Goal: Task Accomplishment & Management: Complete application form

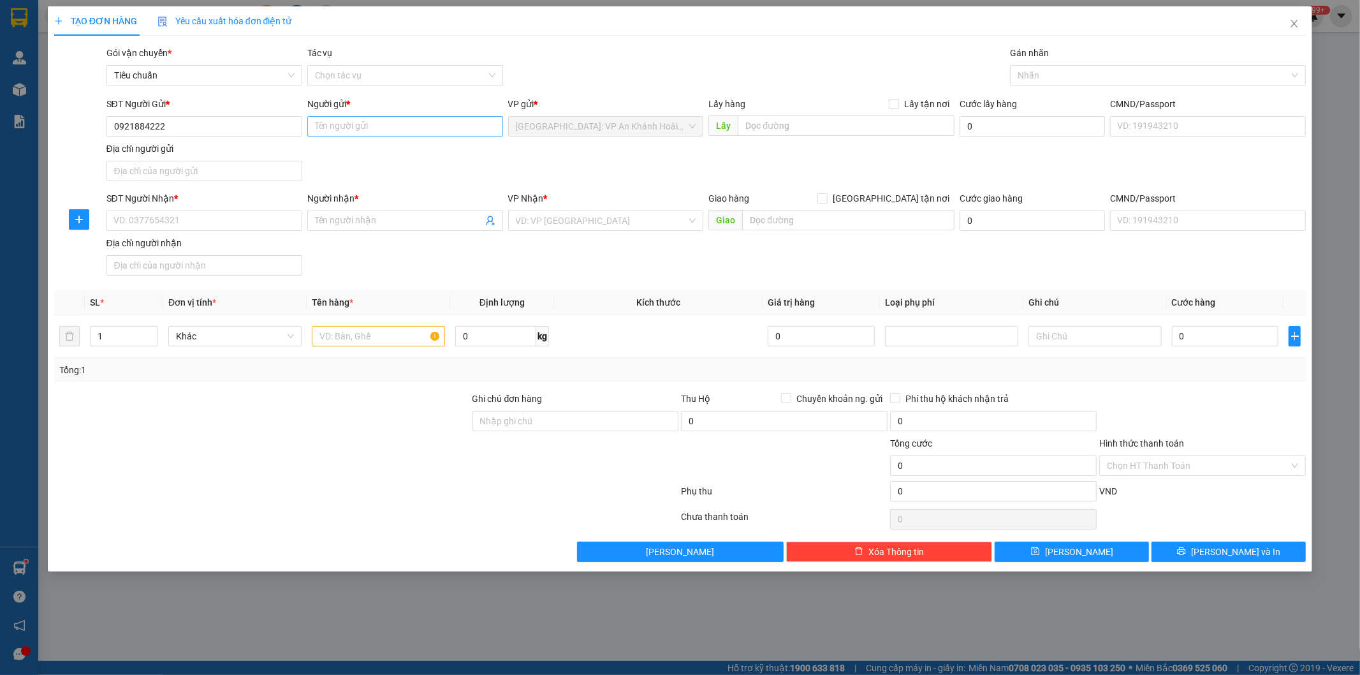
type input "0921884222"
click at [377, 130] on input "Người gửi *" at bounding box center [405, 126] width 196 height 20
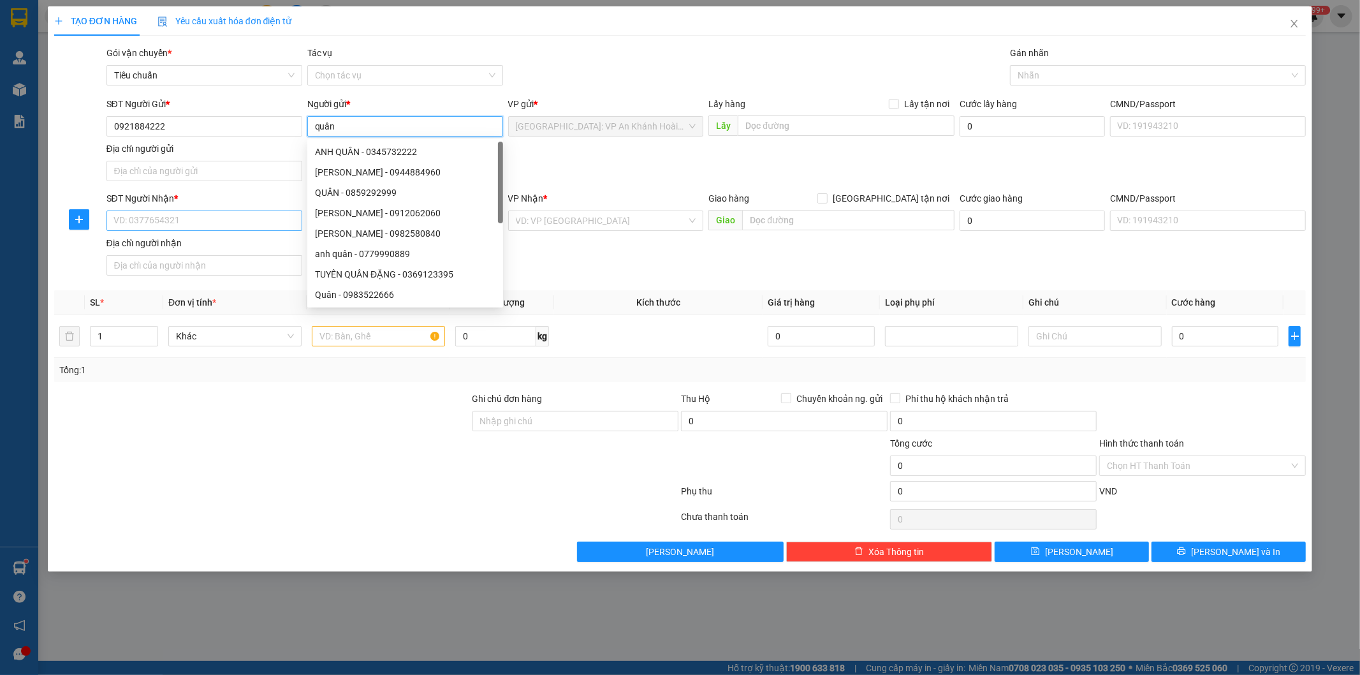
type input "quân"
click at [185, 216] on input "SĐT Người Nhận *" at bounding box center [204, 220] width 196 height 20
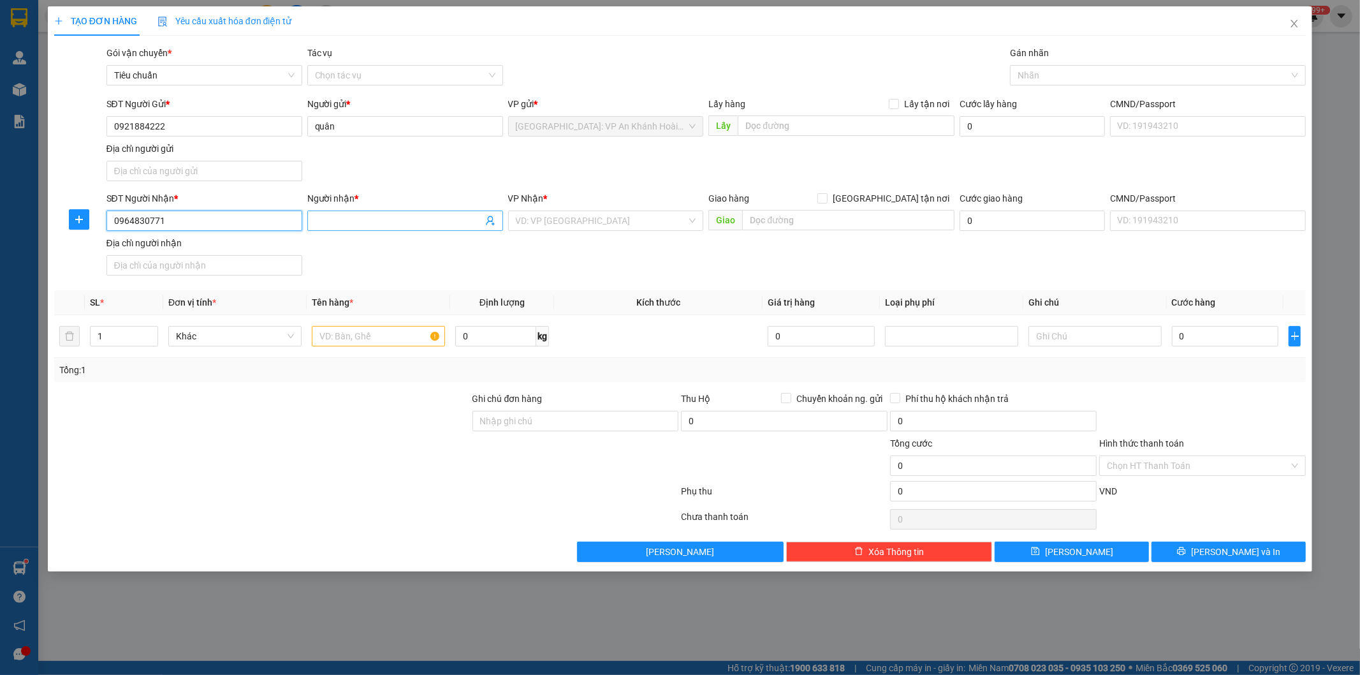
type input "0964830771"
click at [367, 223] on input "Người nhận *" at bounding box center [399, 221] width 168 height 14
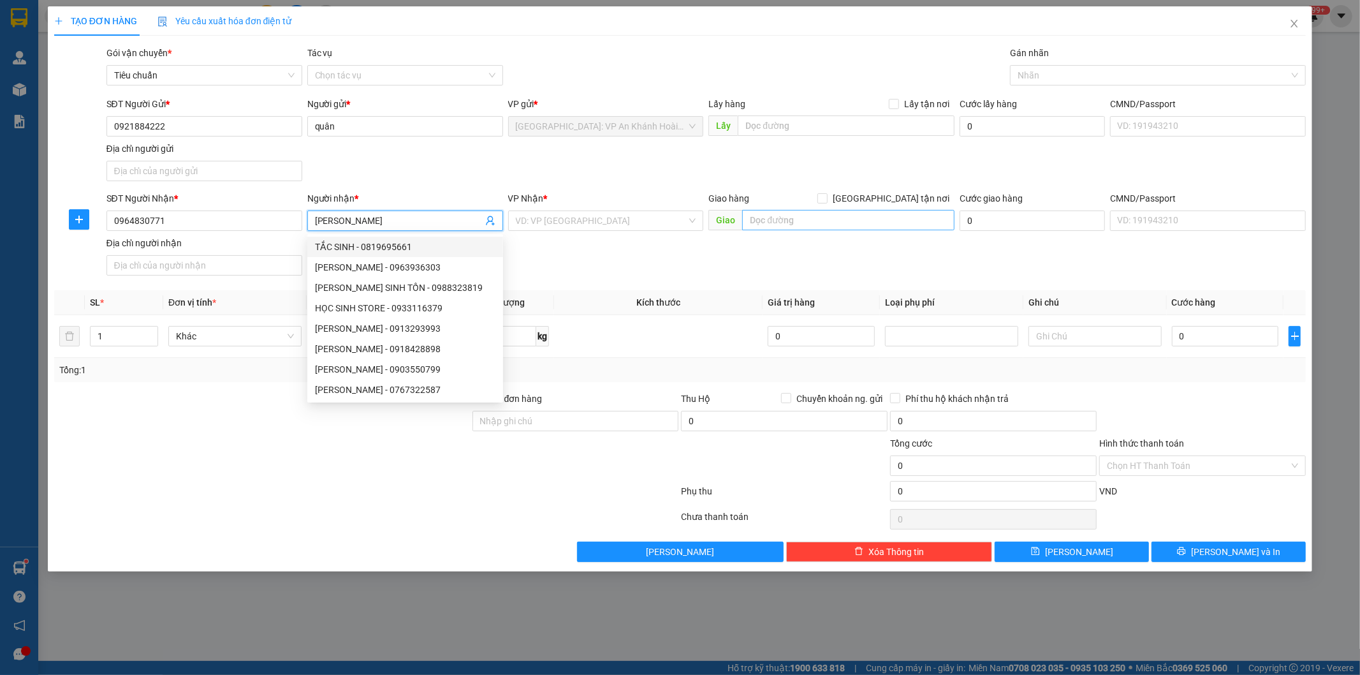
type input "[PERSON_NAME]"
click at [791, 221] on input "text" at bounding box center [848, 220] width 212 height 20
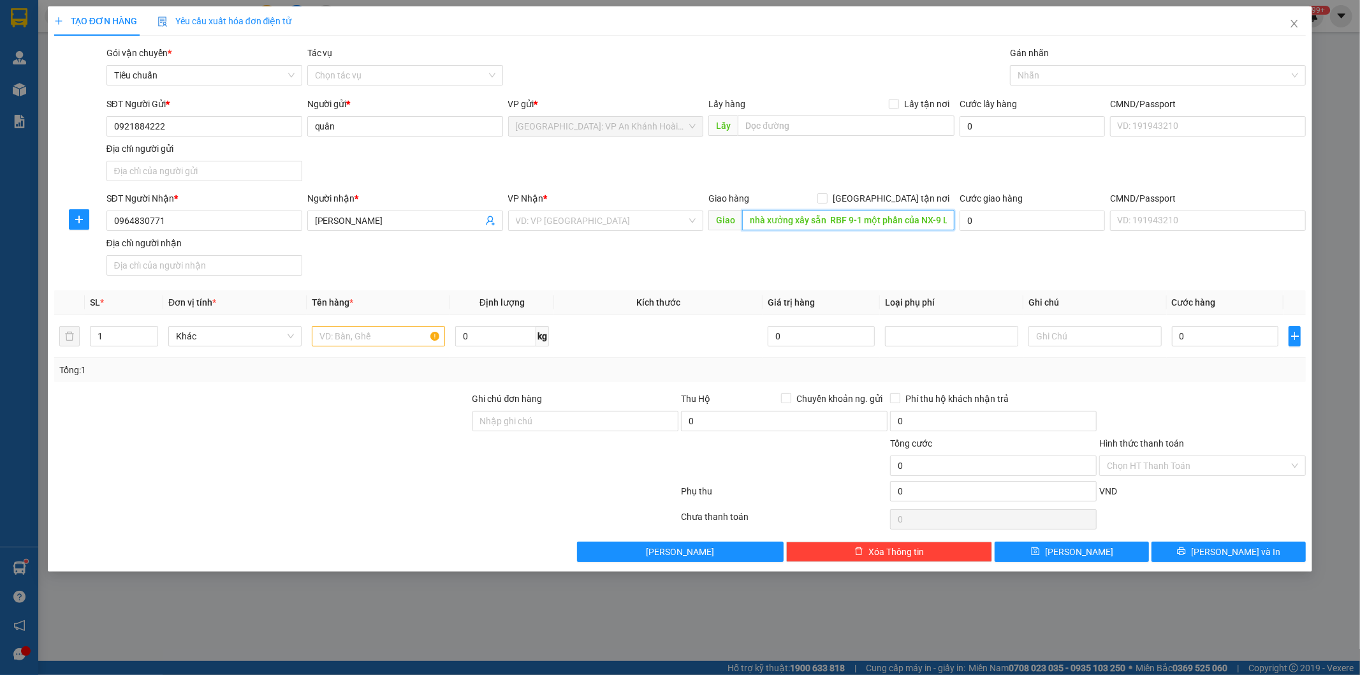
click at [940, 222] on input "nhà xưởng xây sẵn RBF 9-1 một phần của NX-9 Lô CN1-2 và CN 1-3 khu công nghiệp …" at bounding box center [848, 220] width 212 height 20
type input "nhà xưởng xây sẵn RBF 9-1 một phần của NX-9 Lô CN1-2 và CN 1-3 khu công nghiệp …"
drag, startPoint x: 893, startPoint y: 200, endPoint x: 867, endPoint y: 150, distance: 55.9
click at [826, 198] on input "[GEOGRAPHIC_DATA] tận nơi" at bounding box center [821, 197] width 9 height 9
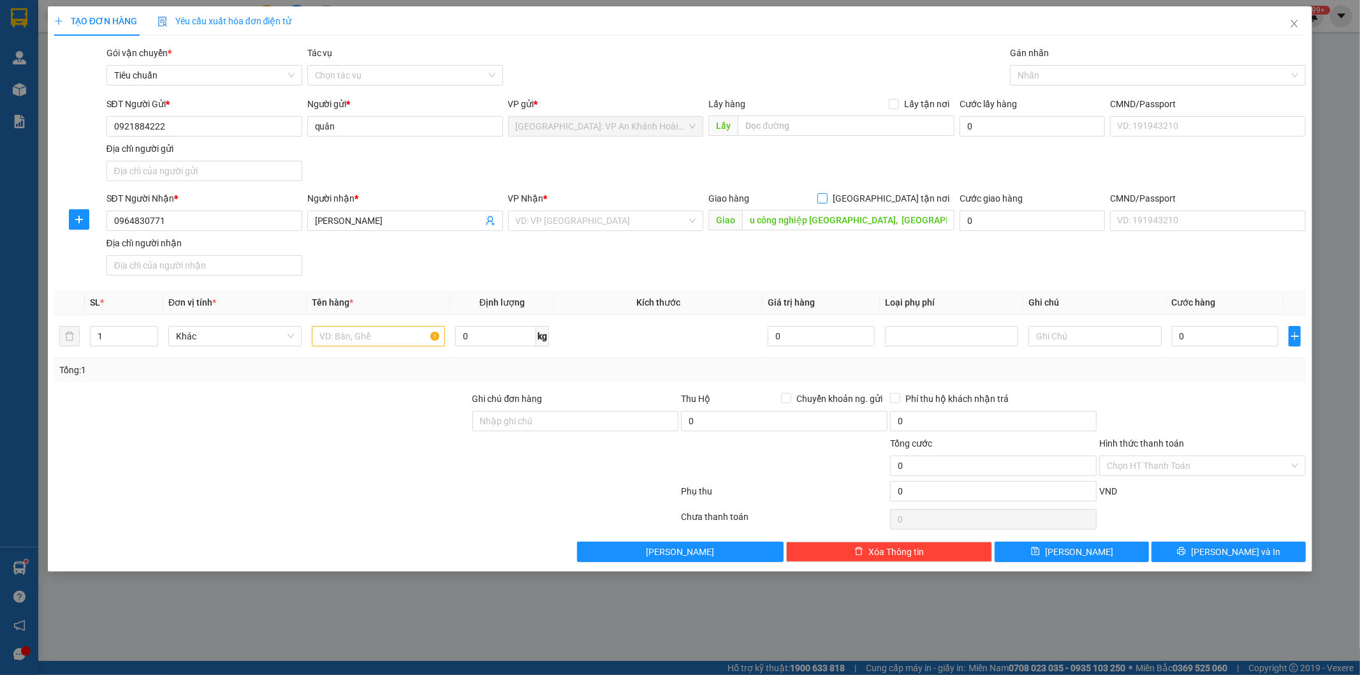
checkbox input "true"
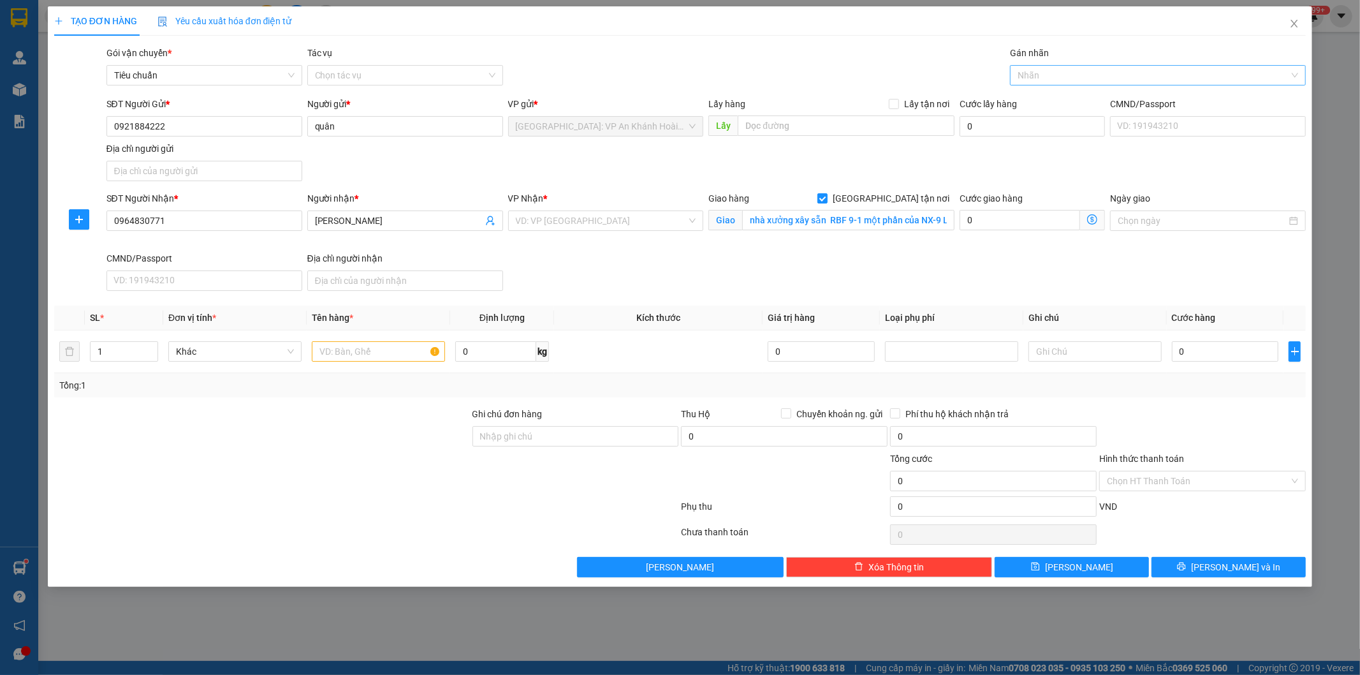
click at [1073, 70] on div at bounding box center [1151, 75] width 277 height 15
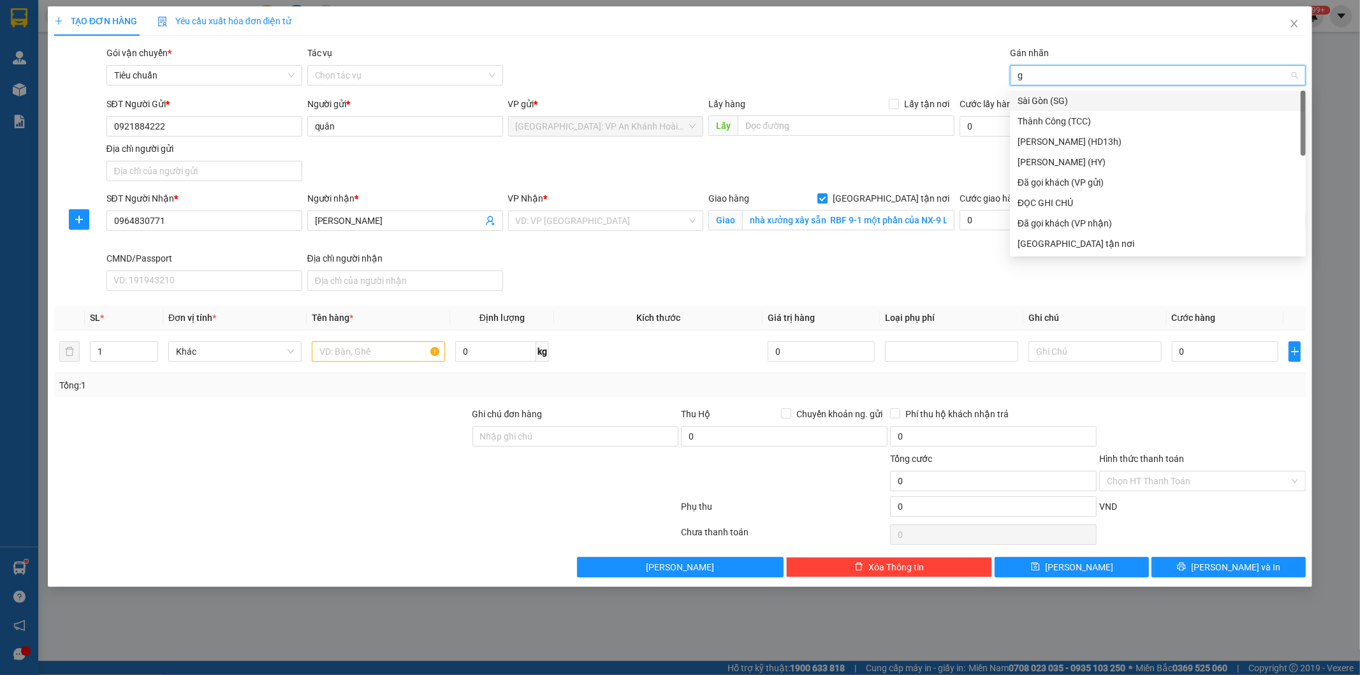
type input "gt"
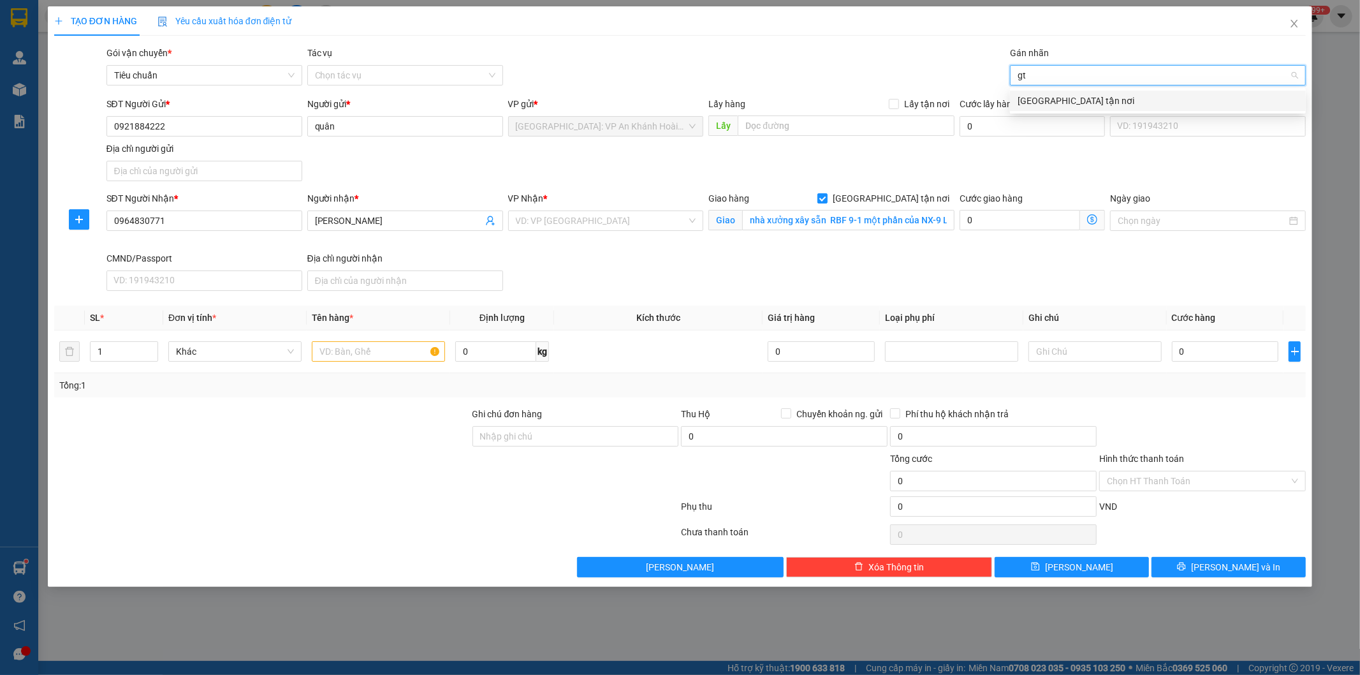
drag, startPoint x: 1055, startPoint y: 98, endPoint x: 867, endPoint y: 131, distance: 191.0
click at [1055, 99] on div "[GEOGRAPHIC_DATA] tận nơi" at bounding box center [1158, 101] width 281 height 14
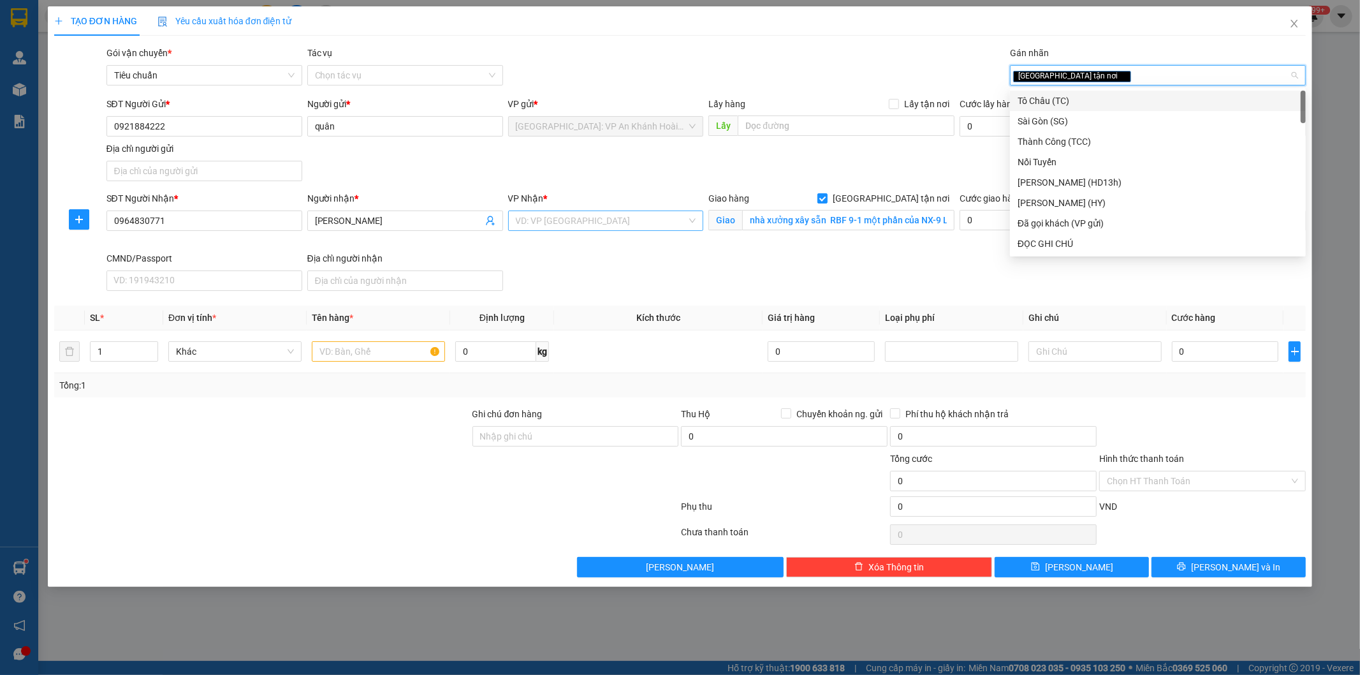
click at [564, 228] on input "search" at bounding box center [602, 220] width 172 height 19
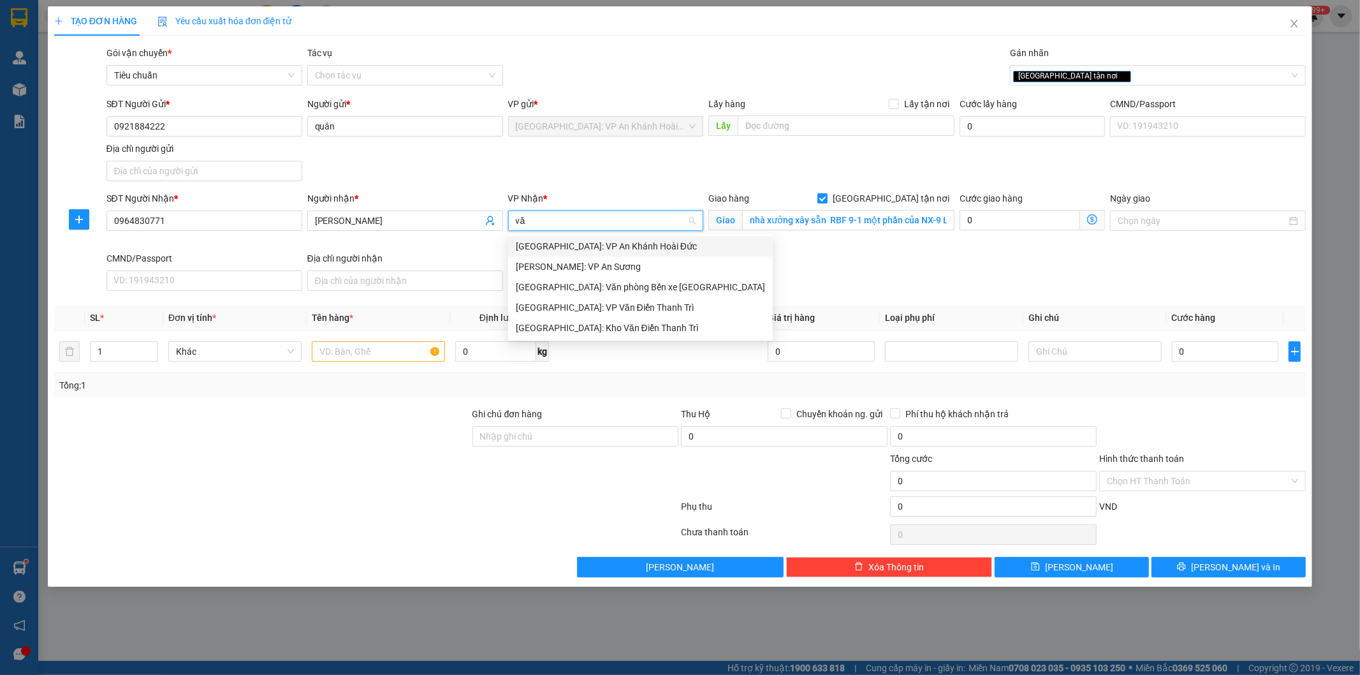
type input "văn"
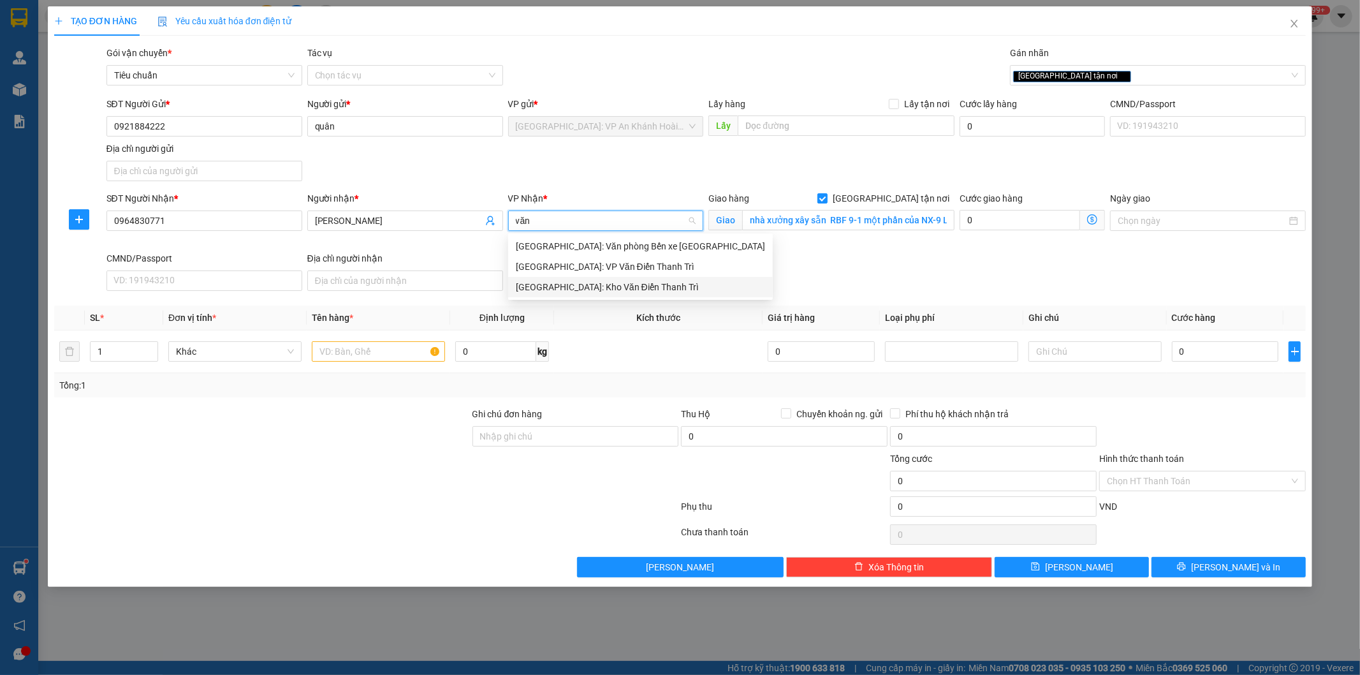
click at [580, 287] on div "[GEOGRAPHIC_DATA]: Kho Văn Điển Thanh Trì" at bounding box center [640, 287] width 249 height 14
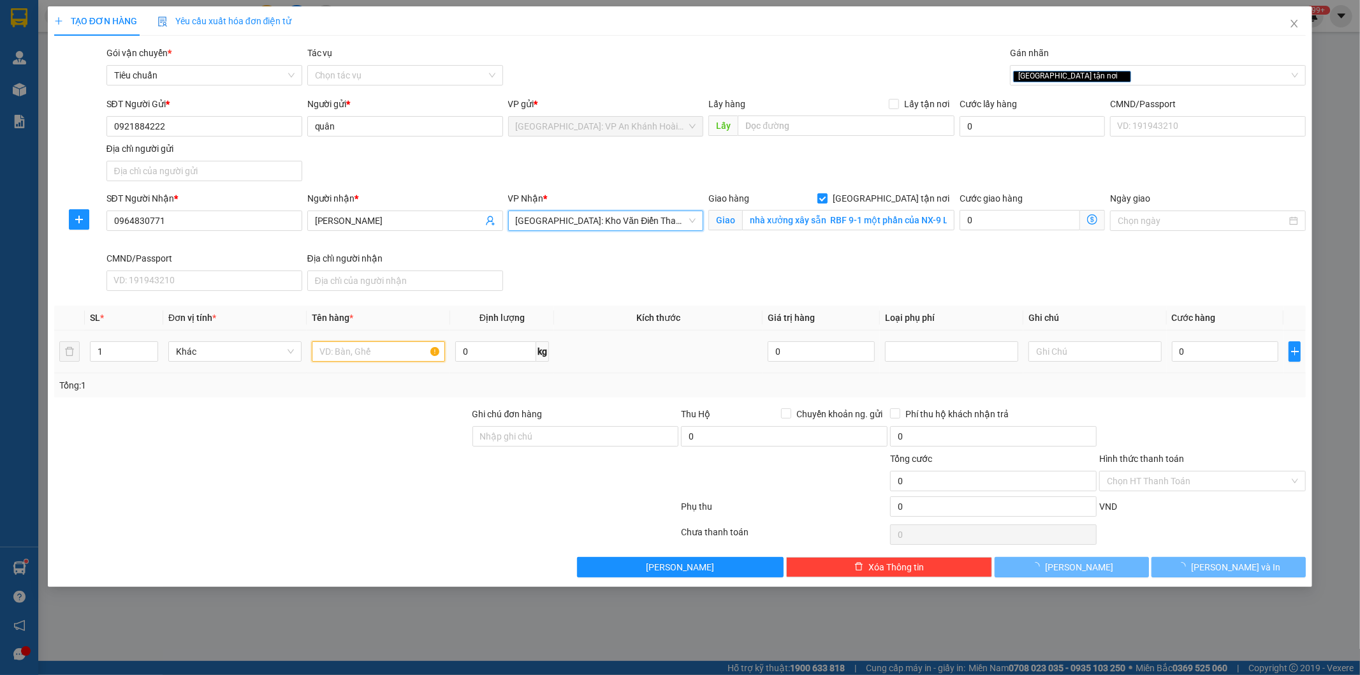
click at [349, 348] on input "text" at bounding box center [378, 351] width 133 height 20
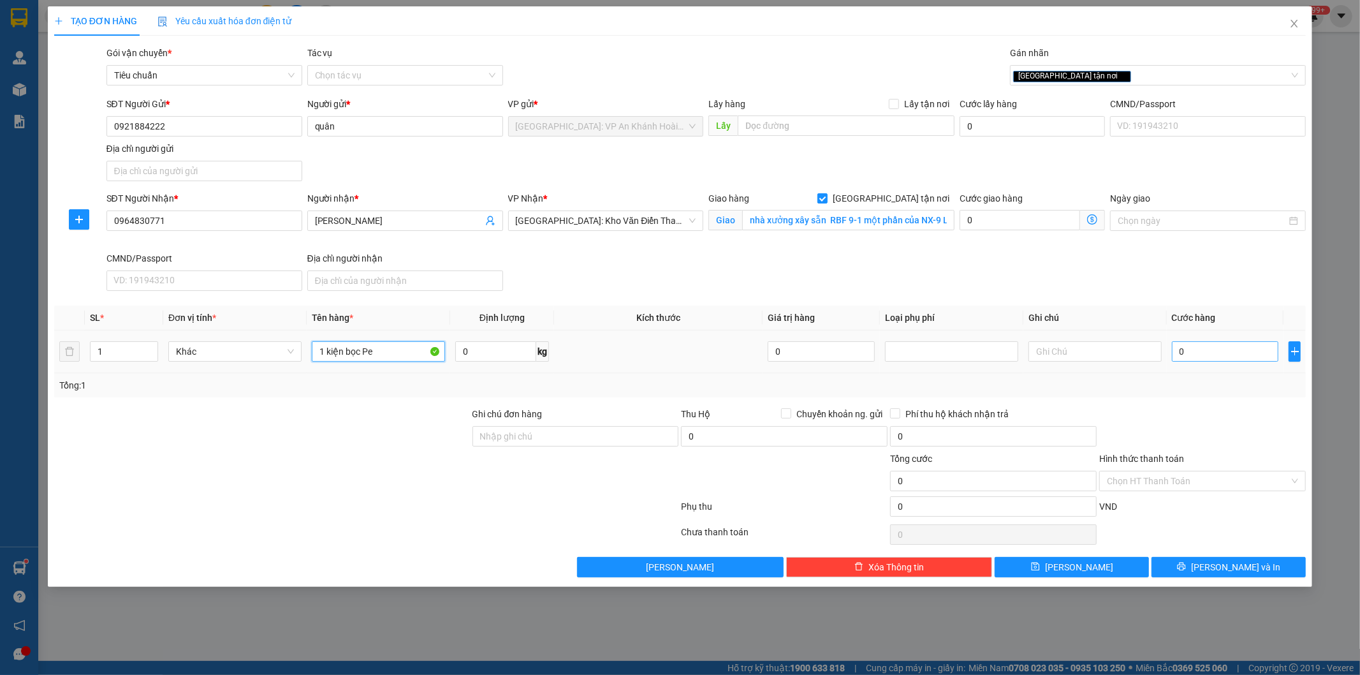
type input "1 kiện bọc Pe"
click at [1211, 353] on input "0" at bounding box center [1225, 351] width 107 height 20
type input "2"
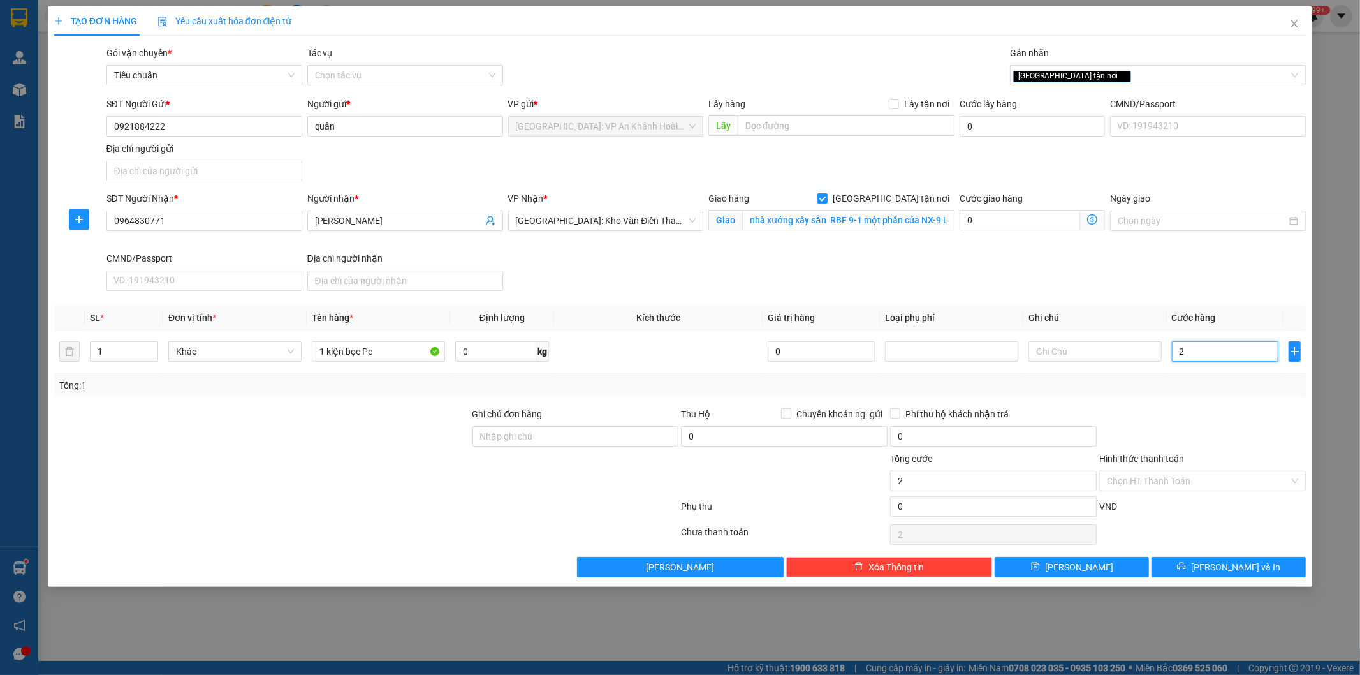
type input "20"
type input "200"
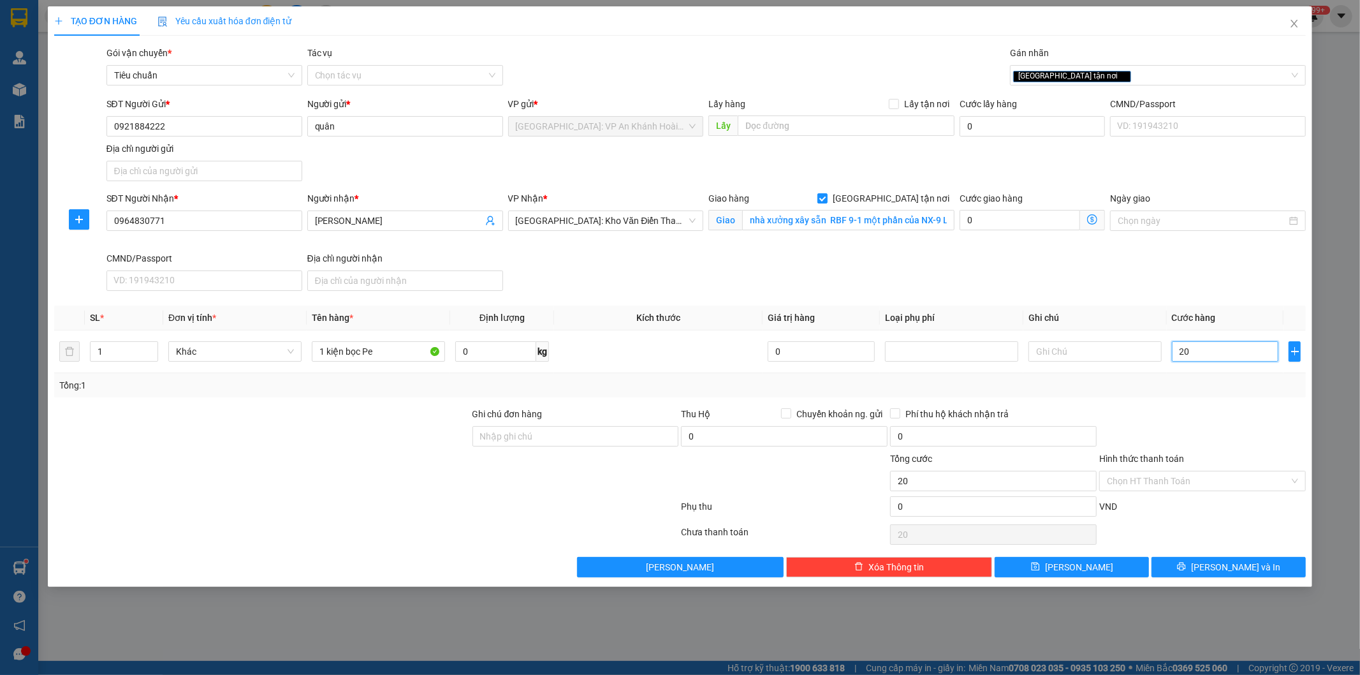
type input "200"
type input "2.000"
type input "20.000"
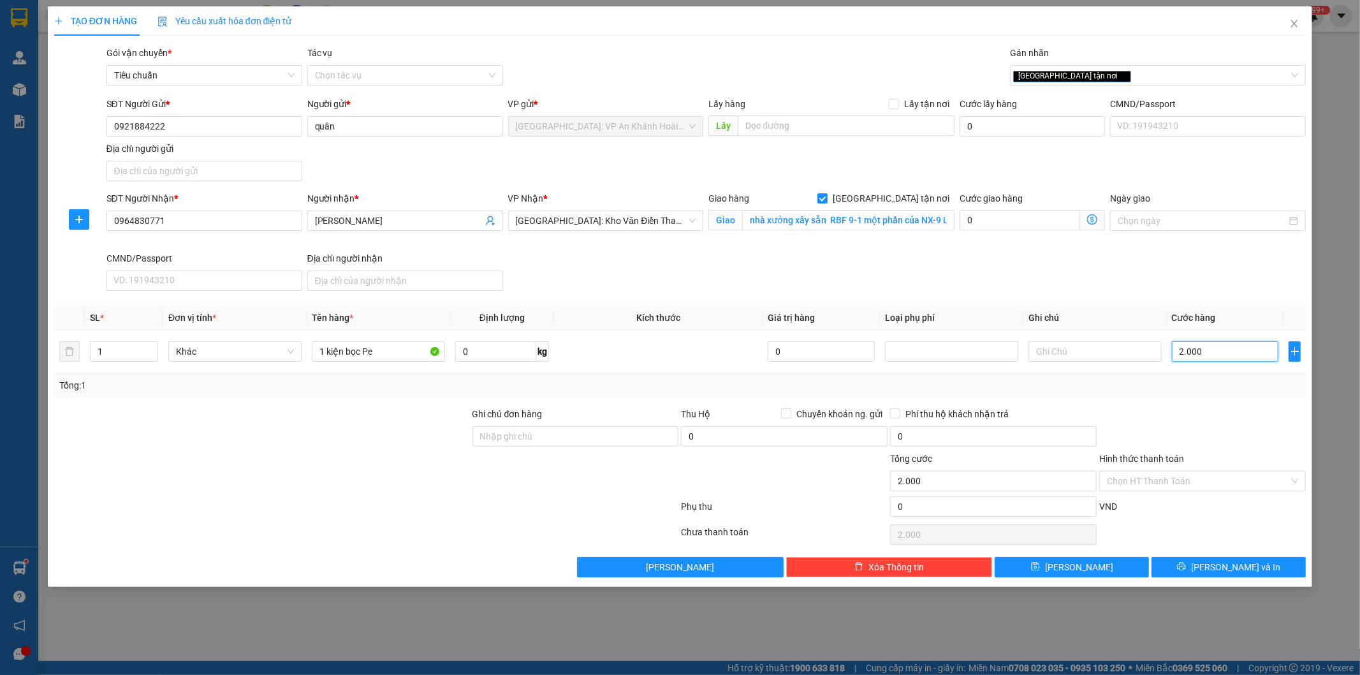
type input "20.000"
type input "200.000"
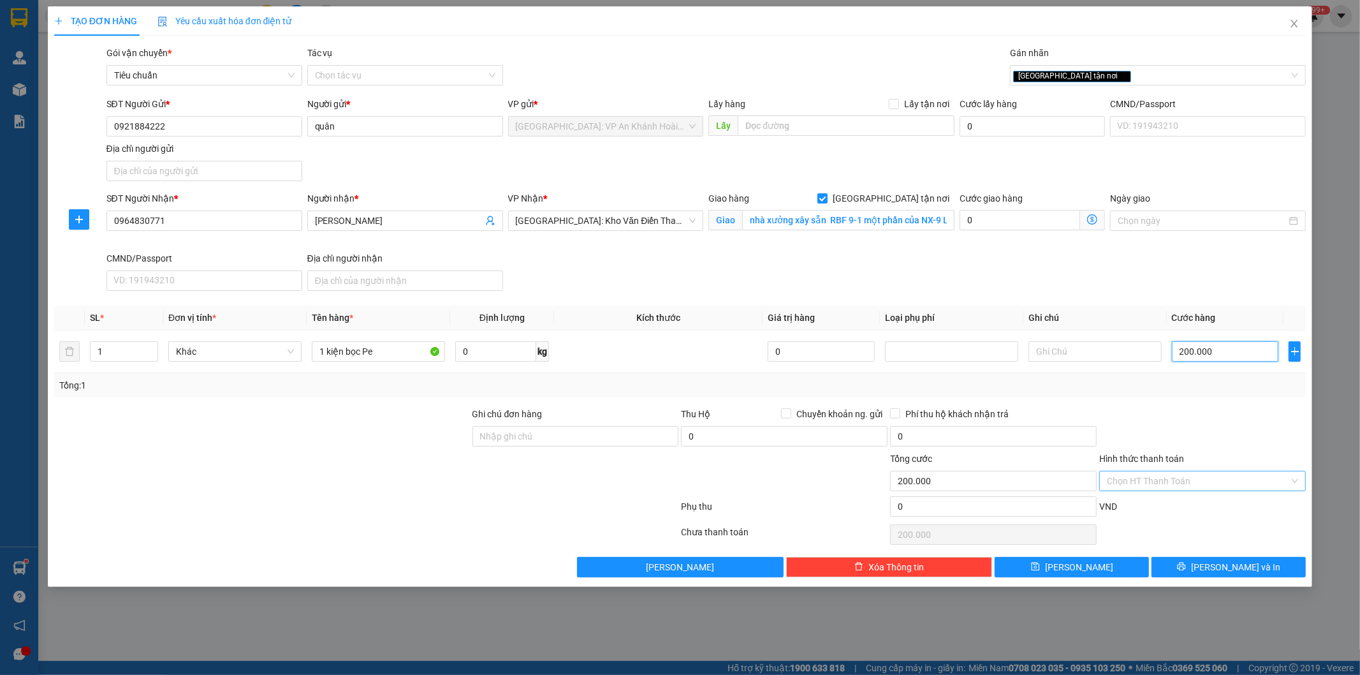
type input "200.000"
click at [1146, 479] on input "Hình thức thanh toán" at bounding box center [1198, 480] width 182 height 19
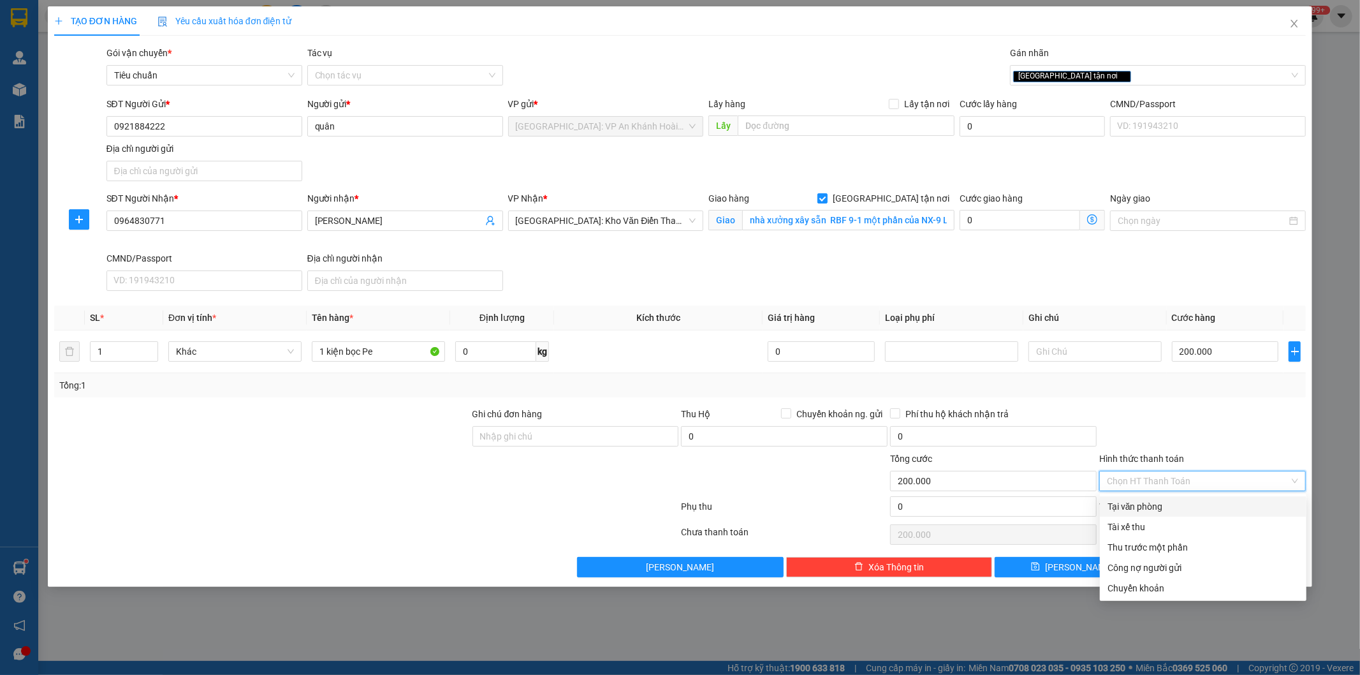
click at [1149, 508] on div "Tại văn phòng" at bounding box center [1203, 506] width 191 height 14
type input "0"
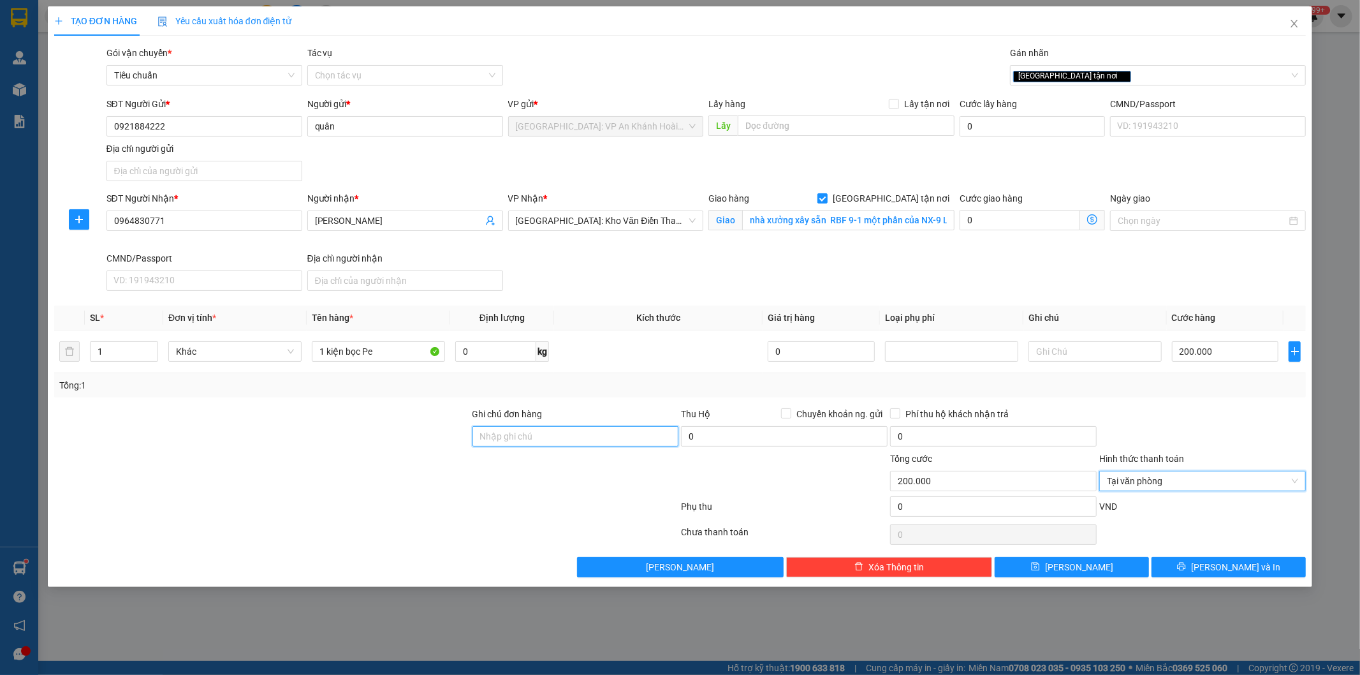
drag, startPoint x: 536, startPoint y: 437, endPoint x: 548, endPoint y: 437, distance: 12.1
click at [536, 437] on input "Ghi chú đơn hàng" at bounding box center [575, 436] width 207 height 20
type input "hàng dễ móp méo, để đúng chiều"
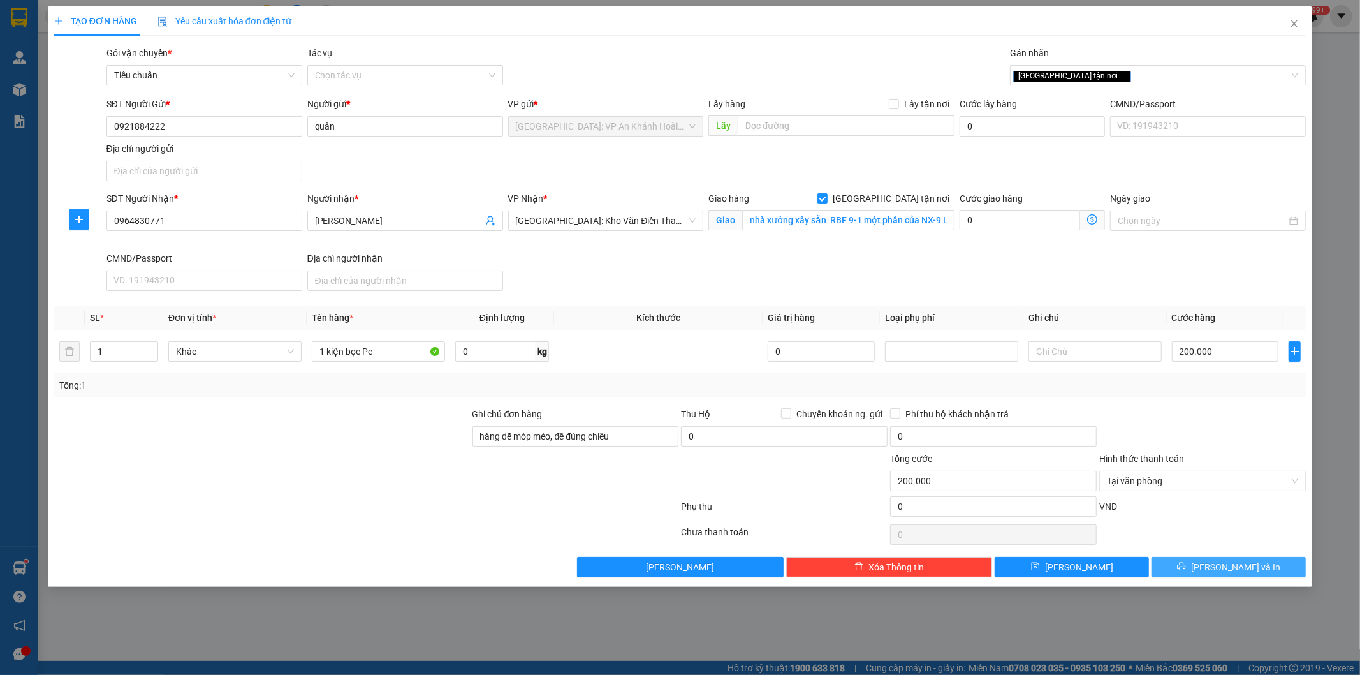
click at [1260, 564] on button "[PERSON_NAME] và In" at bounding box center [1229, 567] width 154 height 20
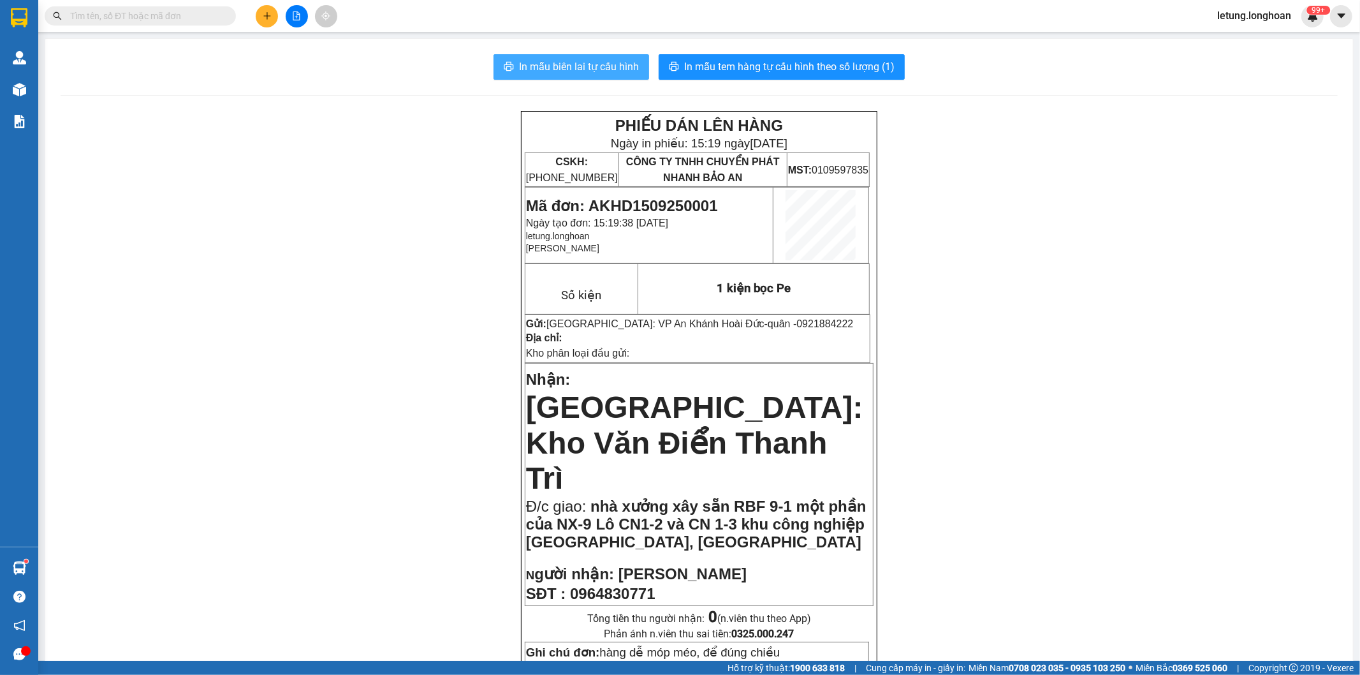
click at [550, 67] on span "In mẫu biên lai tự cấu hình" at bounding box center [579, 67] width 120 height 16
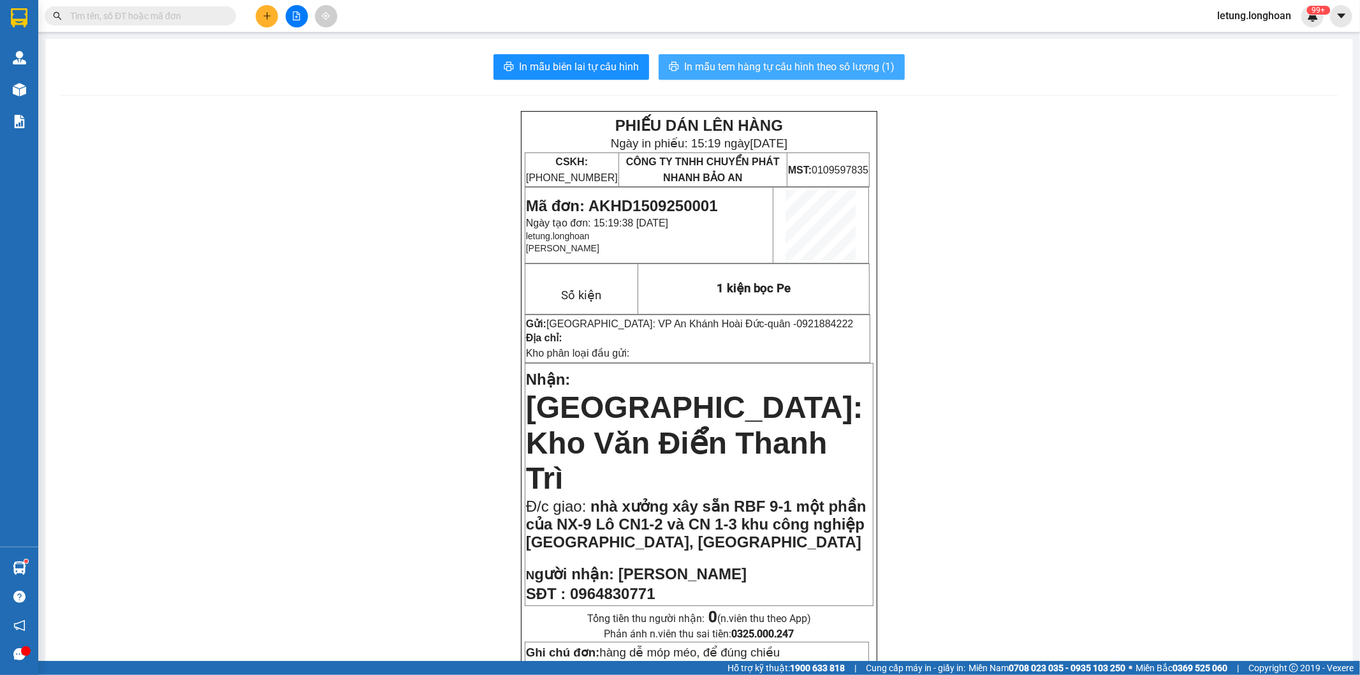
click at [791, 68] on span "In mẫu tem hàng tự cấu hình theo số lượng (1)" at bounding box center [789, 67] width 210 height 16
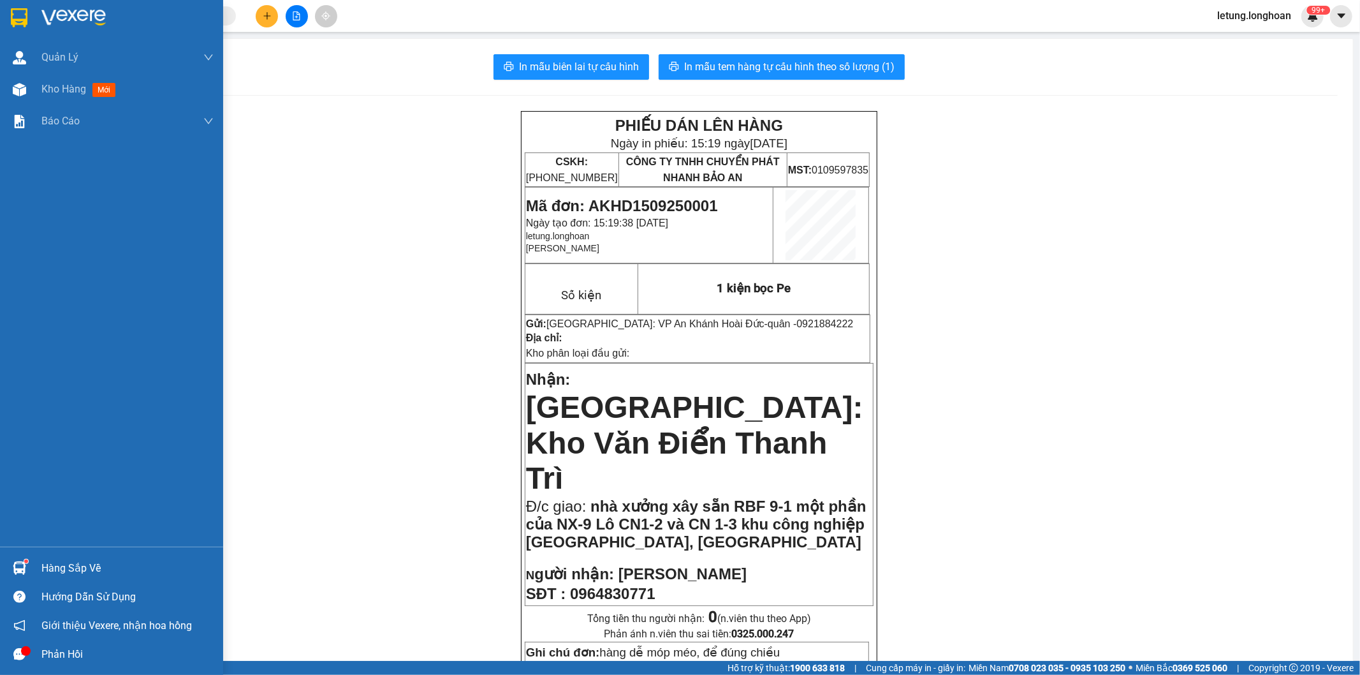
click at [24, 18] on img at bounding box center [19, 17] width 17 height 19
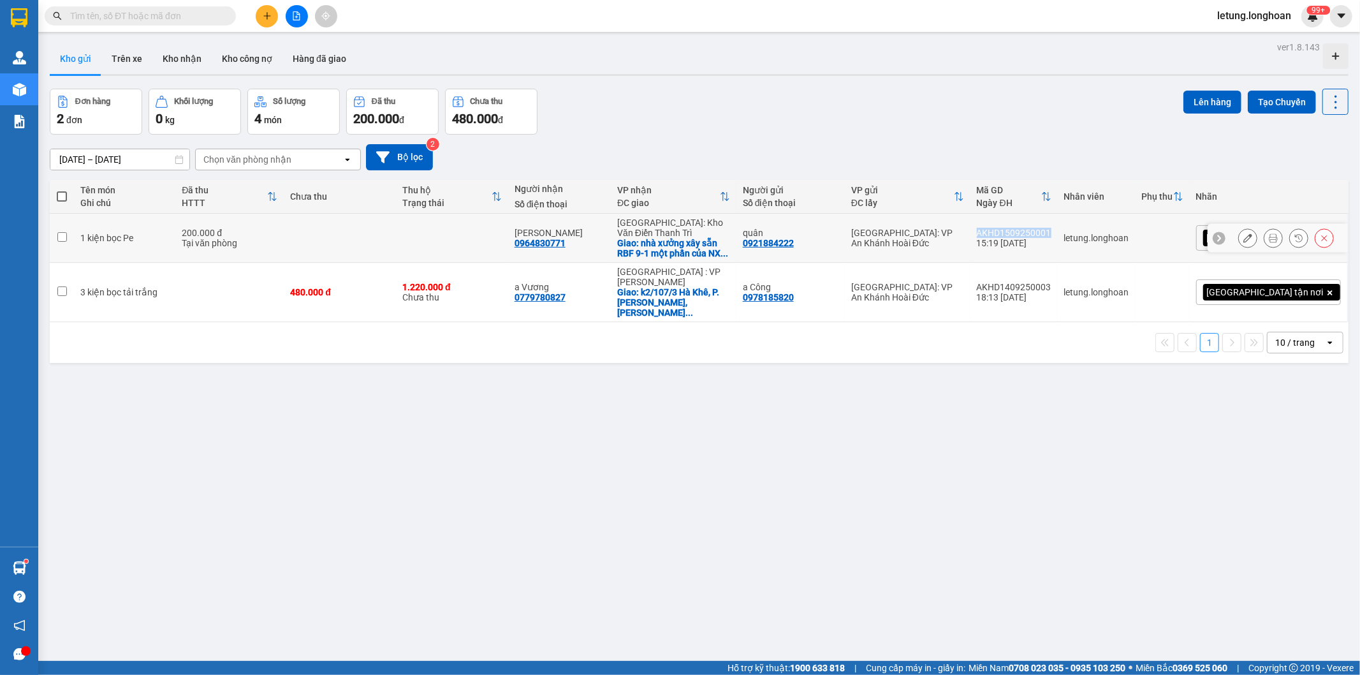
drag, startPoint x: 1109, startPoint y: 234, endPoint x: 1035, endPoint y: 232, distance: 74.6
click at [1035, 232] on td "AKHD1509250001 15:19 [DATE]" at bounding box center [1013, 238] width 87 height 49
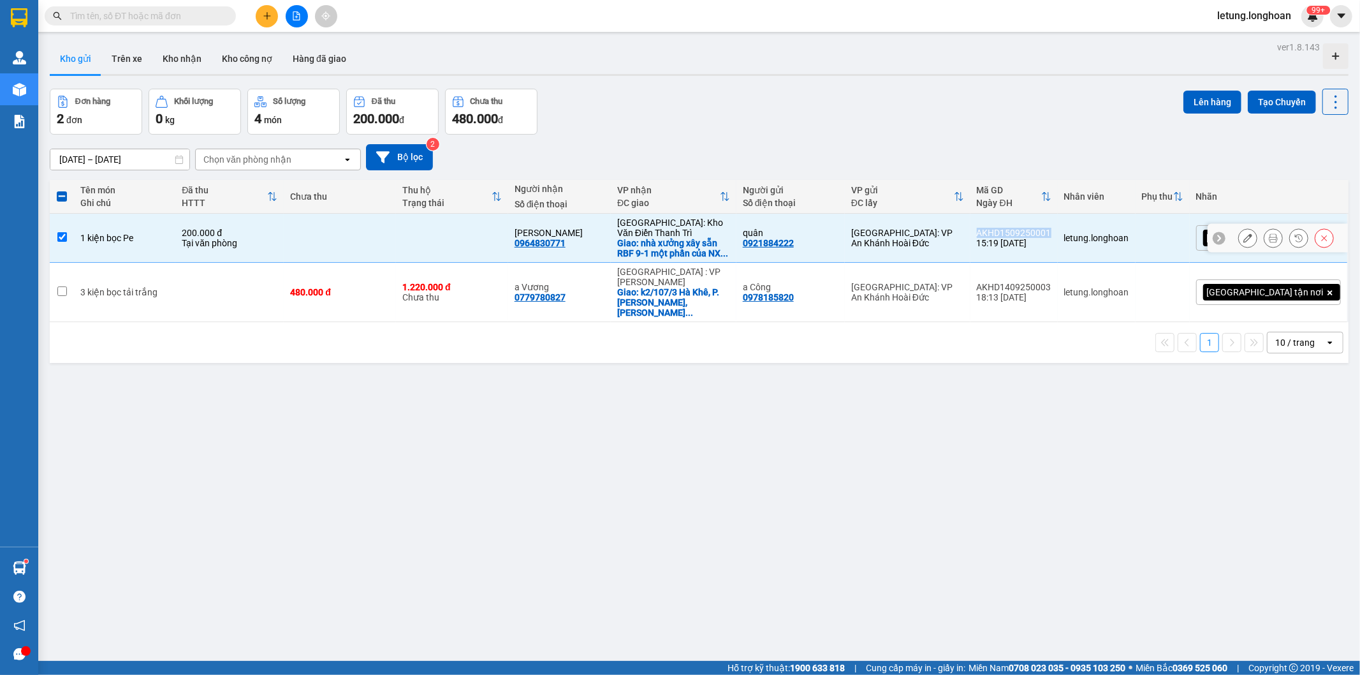
copy div "AKHD1509250001"
drag, startPoint x: 608, startPoint y: 244, endPoint x: 553, endPoint y: 247, distance: 54.3
click at [553, 247] on td "c Sinh 0964830771" at bounding box center [559, 238] width 103 height 49
checkbox input "false"
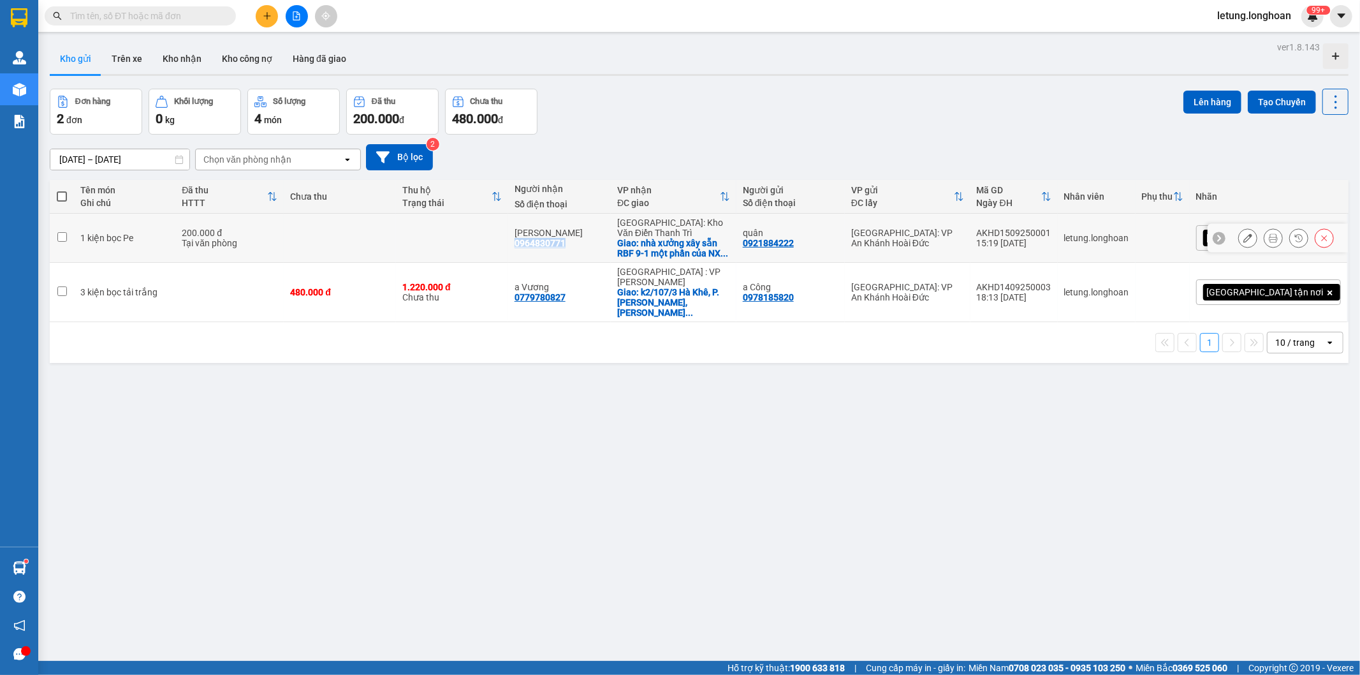
copy div "0964830771"
drag, startPoint x: 610, startPoint y: 241, endPoint x: 557, endPoint y: 243, distance: 53.0
click at [557, 243] on div "c Sinh 0964830771" at bounding box center [560, 238] width 90 height 20
checkbox input "true"
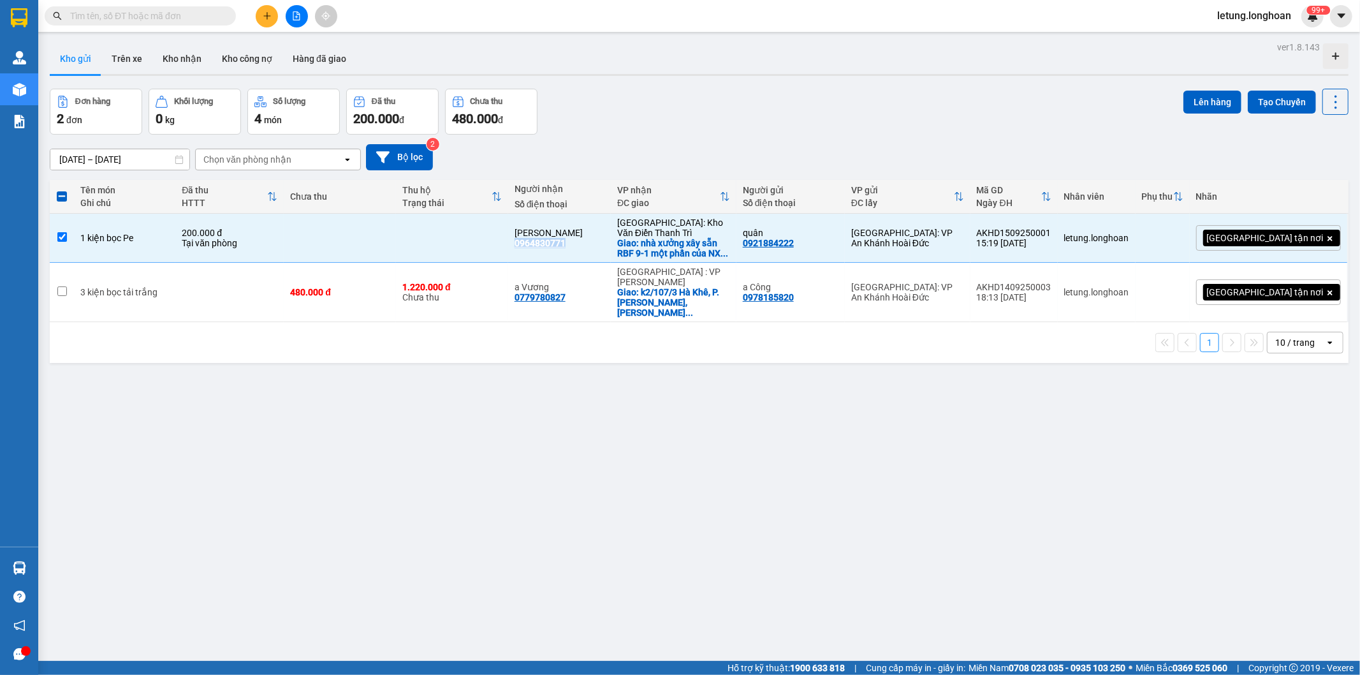
copy div "0964830771"
click at [1239, 244] on button at bounding box center [1248, 238] width 18 height 22
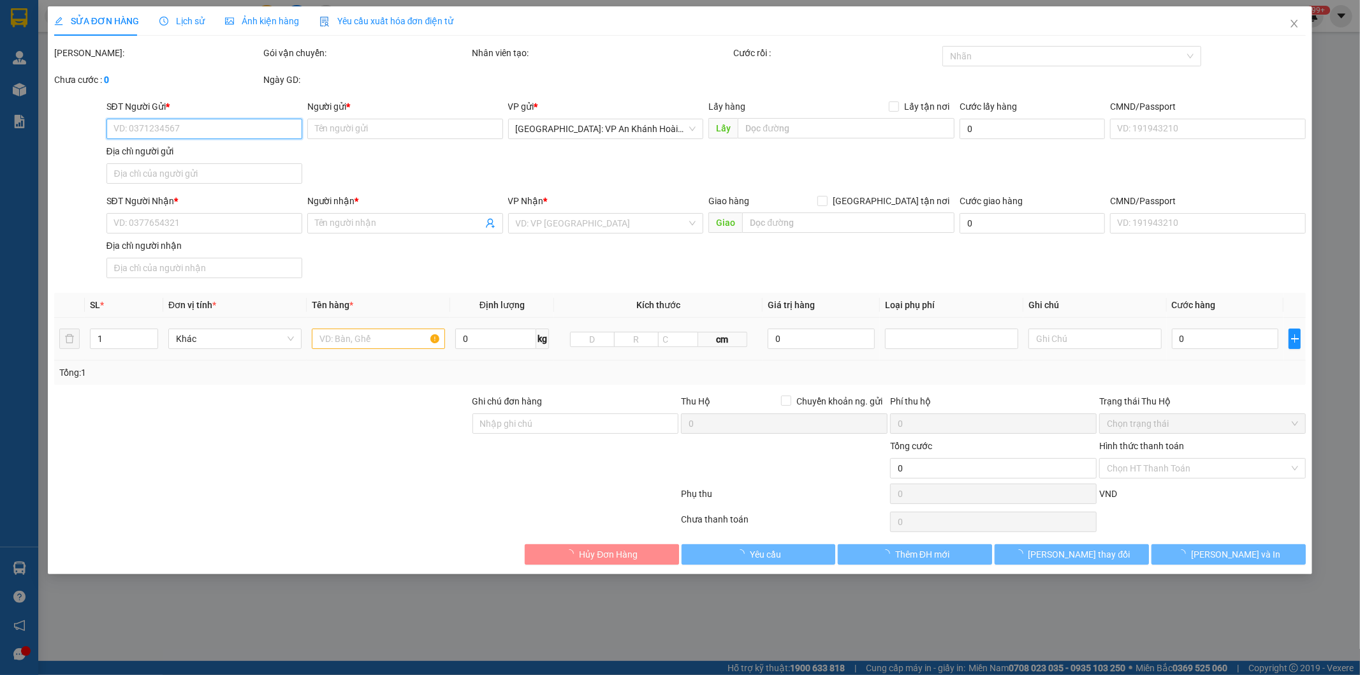
type input "0921884222"
type input "quân"
type input "0964830771"
type input "[PERSON_NAME]"
checkbox input "true"
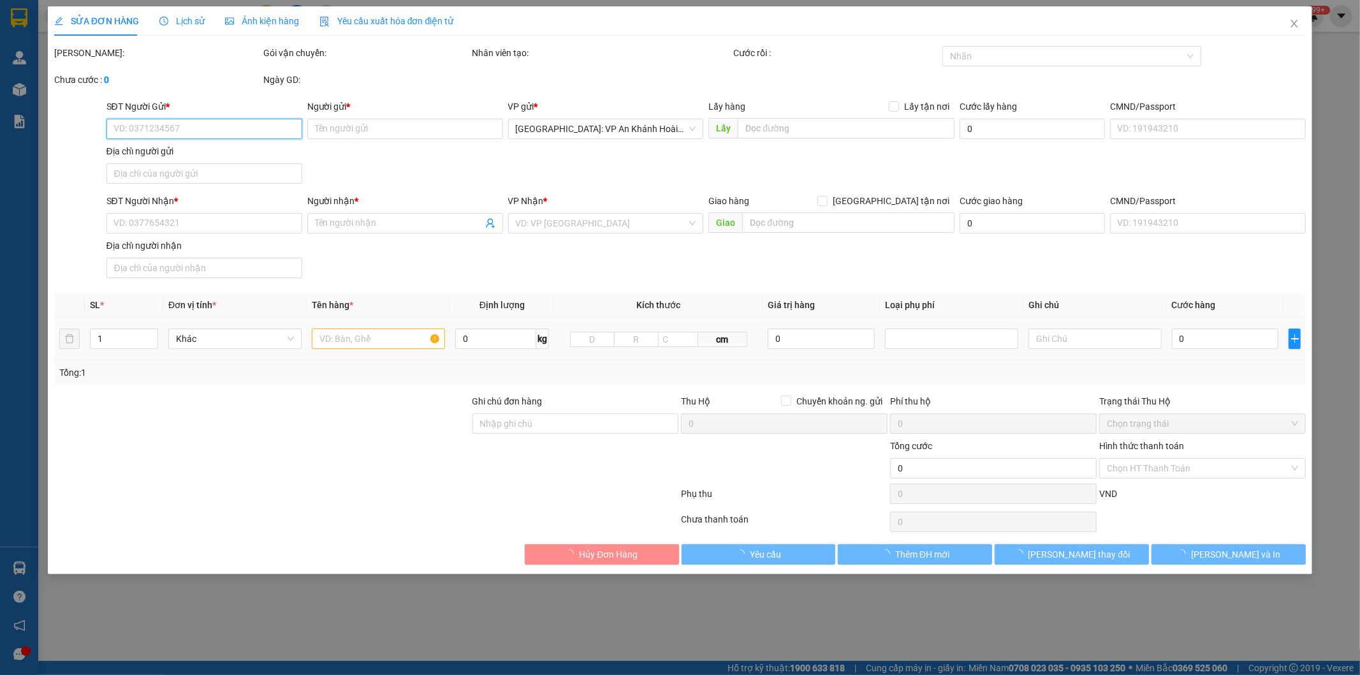
type input "nhà xưởng xây sẵn RBF 9-1 một phần của NX-9 Lô CN1-2 và CN 1-3 khu công nghiệp …"
type input "hàng dễ móp méo, để đúng chiều"
type input "200.000"
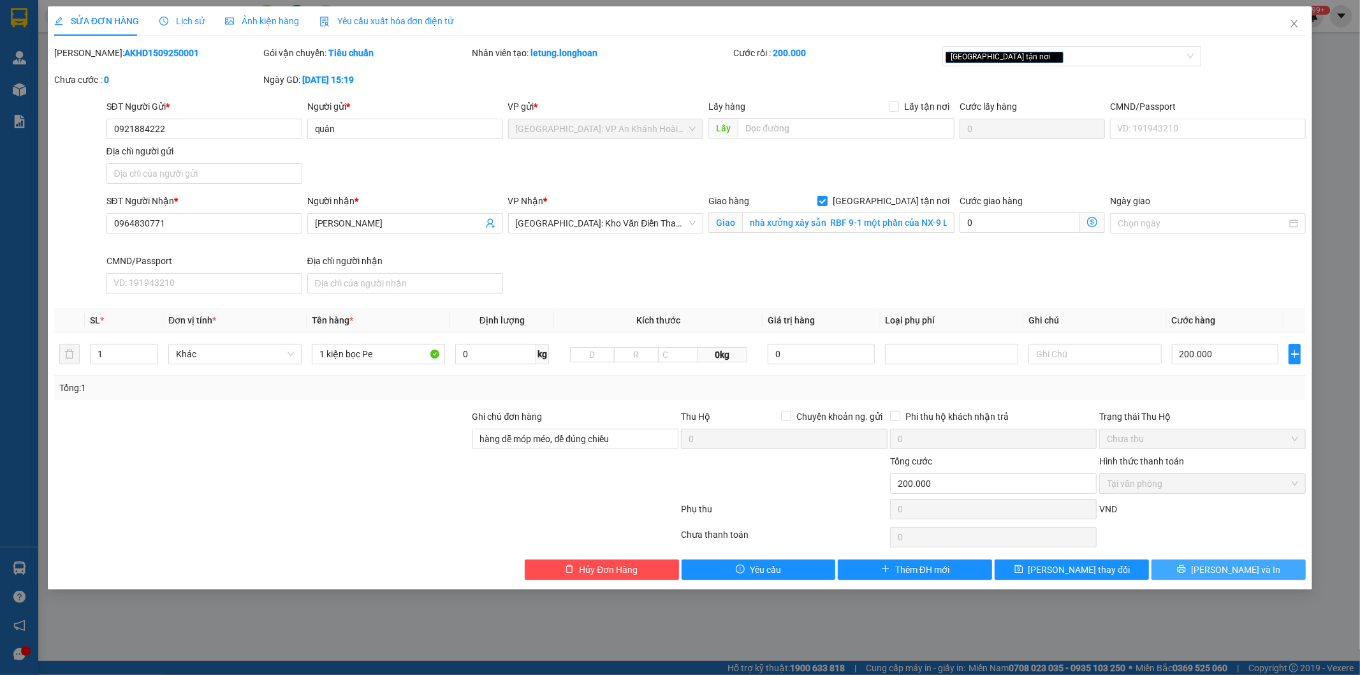
click at [1214, 567] on button "[PERSON_NAME] và In" at bounding box center [1229, 569] width 154 height 20
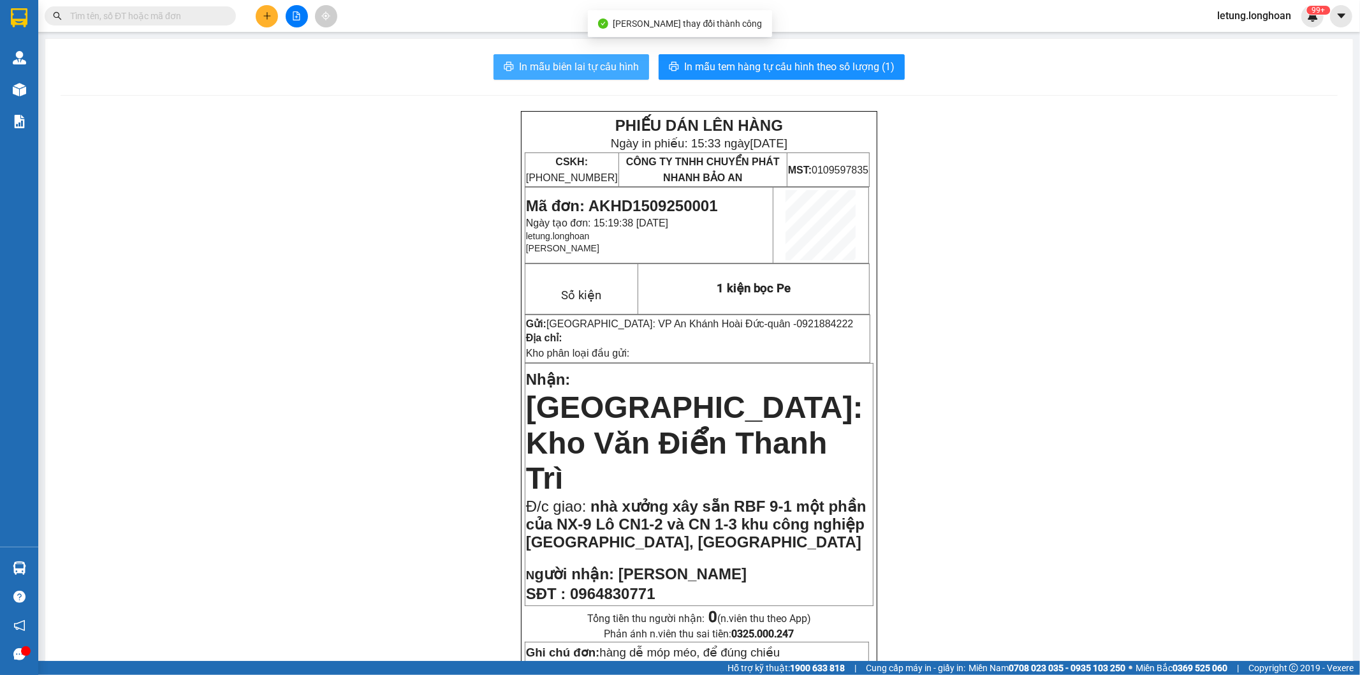
click at [607, 69] on span "In mẫu biên lai tự cấu hình" at bounding box center [579, 67] width 120 height 16
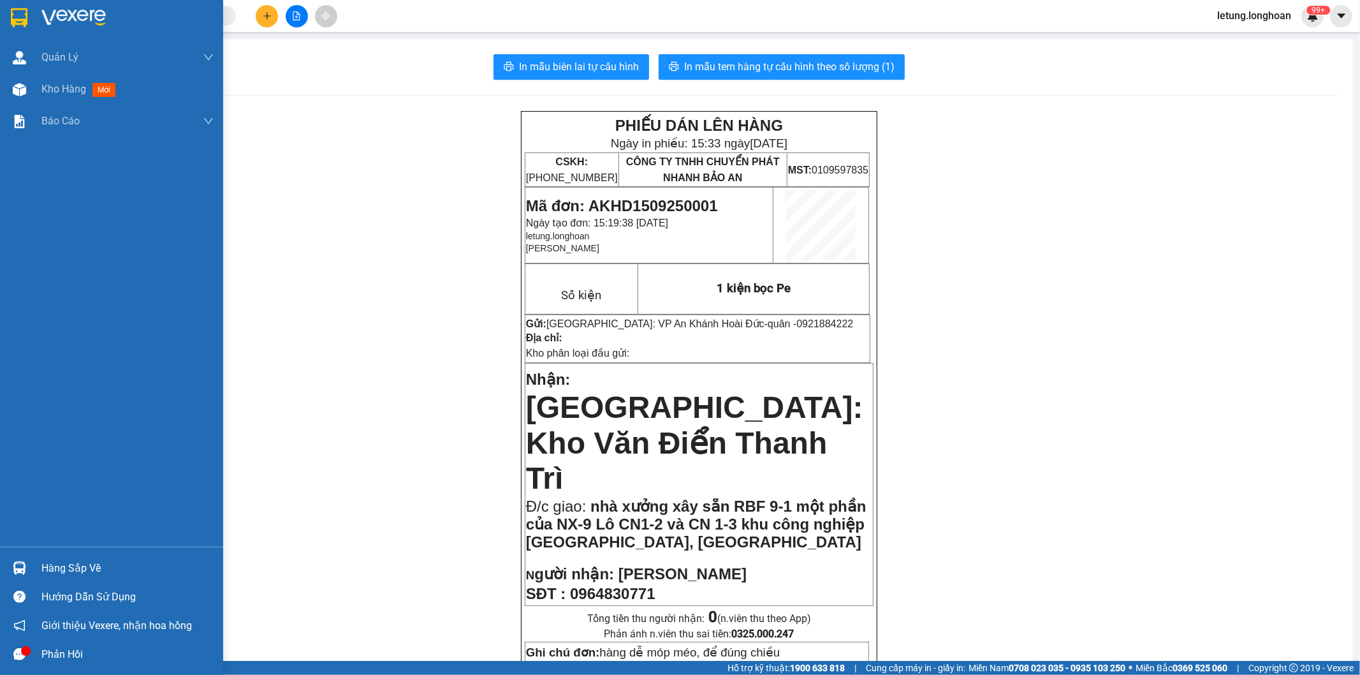
click at [10, 16] on div at bounding box center [19, 17] width 22 height 22
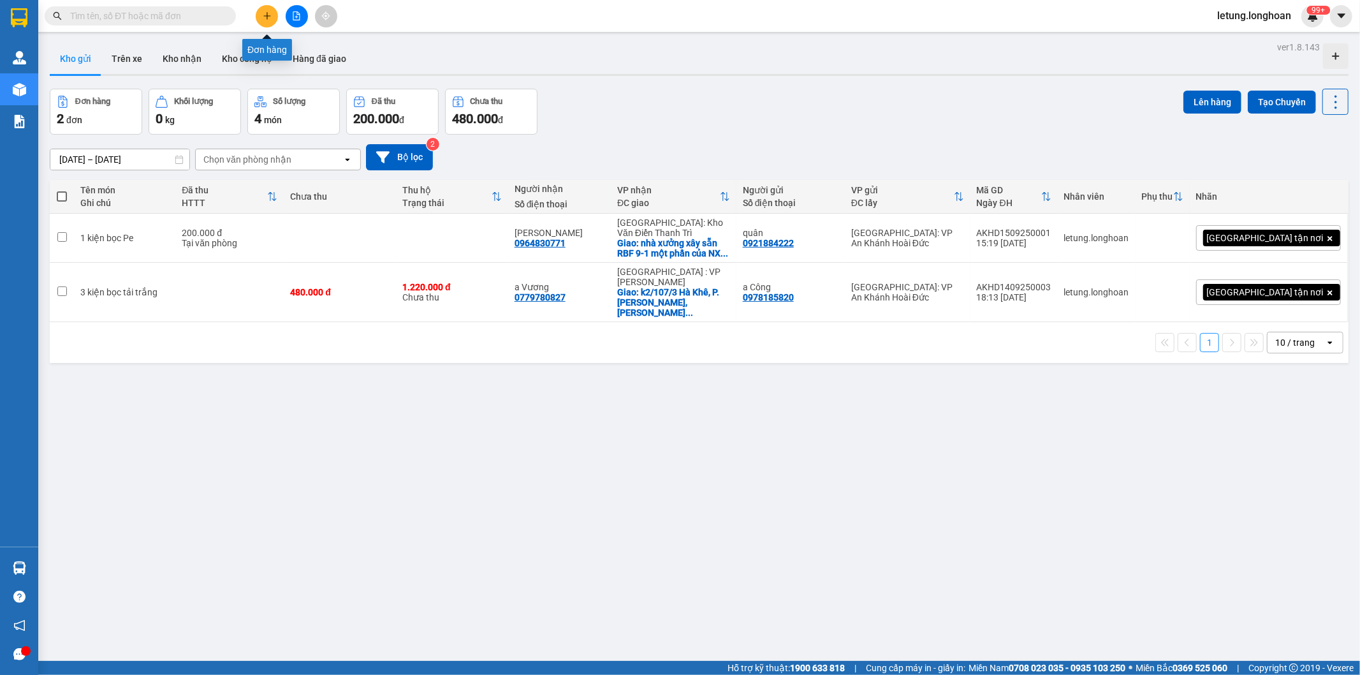
click at [265, 15] on icon "plus" at bounding box center [267, 15] width 9 height 9
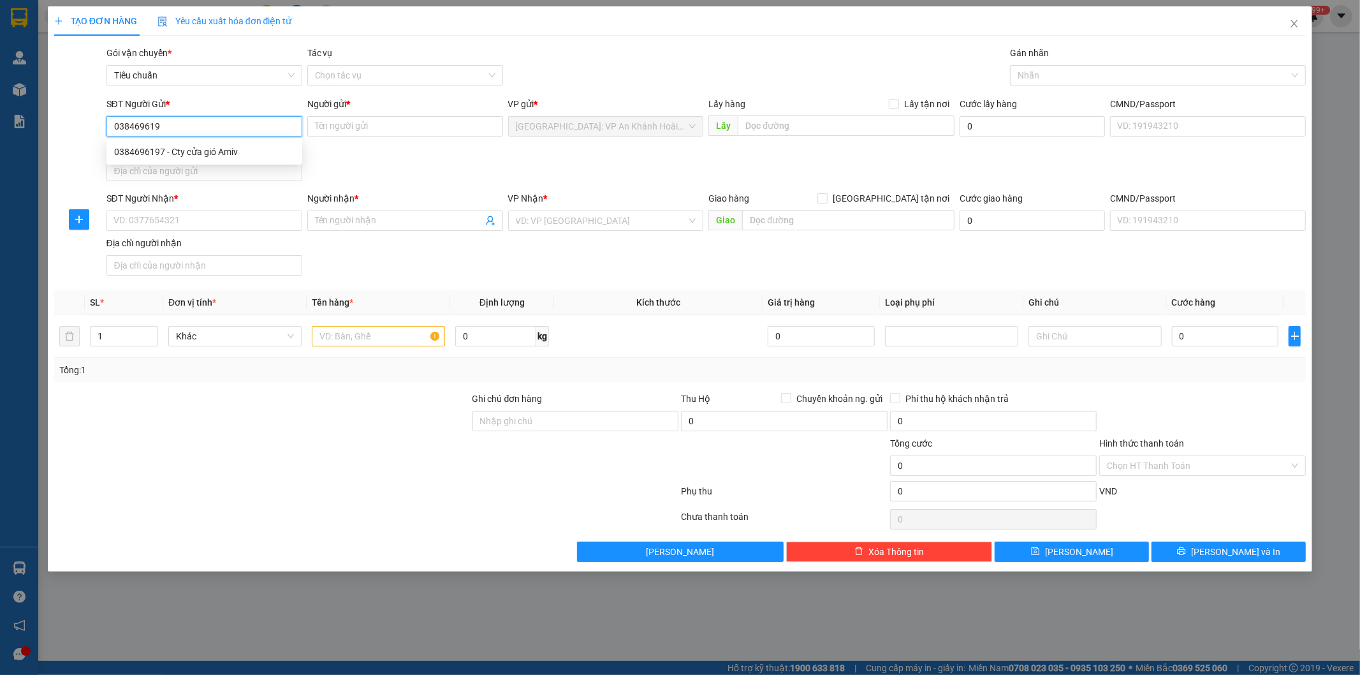
type input "0384696197"
click at [226, 149] on div "0384696197 - Cty cửa gió Amiv" at bounding box center [204, 152] width 180 height 14
type input "Cty cửa gió Amiv"
type input "0384696197"
click at [224, 223] on input "SĐT Người Nhận *" at bounding box center [204, 220] width 196 height 20
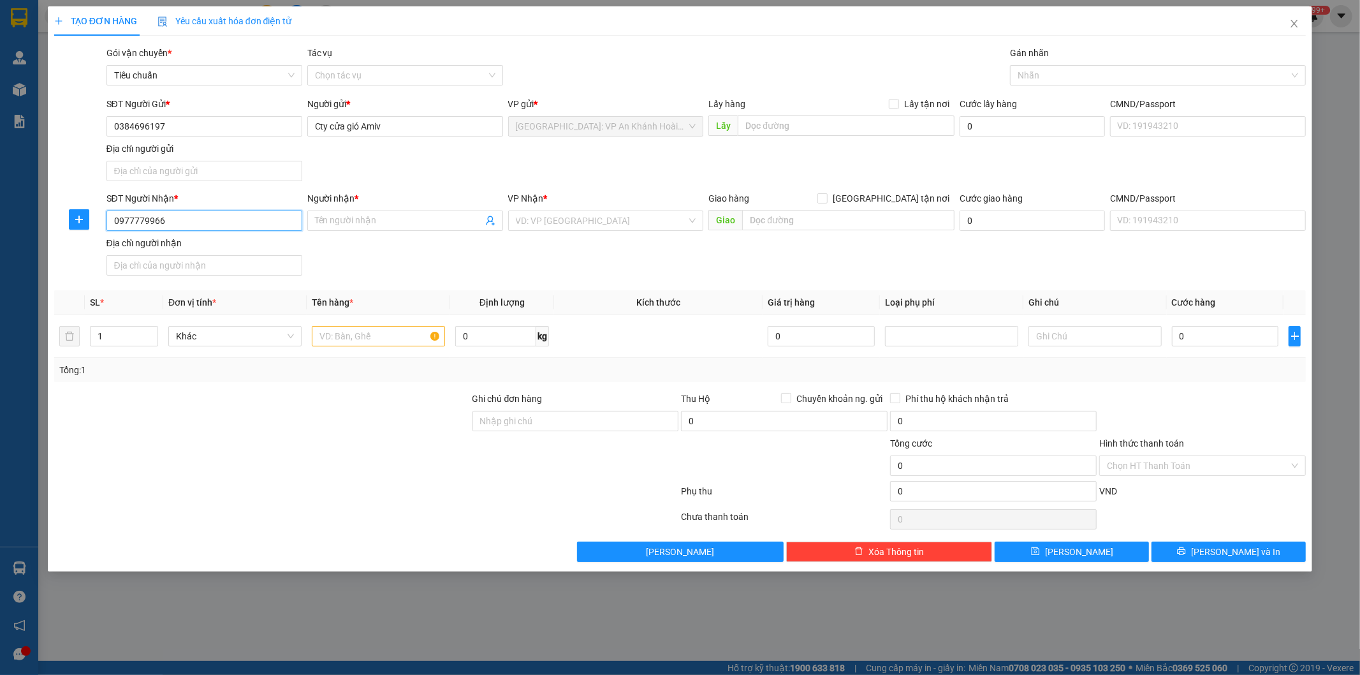
click at [224, 223] on input "0977779966" at bounding box center [204, 220] width 196 height 20
type input "0977779966"
click at [360, 226] on input "Người nhận *" at bounding box center [399, 221] width 168 height 14
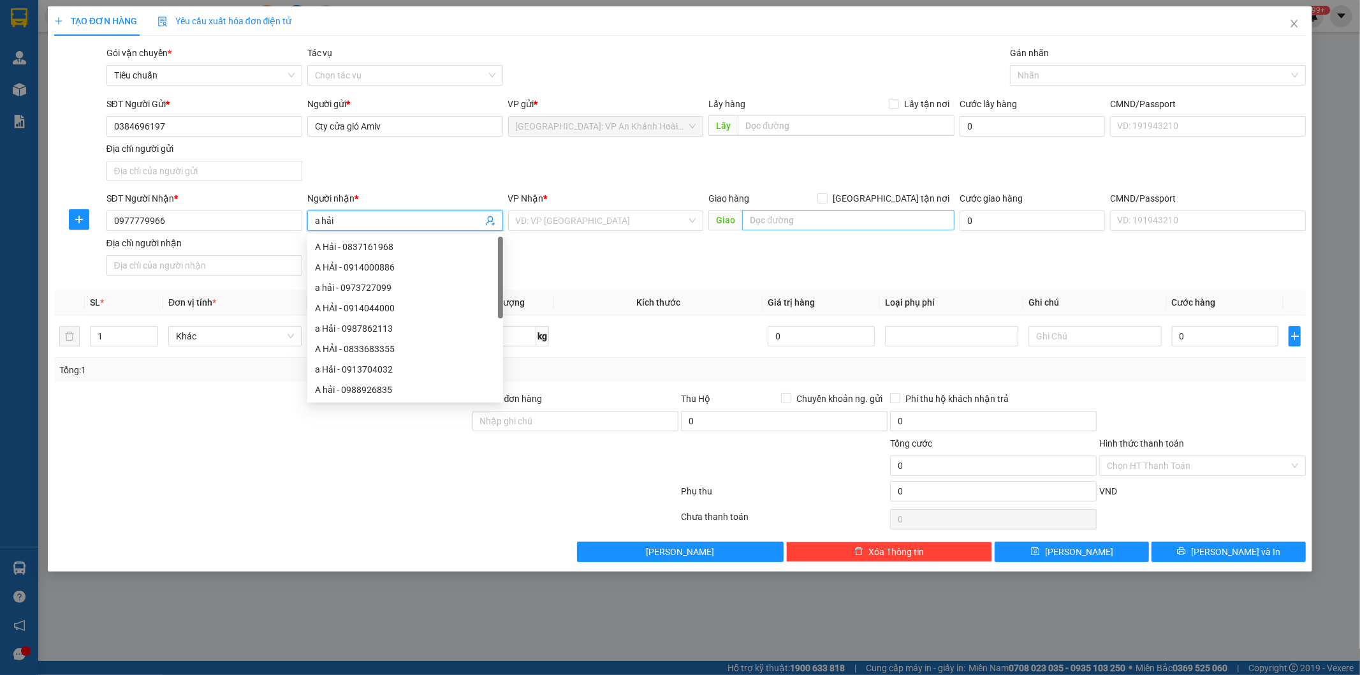
type input "a hải"
click at [795, 217] on input "text" at bounding box center [848, 220] width 212 height 20
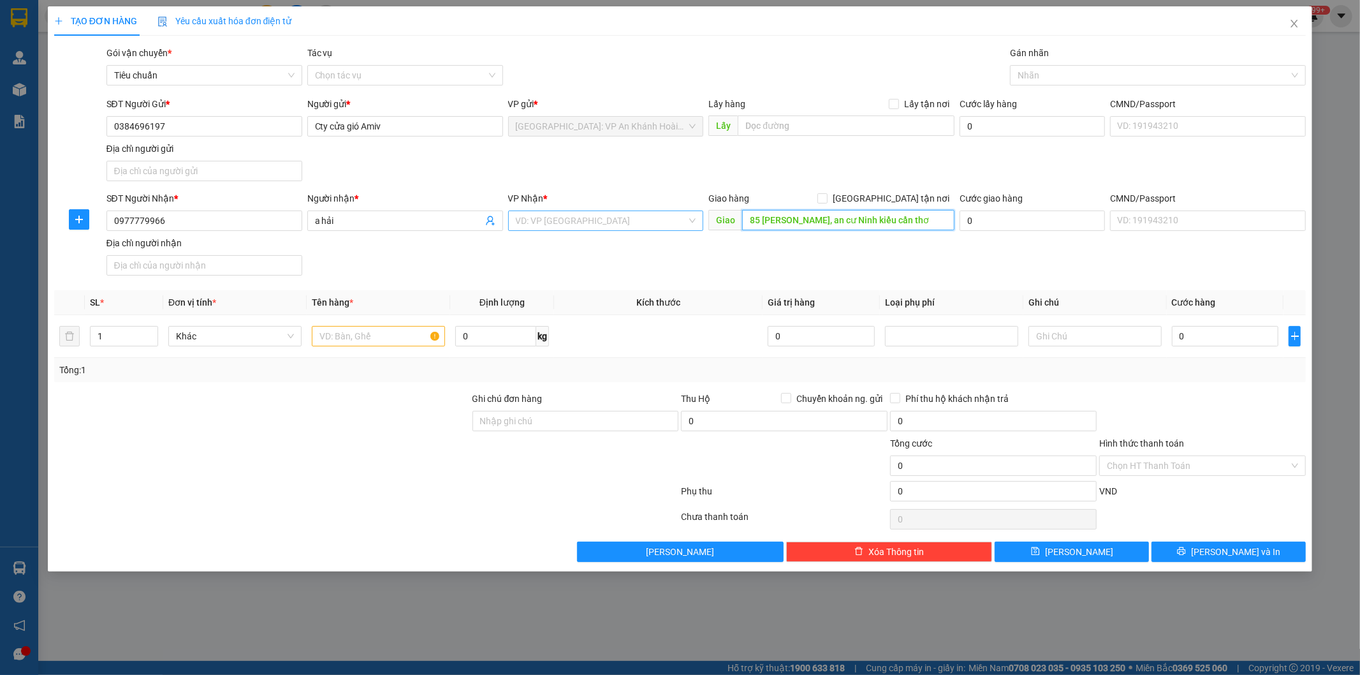
type input "85 Trương Định, an cư Ninh kiều cần thơ"
drag, startPoint x: 668, startPoint y: 224, endPoint x: 649, endPoint y: 215, distance: 20.5
click at [667, 224] on input "search" at bounding box center [602, 220] width 172 height 19
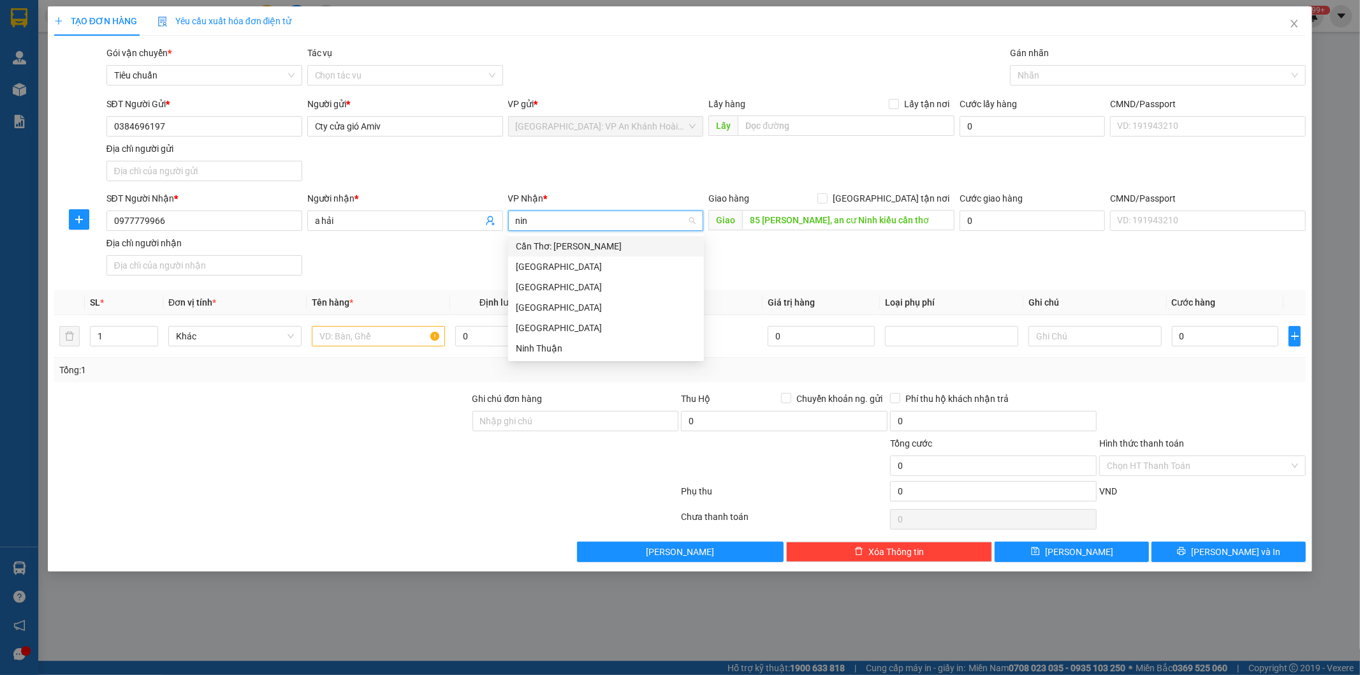
type input "ninh"
drag, startPoint x: 562, startPoint y: 244, endPoint x: 564, endPoint y: 231, distance: 12.2
click at [564, 242] on div "Cần Thơ: Kho Ninh Kiều" at bounding box center [606, 246] width 180 height 14
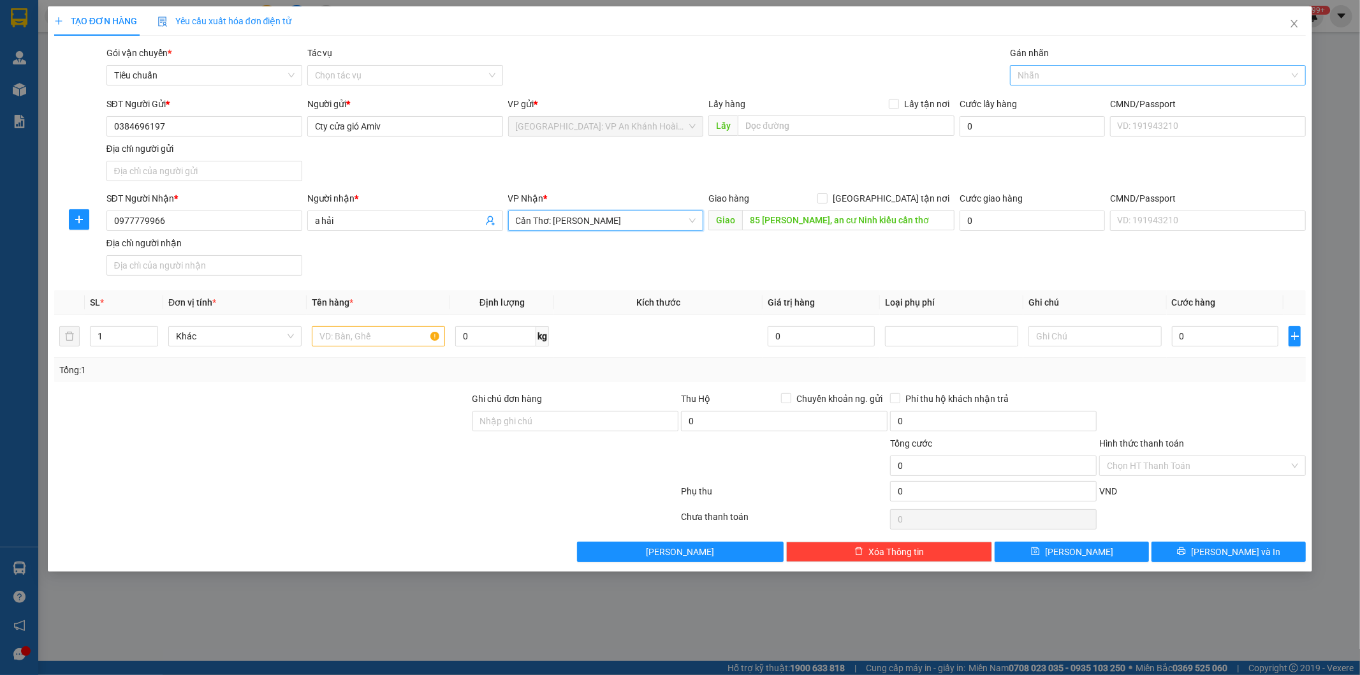
click at [1037, 74] on div at bounding box center [1151, 75] width 277 height 15
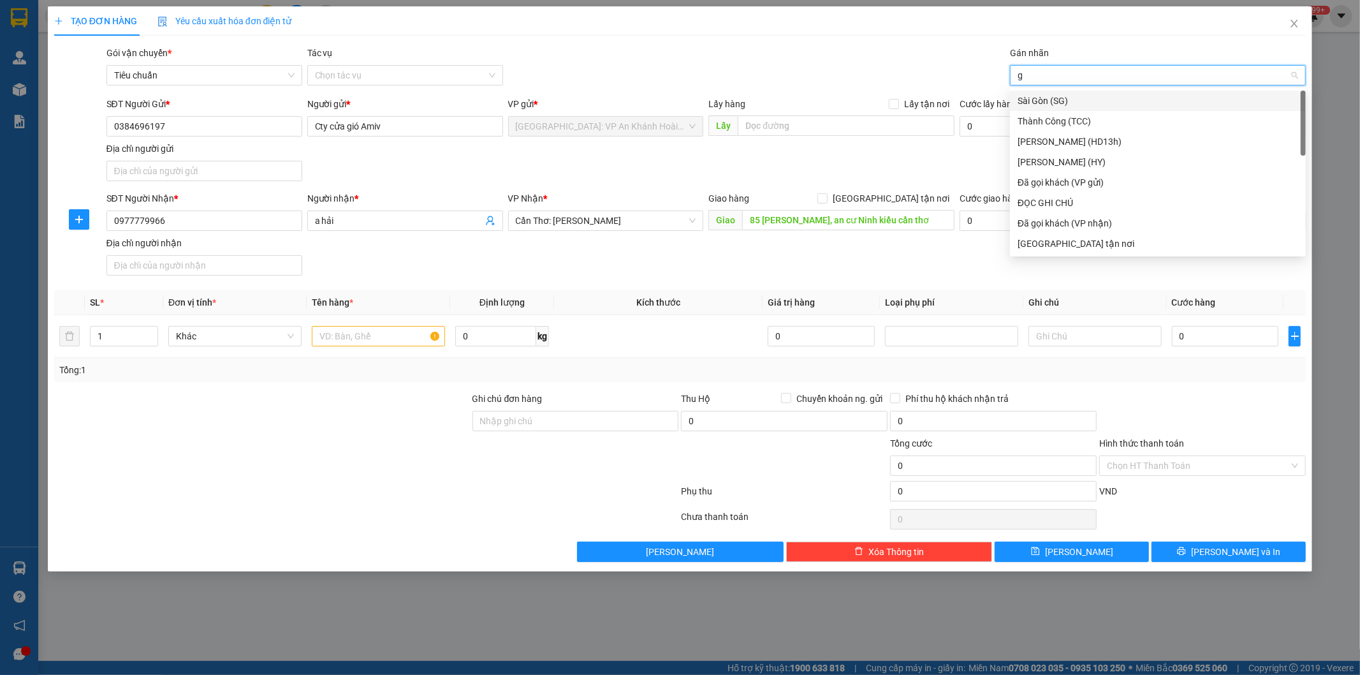
type input "gt"
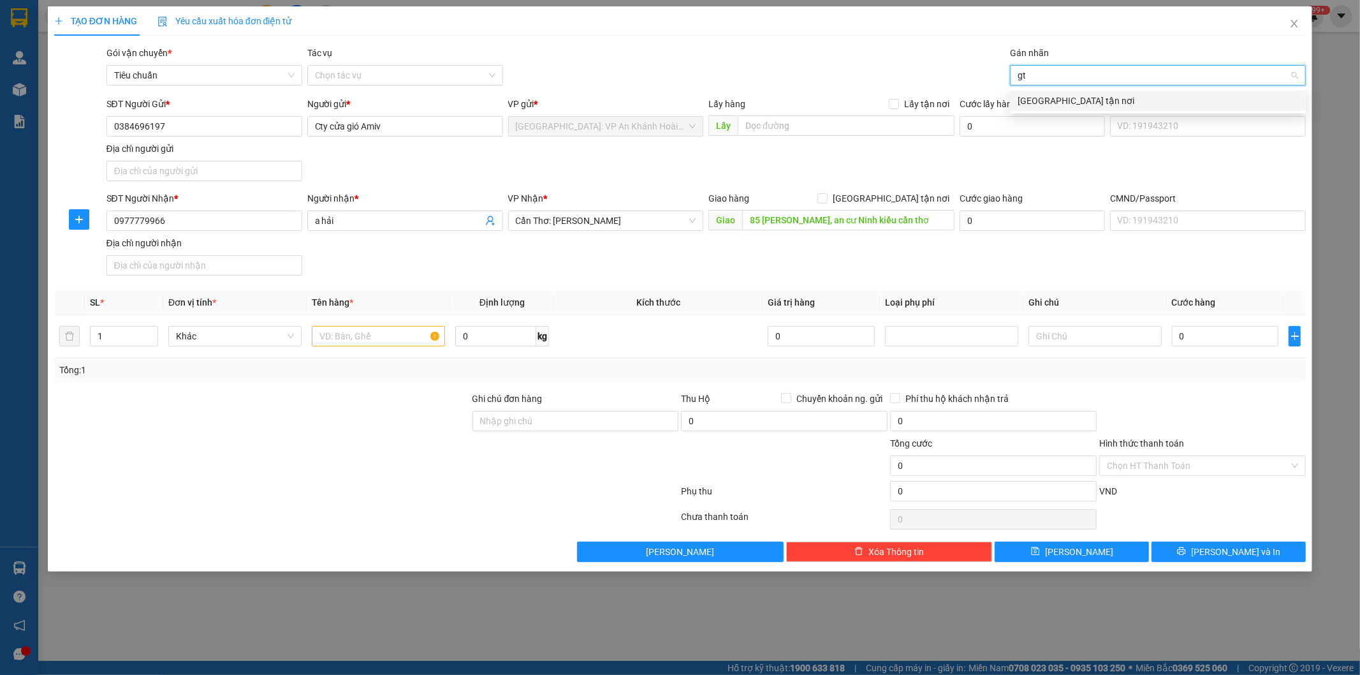
click at [1041, 101] on div "[GEOGRAPHIC_DATA] tận nơi" at bounding box center [1158, 101] width 281 height 14
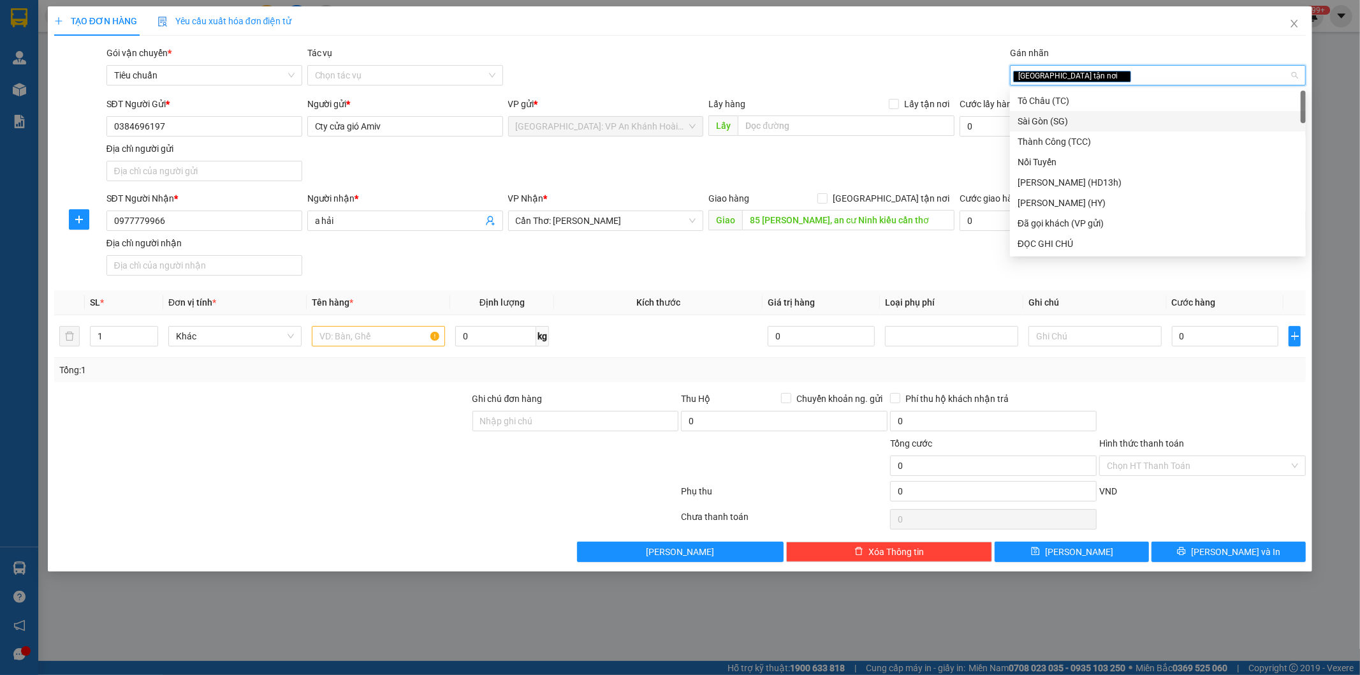
drag, startPoint x: 690, startPoint y: 260, endPoint x: 676, endPoint y: 226, distance: 36.6
click at [689, 260] on div "SĐT Người Nhận * 0977779966 Người nhận * a hải VP Nhận * Cần Thơ: Kho Ninh Kiều…" at bounding box center [706, 235] width 1205 height 89
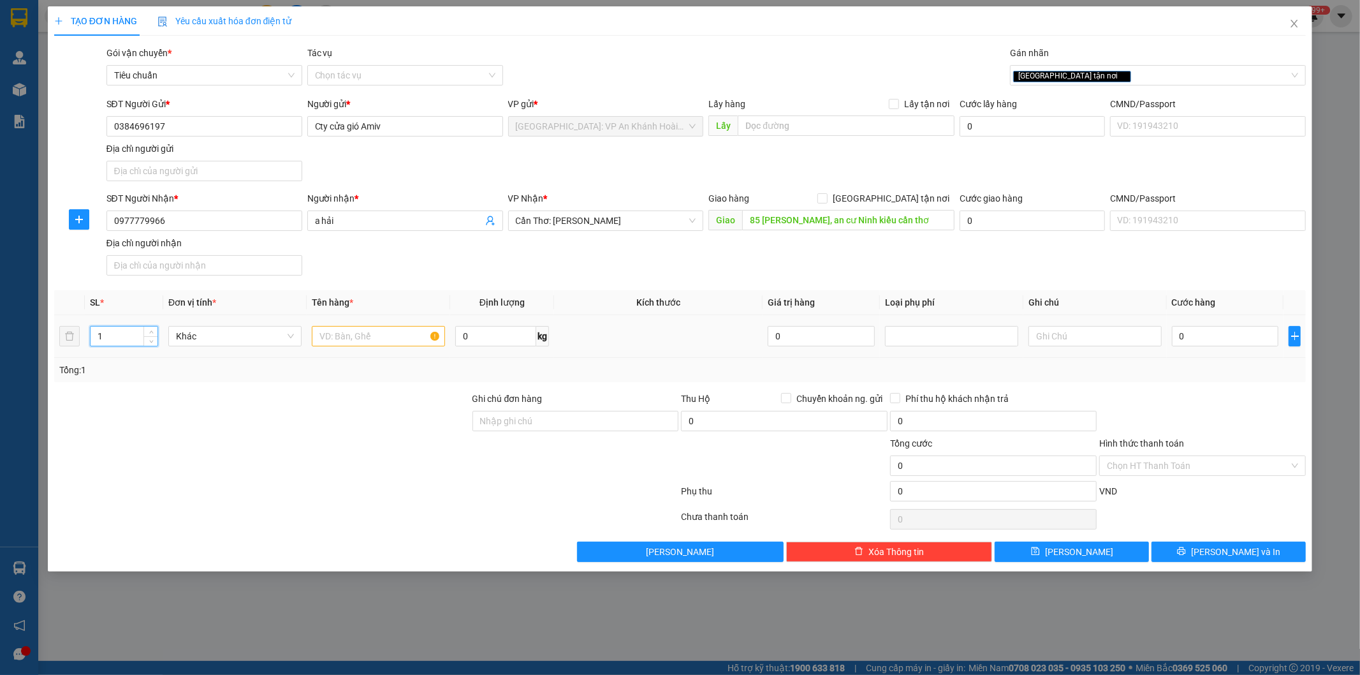
drag, startPoint x: 142, startPoint y: 337, endPoint x: 141, endPoint y: 329, distance: 7.8
click at [142, 336] on input "1" at bounding box center [124, 335] width 67 height 19
type input "1"
type input "2"
click at [346, 343] on input "text" at bounding box center [378, 336] width 133 height 20
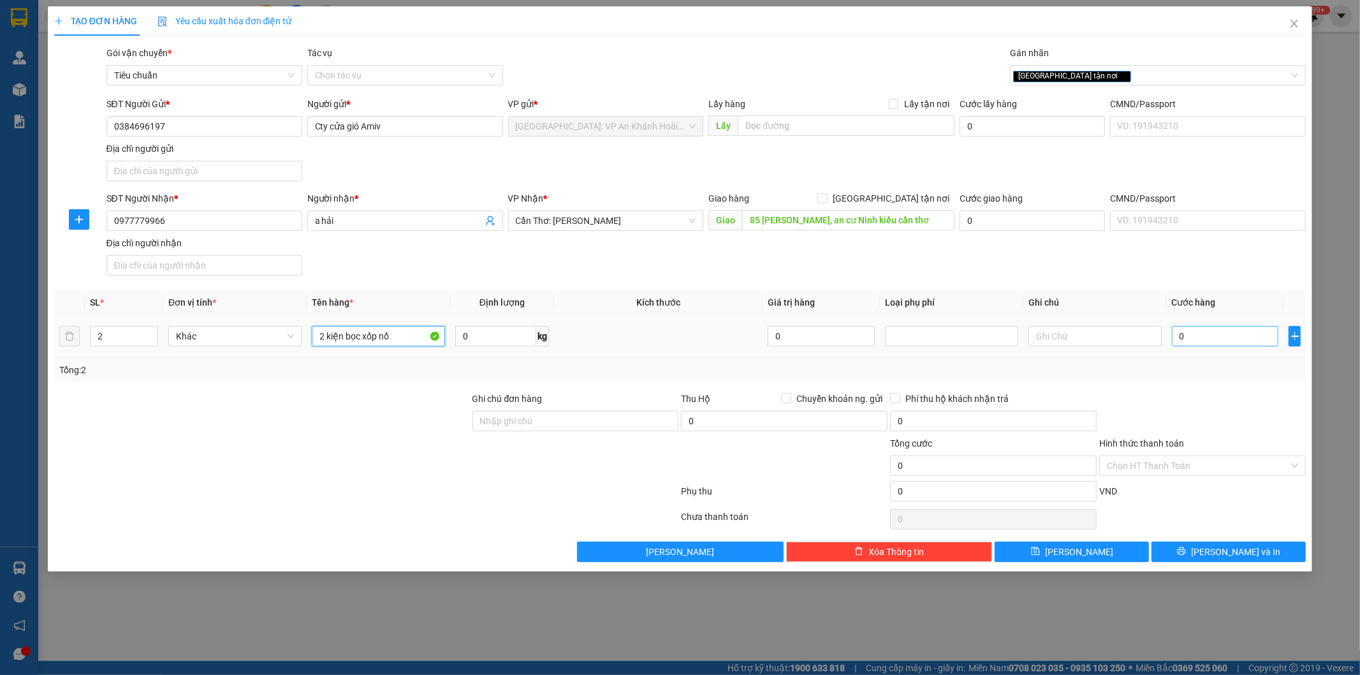
type input "2 kiện bọc xốp nổ"
click at [1231, 335] on input "0" at bounding box center [1225, 336] width 107 height 20
type input "1"
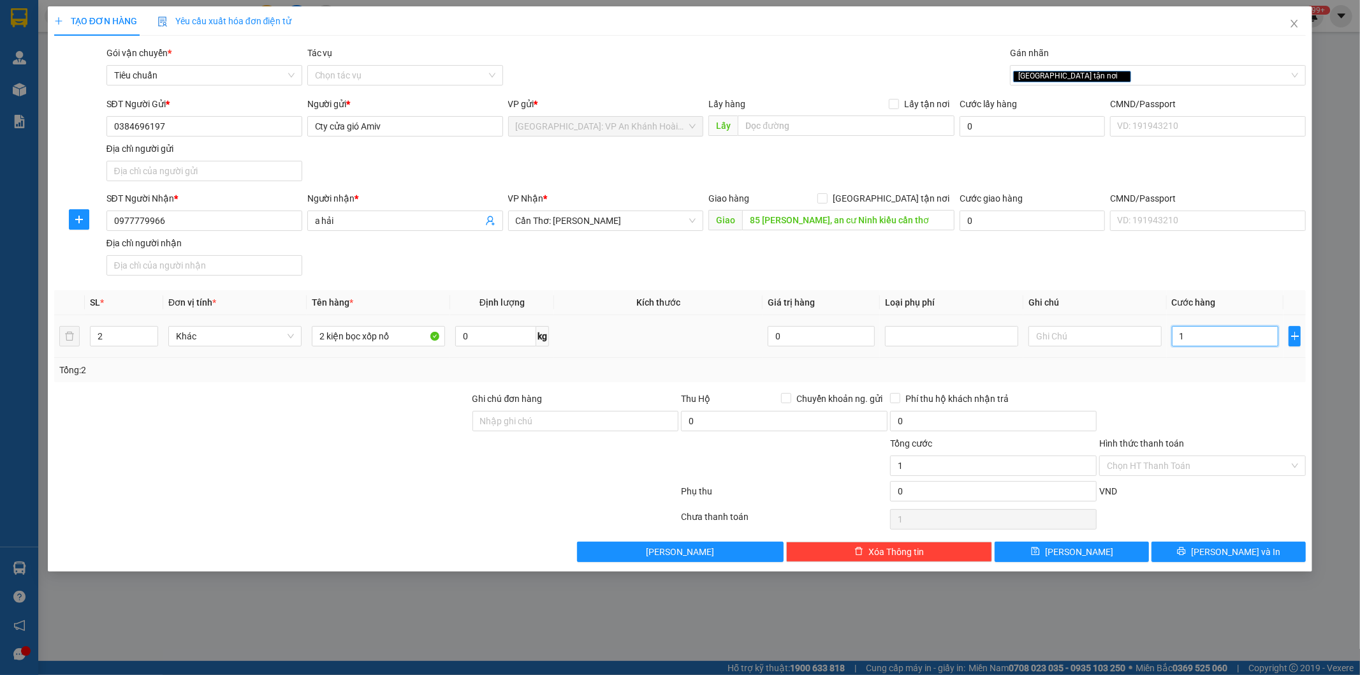
type input "19"
type input "190"
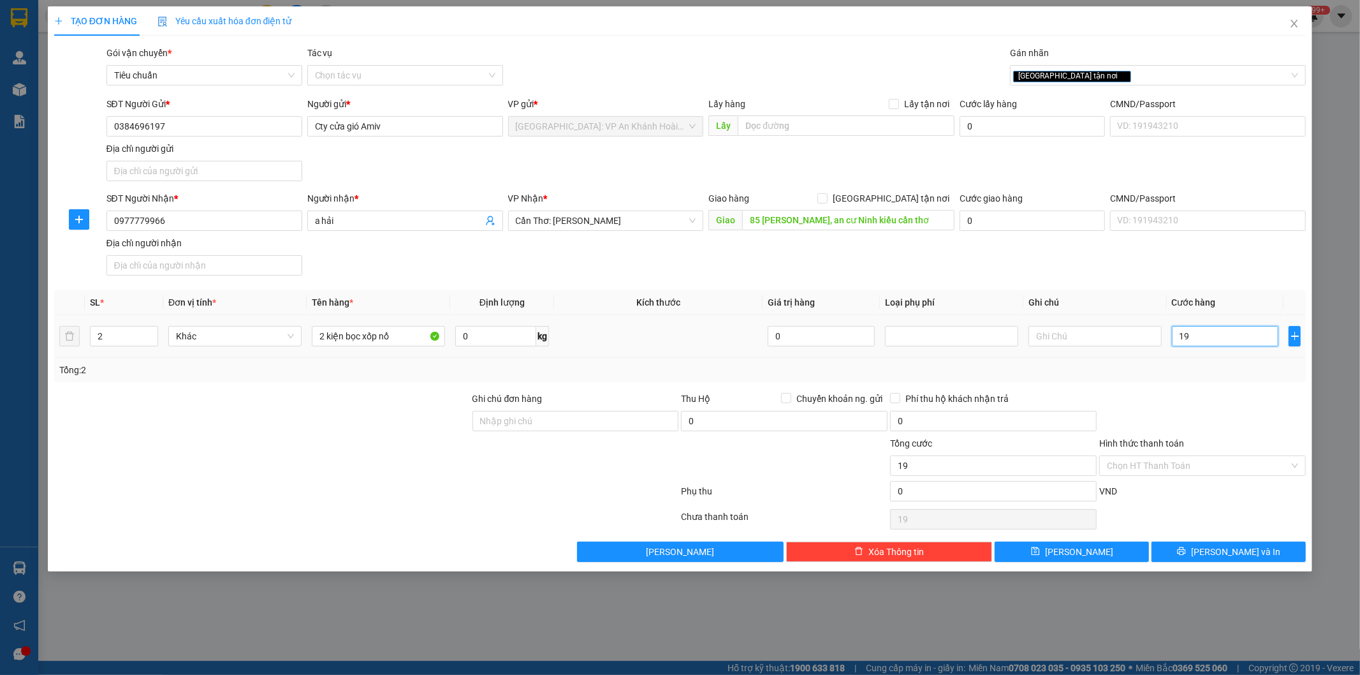
type input "190"
type input "1.900"
type input "19.000"
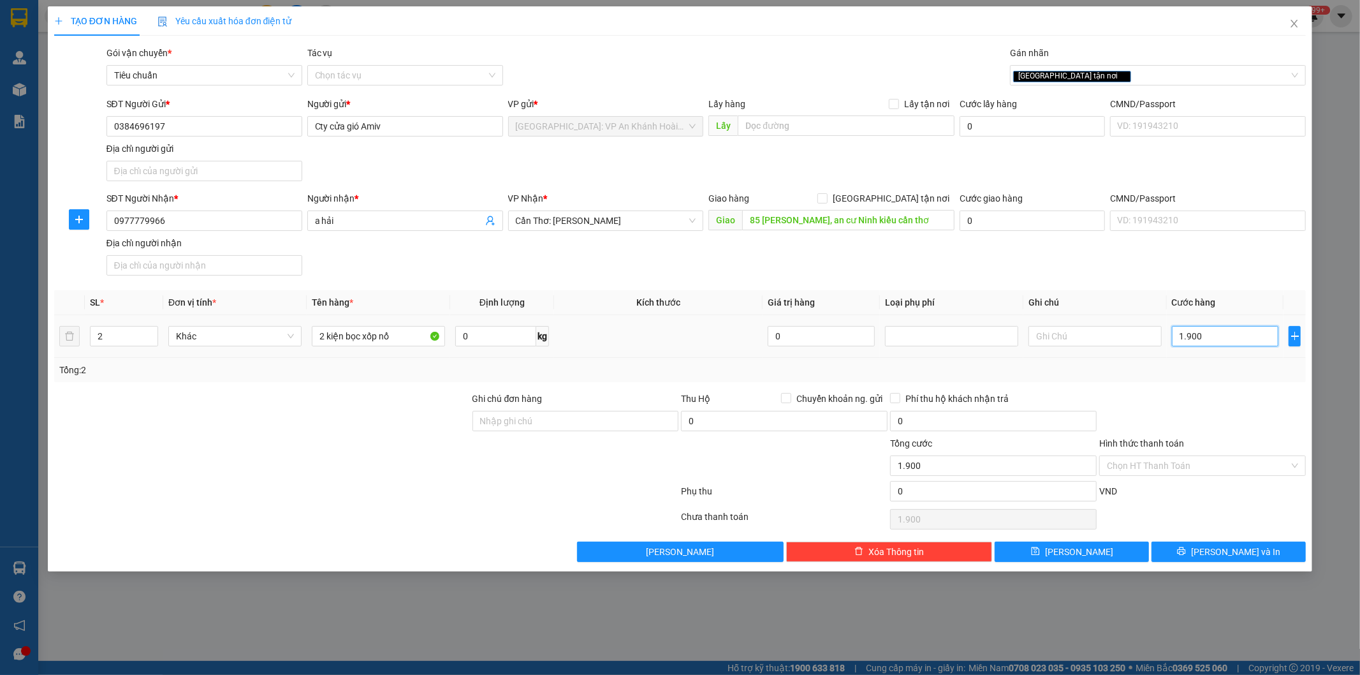
type input "19.000"
type input "190.000"
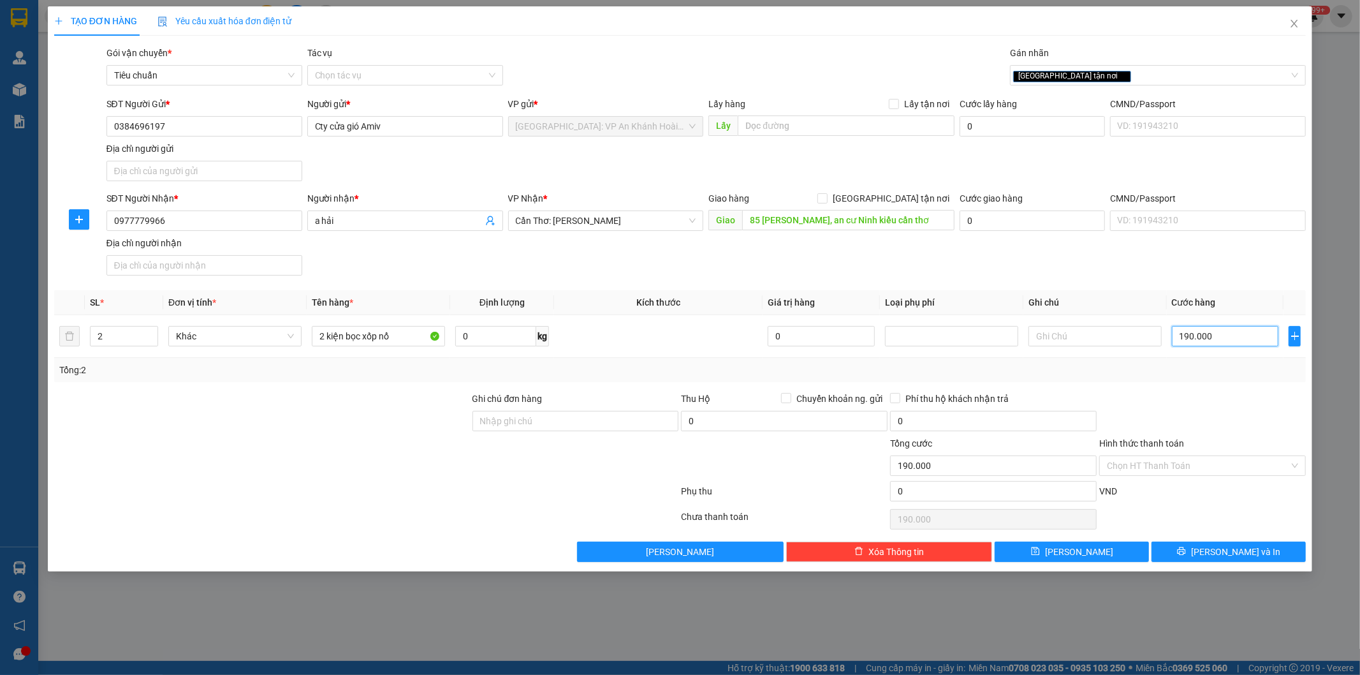
type input "190.000"
click at [1205, 416] on div at bounding box center [1202, 414] width 209 height 45
click at [538, 427] on input "Ghi chú đơn hàng" at bounding box center [575, 421] width 207 height 20
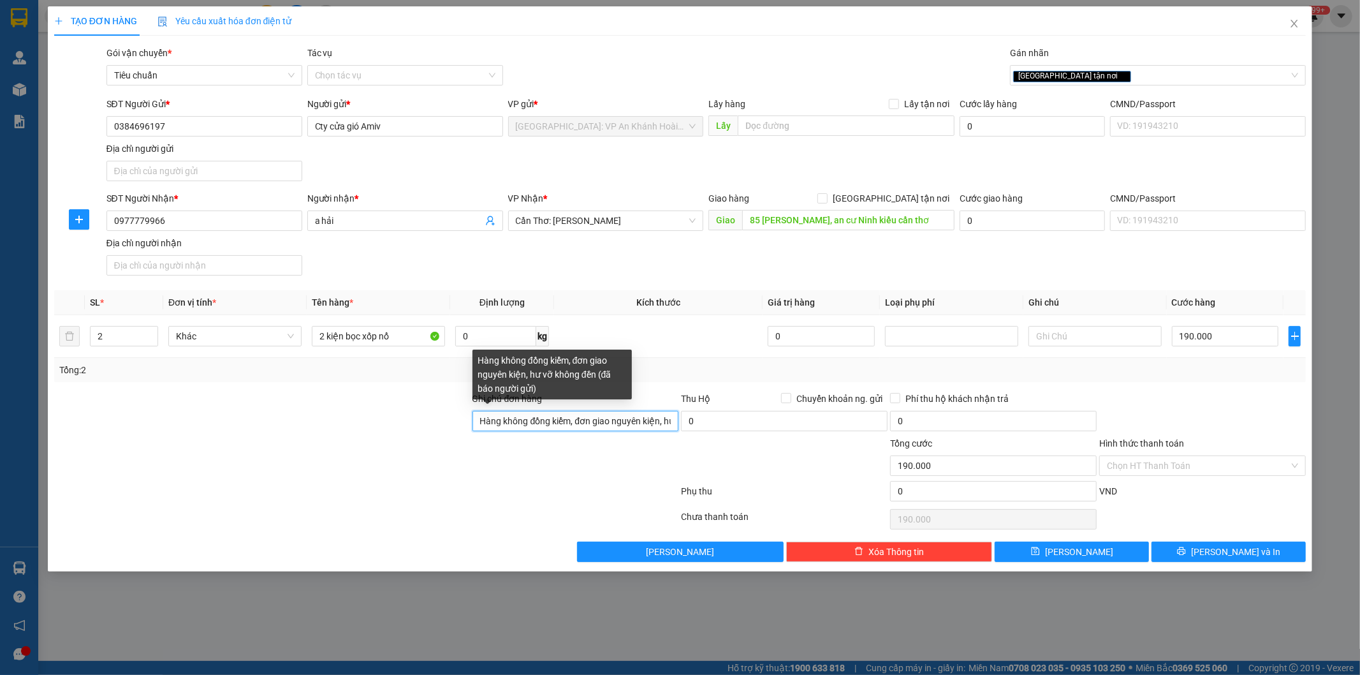
click at [582, 422] on input "Hàng không đồng kiểm, đơn giao nguyên kiện, hư vỡ không đền (đã báo người gửi)" at bounding box center [575, 421] width 207 height 20
type input "Hàng không đồng kiểm, đơn giao nguyên kiện, hư vỡ không đền"
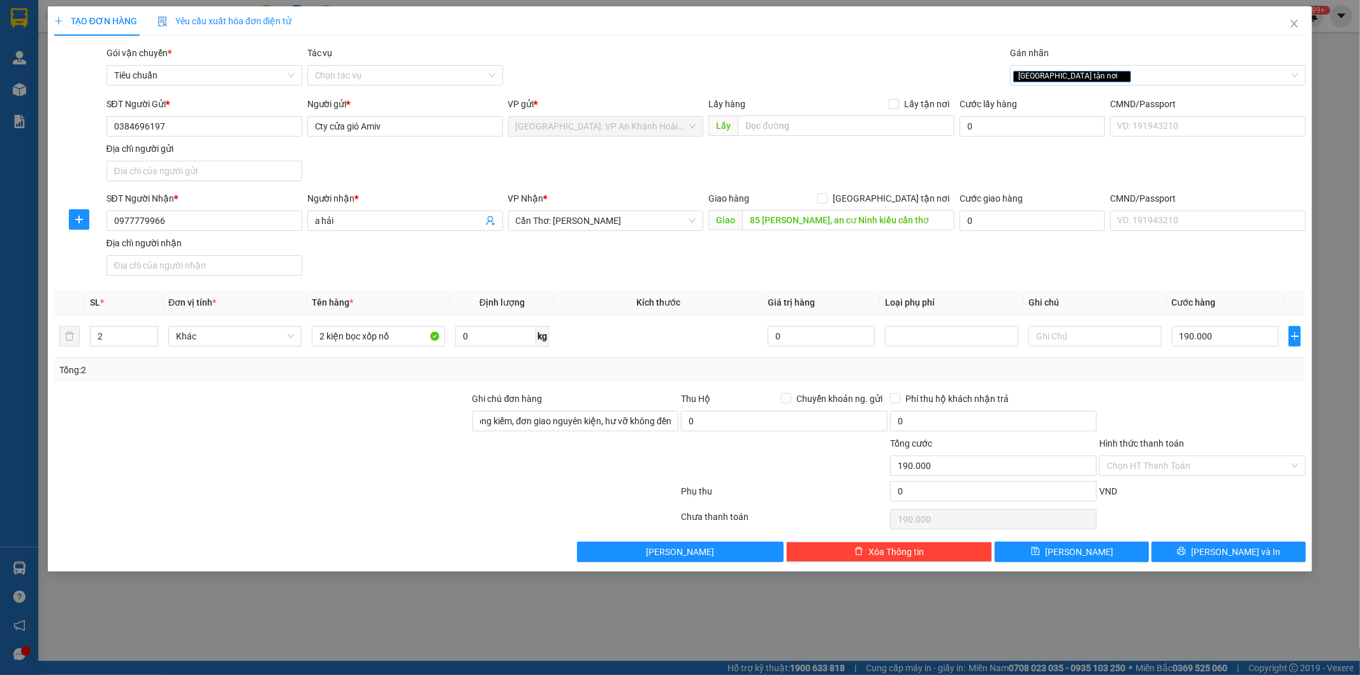
click at [409, 487] on div at bounding box center [366, 494] width 627 height 26
drag, startPoint x: 889, startPoint y: 196, endPoint x: 898, endPoint y: 214, distance: 20.0
click at [826, 198] on input "[GEOGRAPHIC_DATA] tận nơi" at bounding box center [821, 197] width 9 height 9
checkbox input "true"
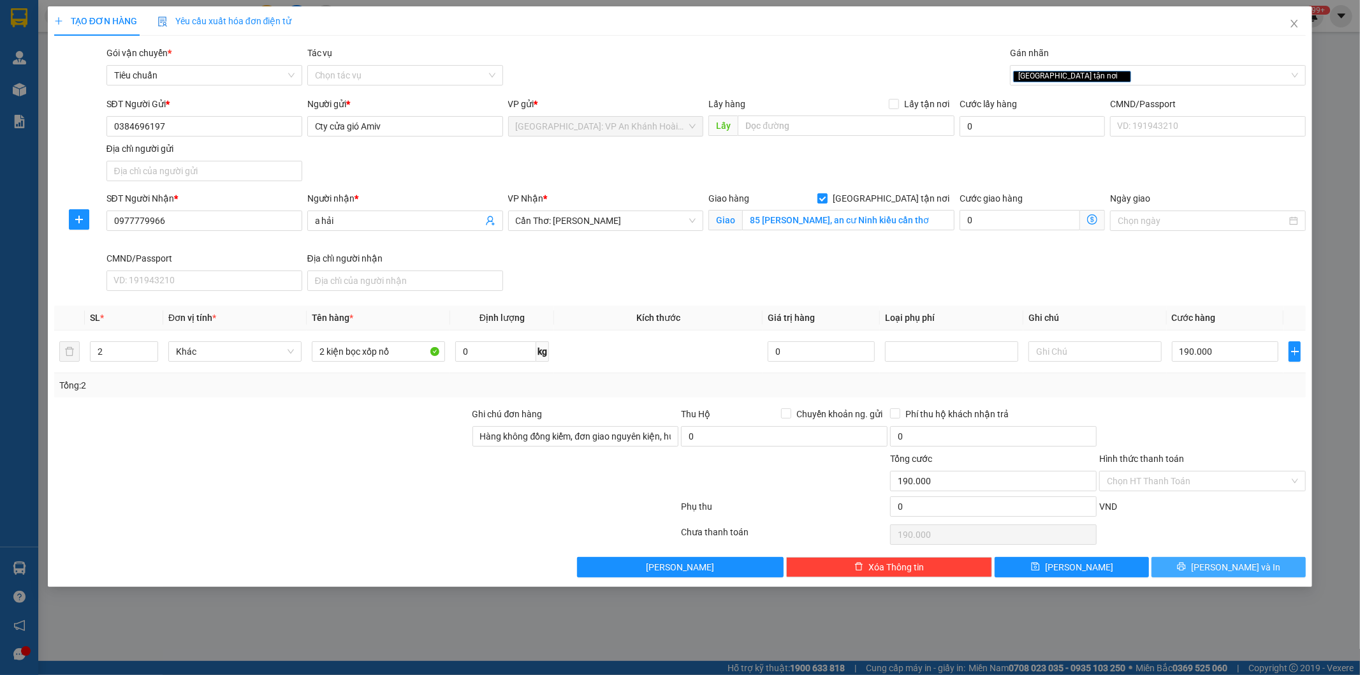
click at [1251, 570] on span "[PERSON_NAME] và In" at bounding box center [1235, 567] width 89 height 14
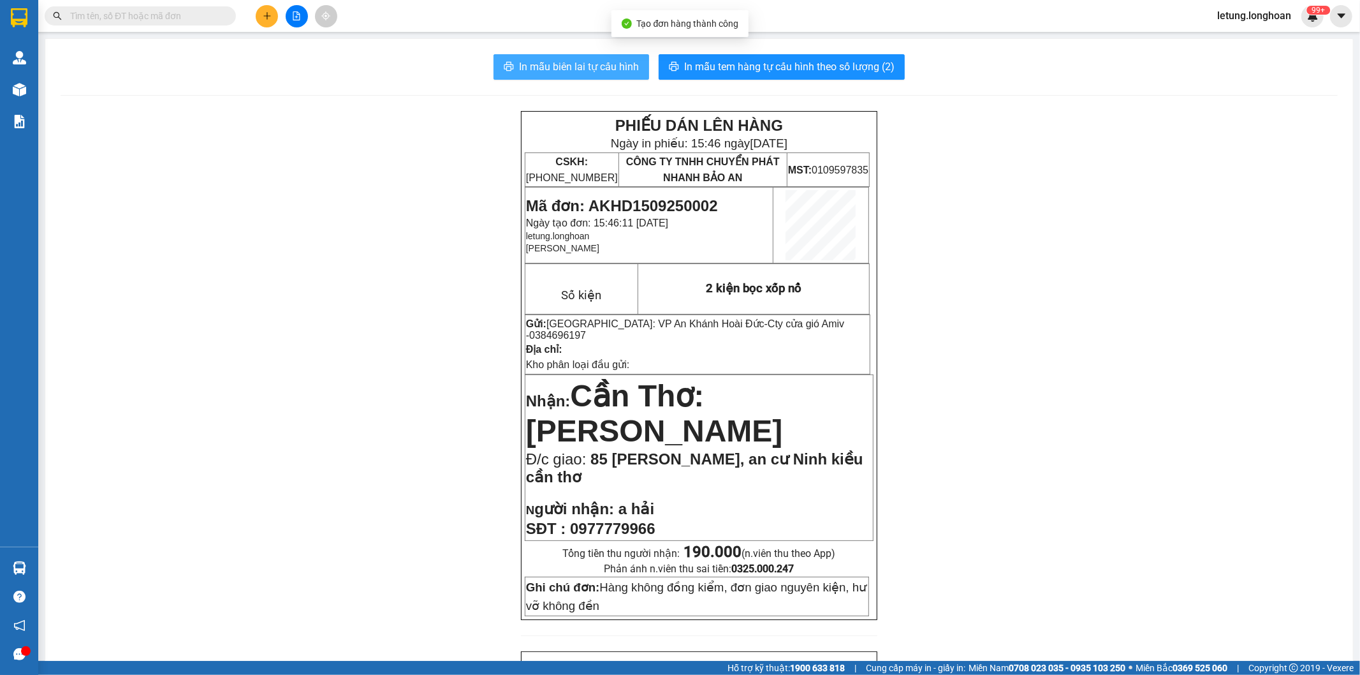
click at [559, 59] on span "In mẫu biên lai tự cấu hình" at bounding box center [579, 67] width 120 height 16
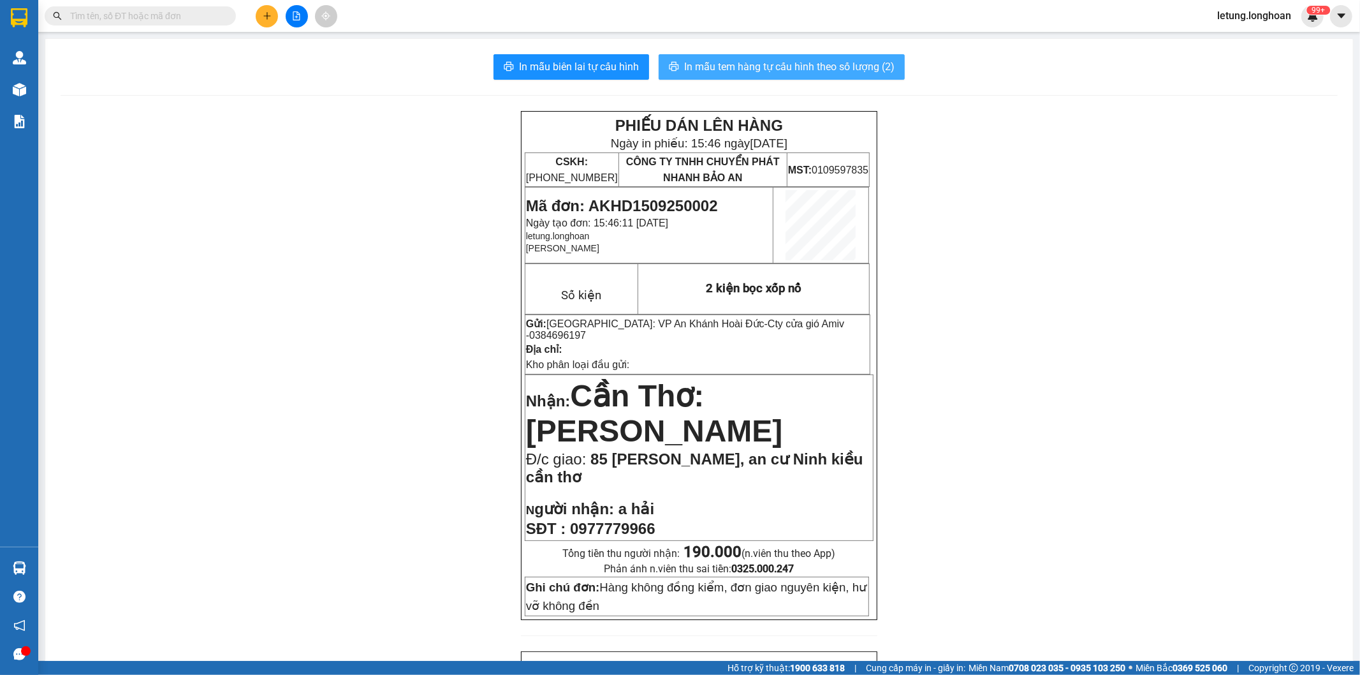
click at [889, 72] on button "In mẫu tem hàng tự cấu hình theo số lượng (2)" at bounding box center [782, 67] width 246 height 26
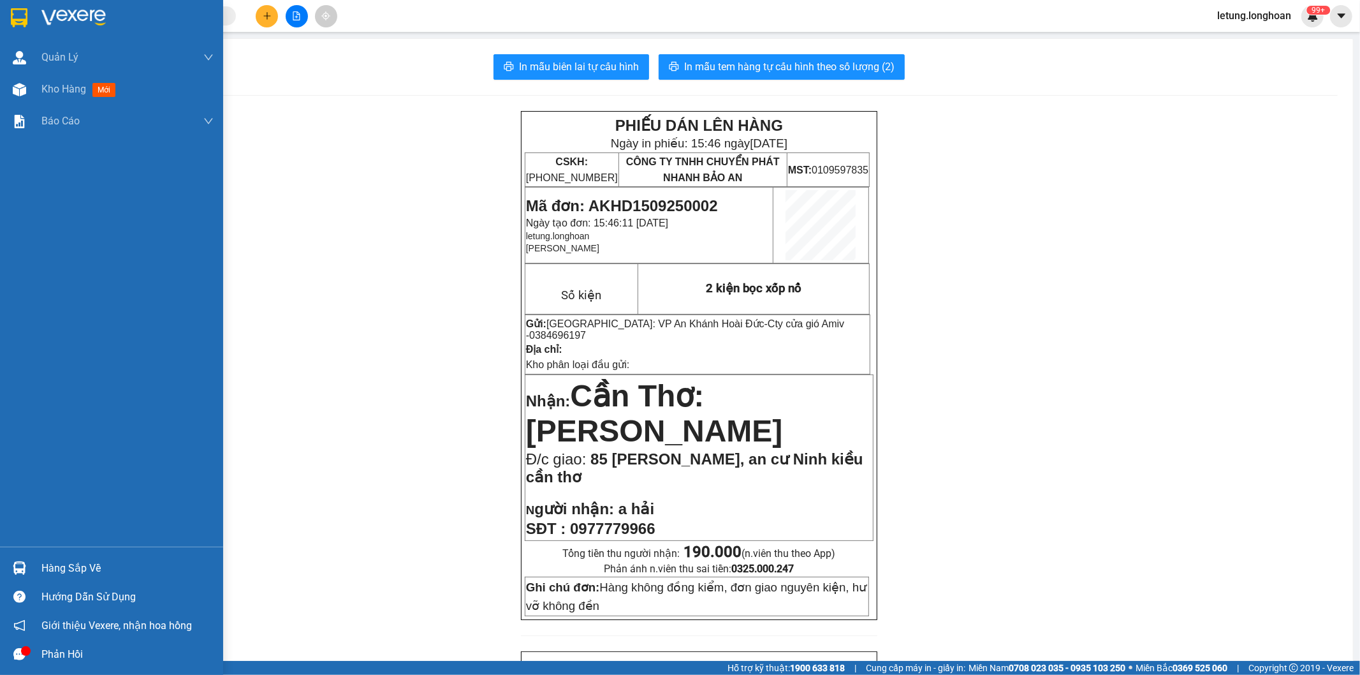
click at [17, 17] on img at bounding box center [19, 17] width 17 height 19
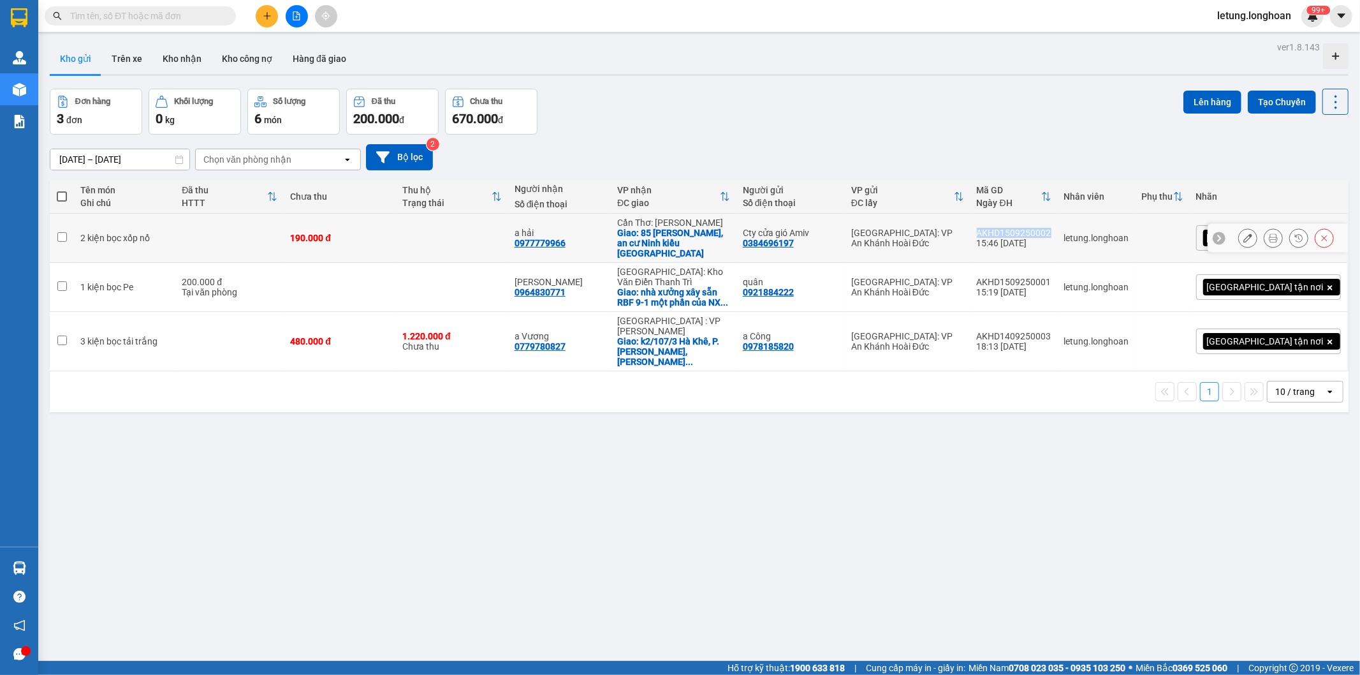
drag, startPoint x: 1111, startPoint y: 224, endPoint x: 1036, endPoint y: 221, distance: 74.7
click at [1036, 221] on td "AKHD1509250002 15:46 15/09" at bounding box center [1013, 238] width 87 height 49
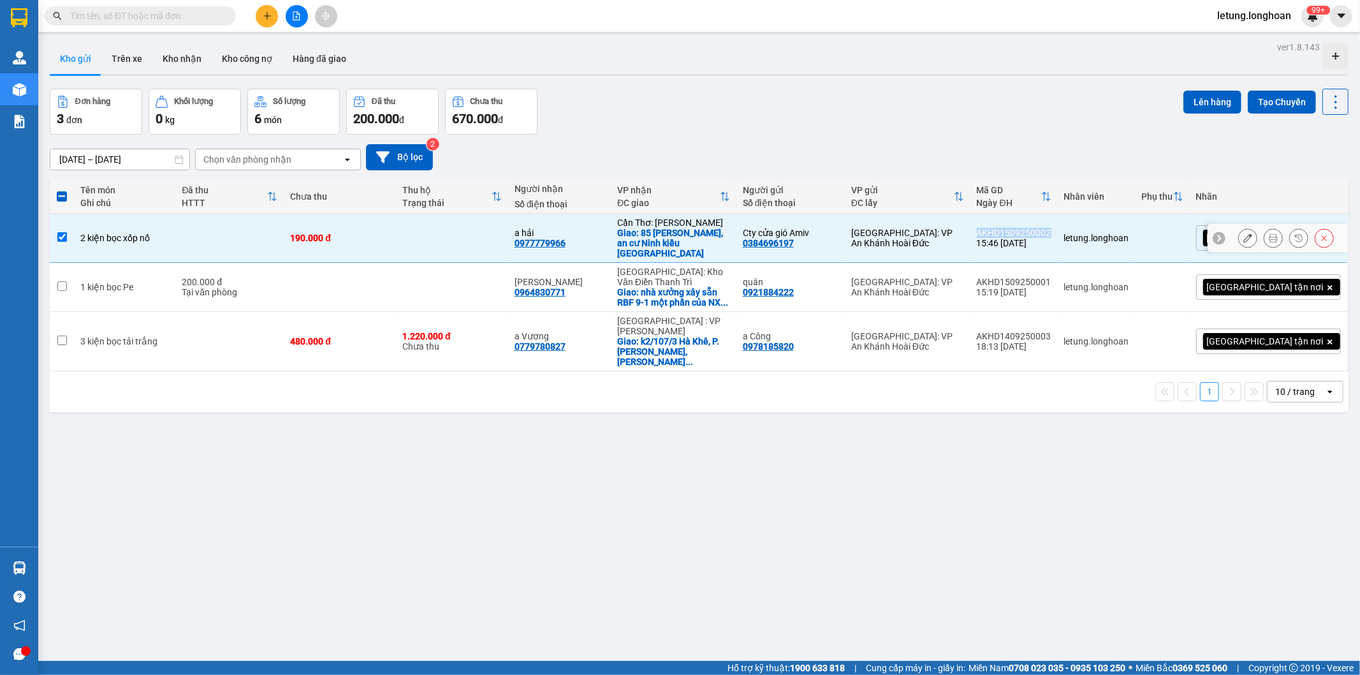
copy div "AKHD1509250002"
drag, startPoint x: 608, startPoint y: 240, endPoint x: 557, endPoint y: 240, distance: 50.4
click at [557, 240] on div "a hải 0977779966" at bounding box center [560, 238] width 90 height 20
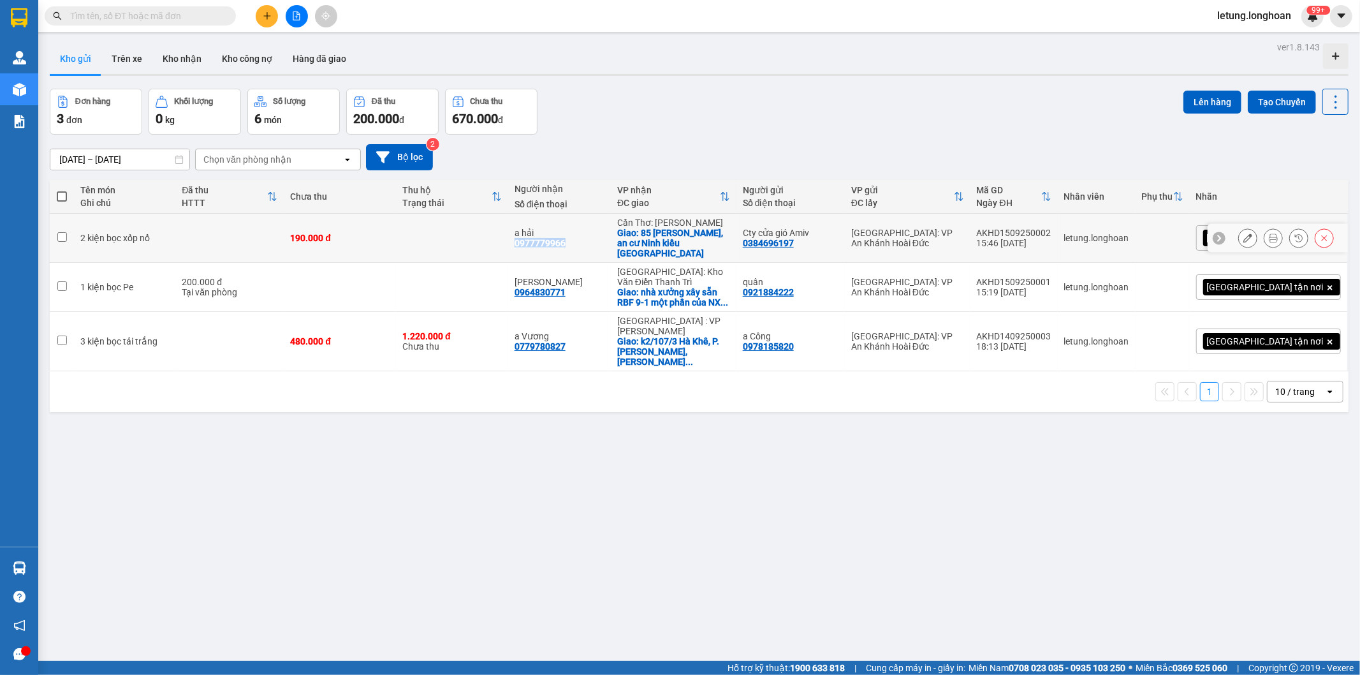
copy div "0977779966"
click at [594, 509] on div "ver 1.8.143 Kho gửi Trên xe Kho nhận Kho công nợ Hàng đã giao Đơn hàng 3 đơn Kh…" at bounding box center [699, 375] width 1309 height 675
drag, startPoint x: 843, startPoint y: 234, endPoint x: 789, endPoint y: 237, distance: 54.3
click at [789, 237] on div "Cty cửa gió Amiv 0384696197" at bounding box center [791, 238] width 96 height 20
checkbox input "true"
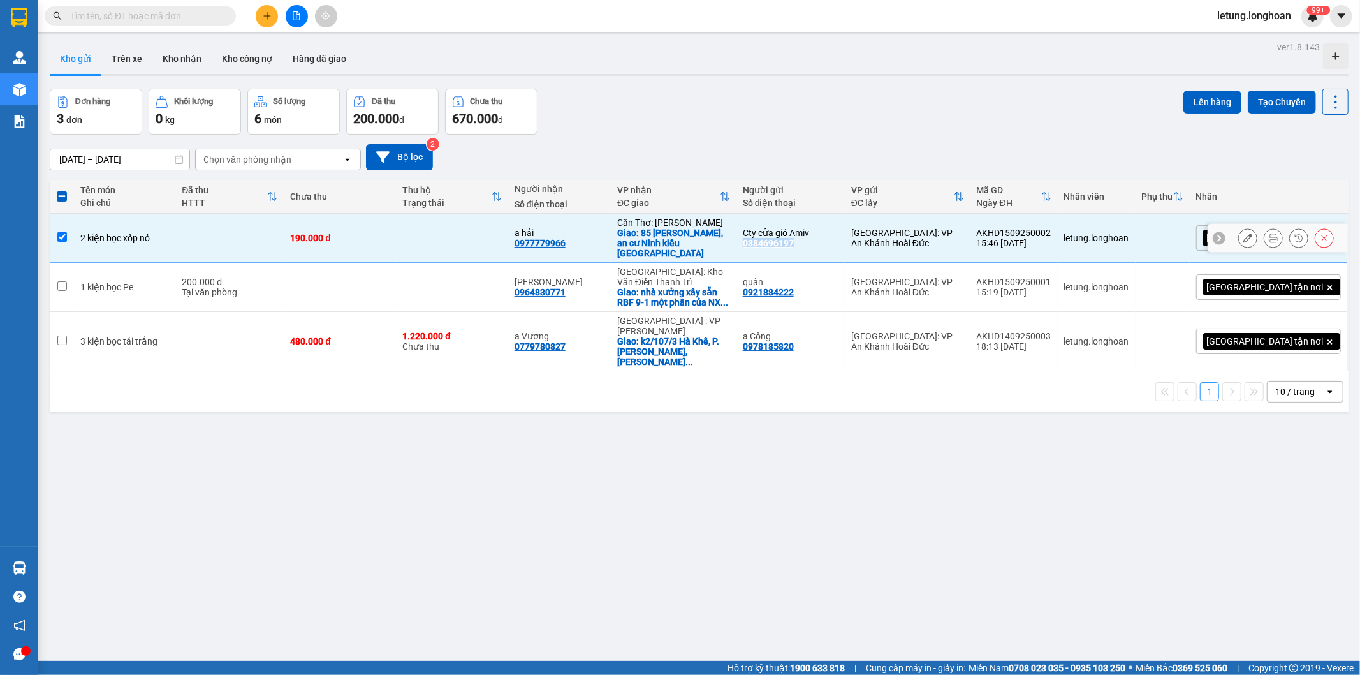
copy div "0384696197"
click at [1243, 233] on icon at bounding box center [1247, 237] width 9 height 9
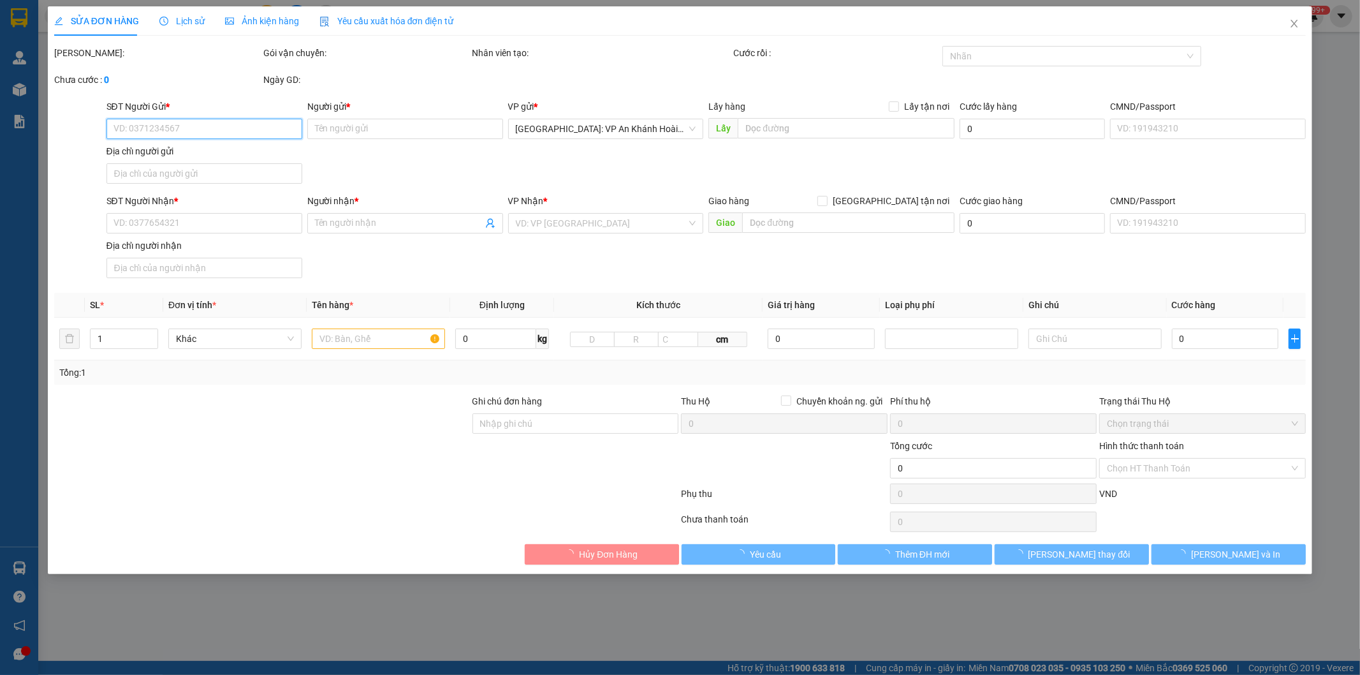
type input "0384696197"
type input "Cty cửa gió Amiv"
type input "0977779966"
type input "a hải"
checkbox input "true"
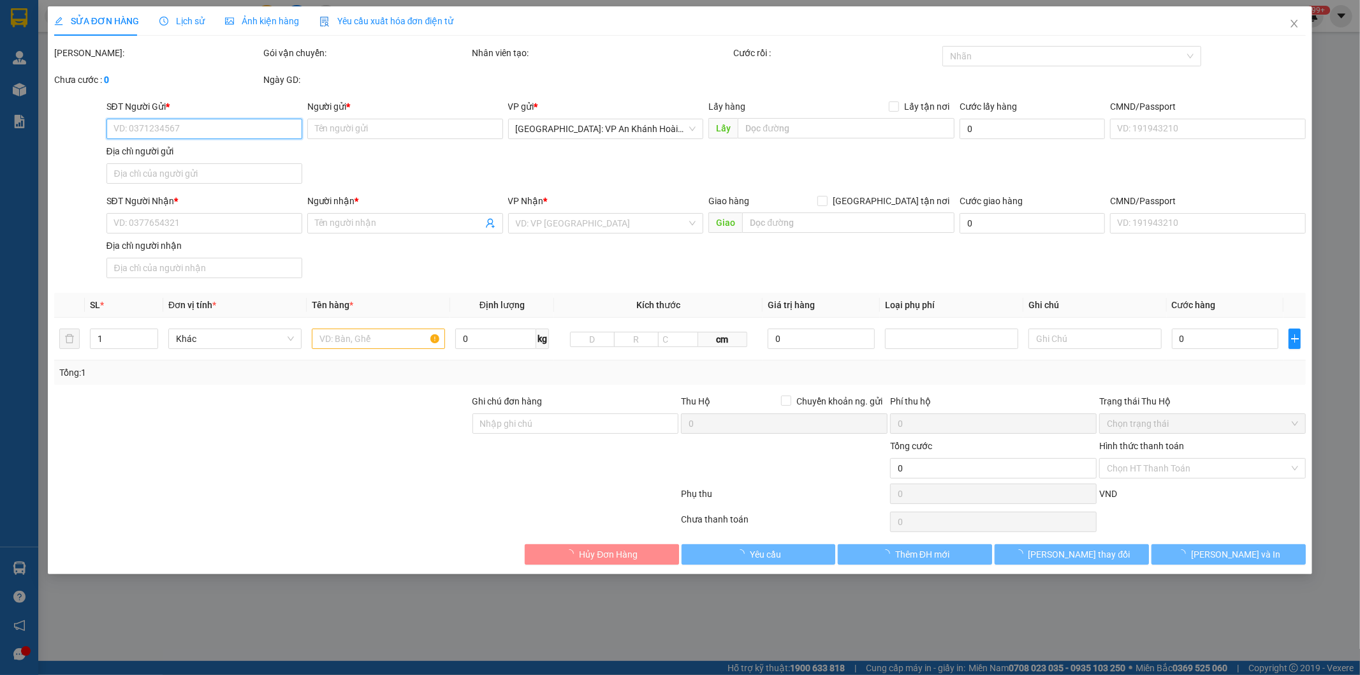
type input "85 Trương Định, an cư Ninh kiều cần thơ"
type input "Hàng không đồng kiểm, đơn giao nguyên kiện, hư vỡ không đền"
type input "190.000"
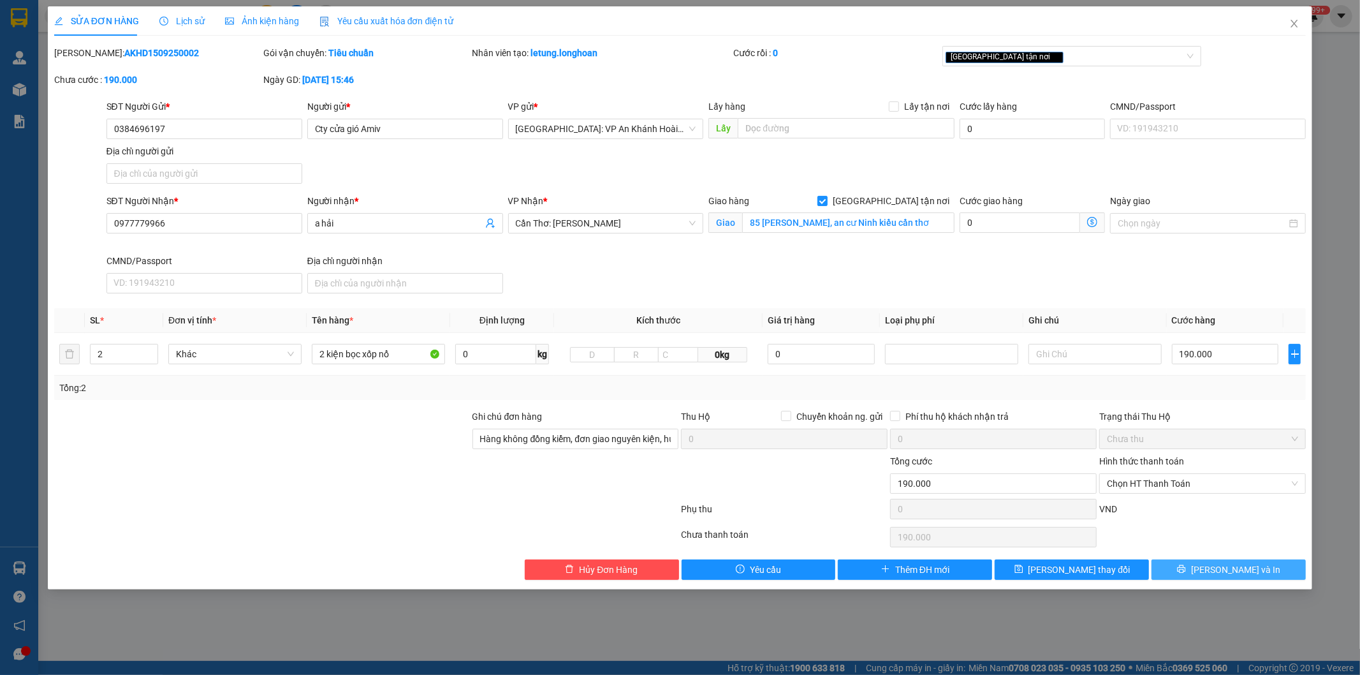
click at [1228, 566] on span "[PERSON_NAME] và In" at bounding box center [1235, 569] width 89 height 14
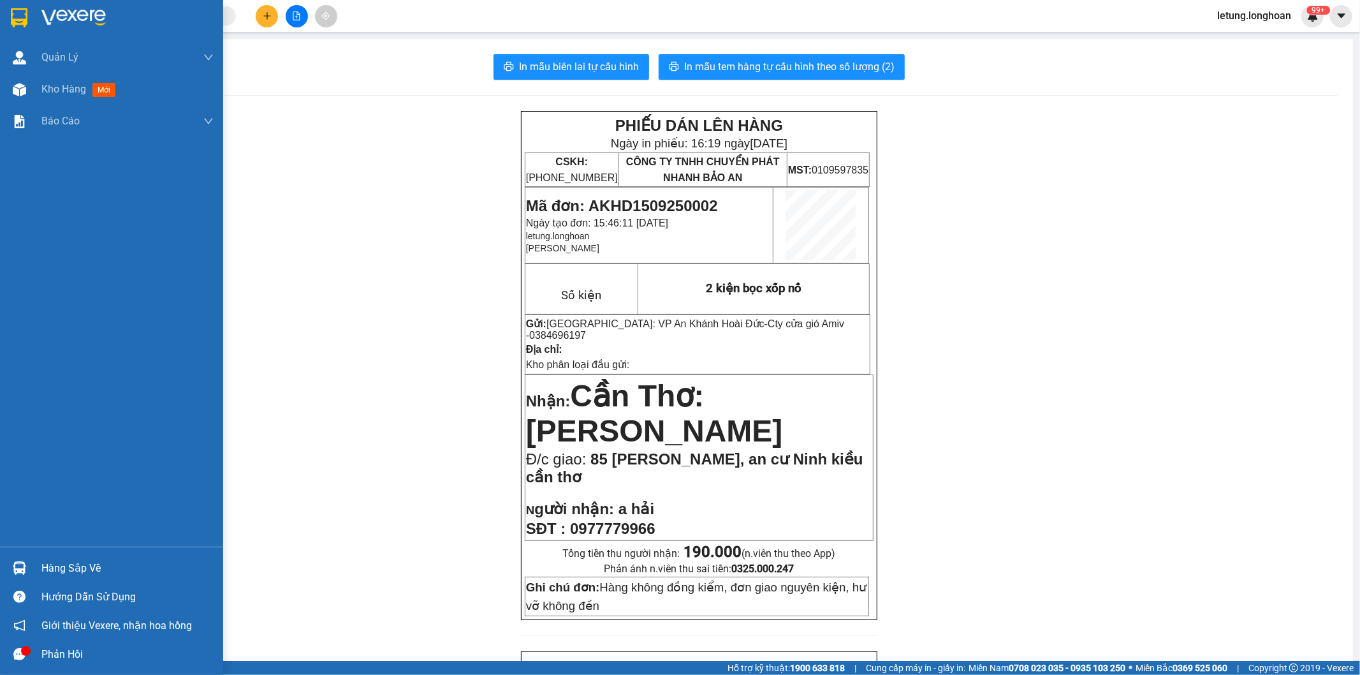
drag, startPoint x: 10, startPoint y: 7, endPoint x: 21, endPoint y: 16, distance: 14.0
click at [11, 9] on div at bounding box center [19, 17] width 22 height 22
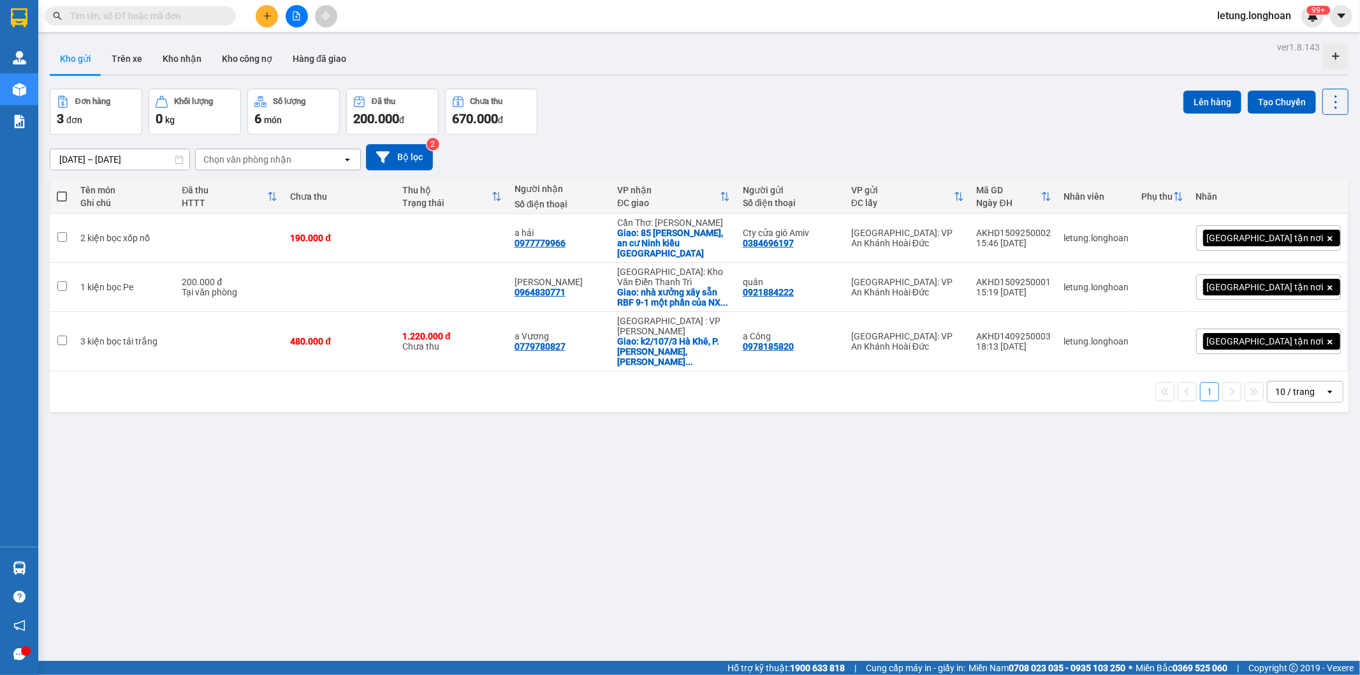
click at [142, 11] on input "text" at bounding box center [145, 16] width 150 height 14
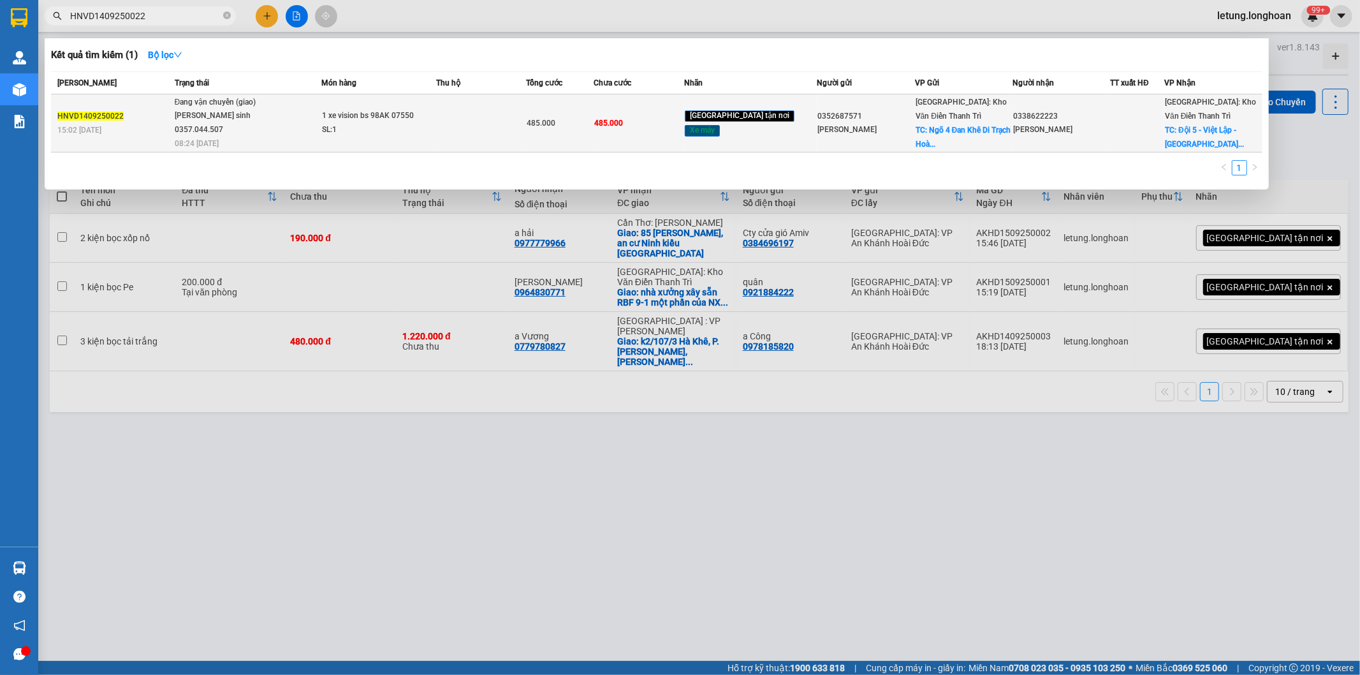
type input "HNVD1409250022"
click at [880, 119] on div "0352687571" at bounding box center [866, 116] width 96 height 13
click at [1099, 119] on div "0338622223" at bounding box center [1061, 116] width 96 height 13
click at [1140, 124] on div at bounding box center [1137, 123] width 53 height 13
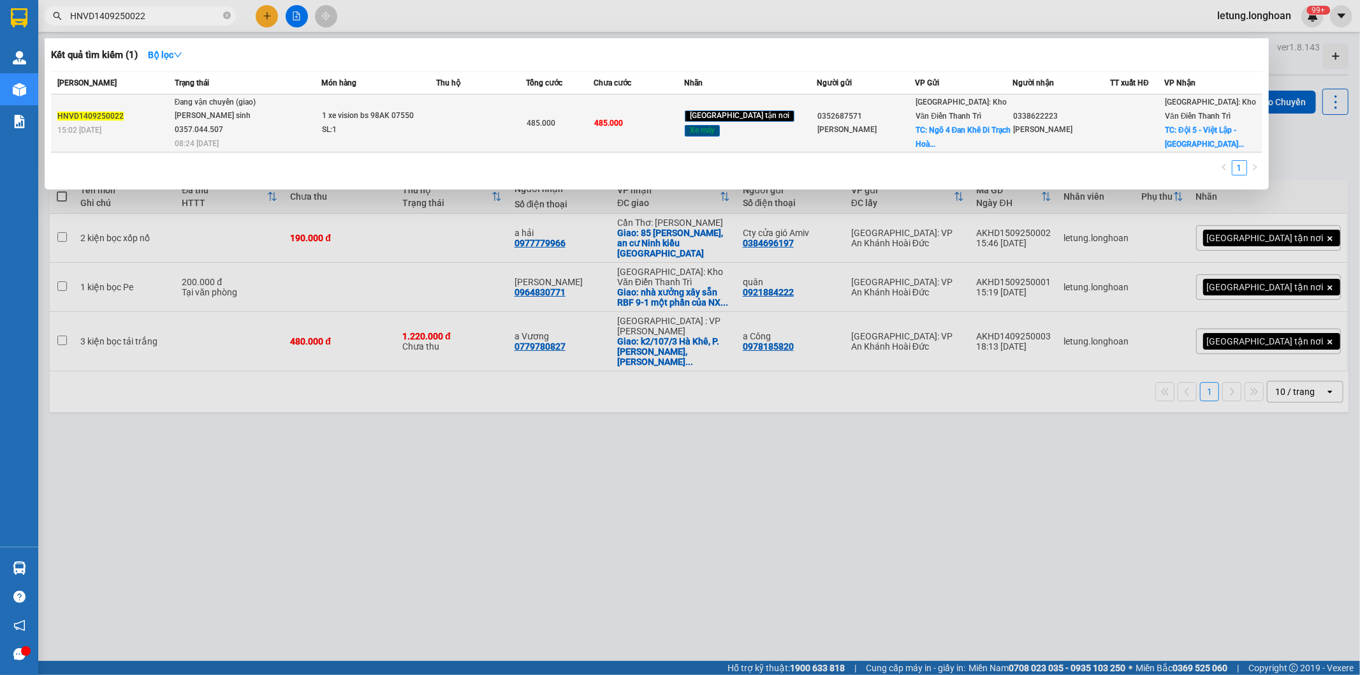
drag, startPoint x: 1140, startPoint y: 124, endPoint x: 1151, endPoint y: 125, distance: 10.9
click at [1145, 124] on div at bounding box center [1137, 123] width 53 height 13
click at [1205, 131] on span "TC: Đội 5 - Việt Lập - Tân Yên..." at bounding box center [1204, 137] width 79 height 23
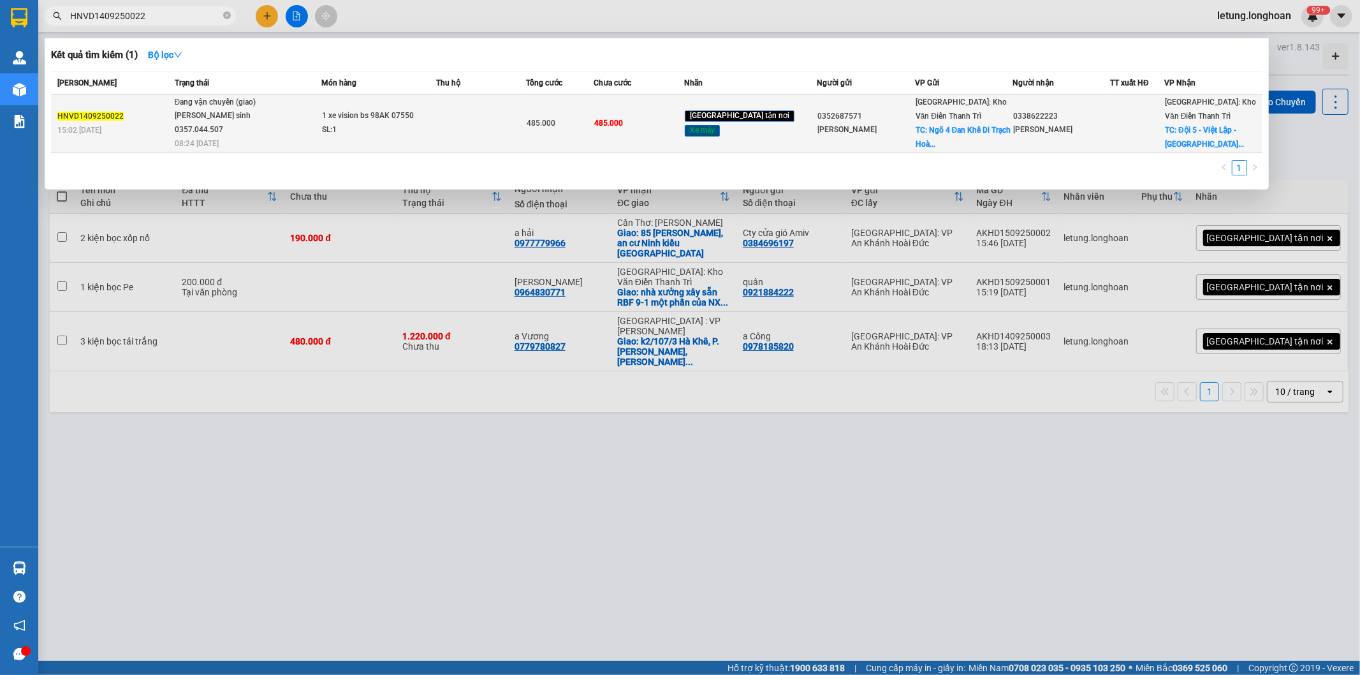
click at [1111, 122] on div at bounding box center [1137, 123] width 53 height 13
click at [494, 126] on td at bounding box center [481, 123] width 91 height 58
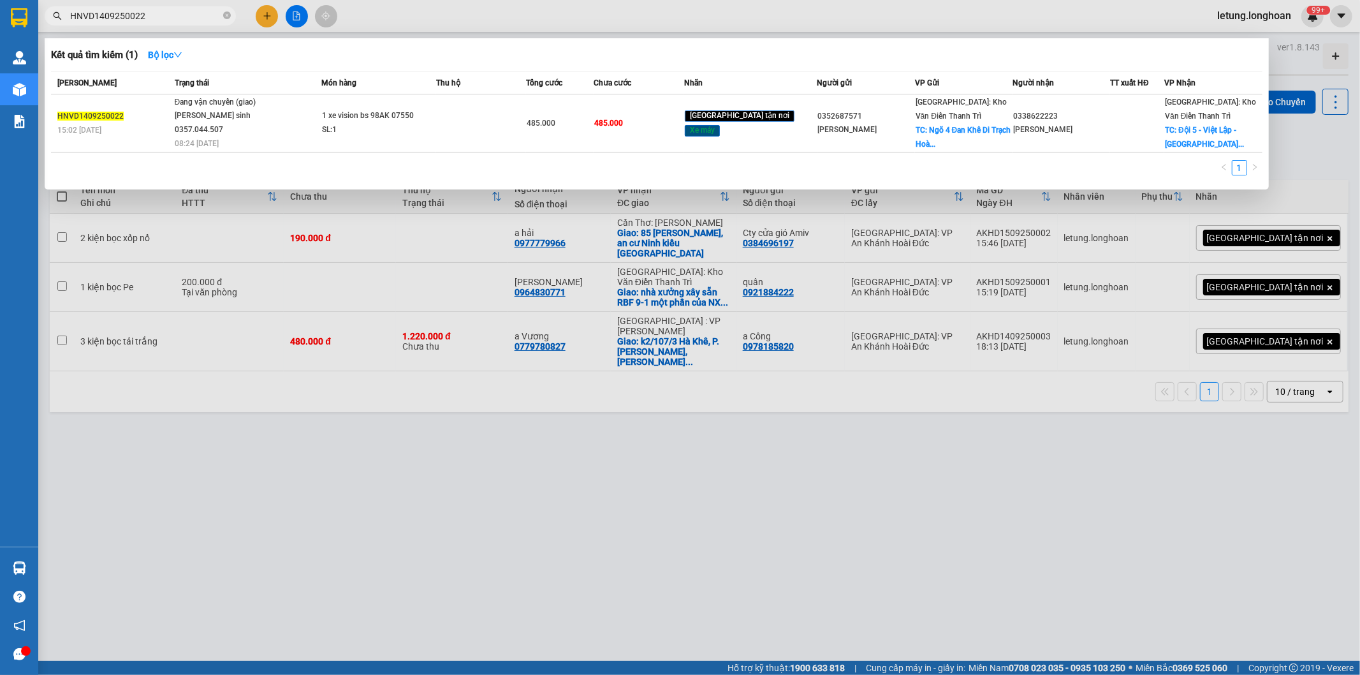
drag, startPoint x: 536, startPoint y: 551, endPoint x: 546, endPoint y: 546, distance: 11.4
click at [541, 552] on div at bounding box center [680, 337] width 1360 height 675
click at [226, 15] on icon "close-circle" at bounding box center [227, 15] width 8 height 8
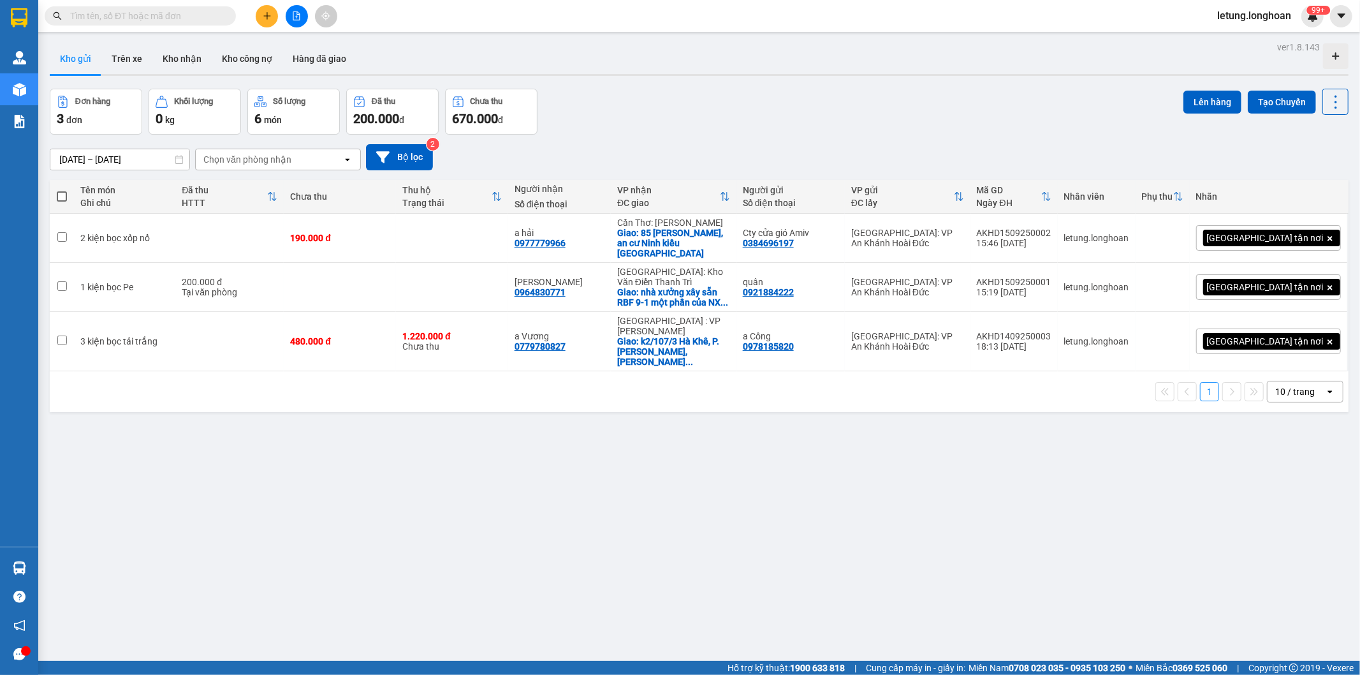
drag, startPoint x: 684, startPoint y: 521, endPoint x: 685, endPoint y: 495, distance: 25.5
click at [685, 521] on div "ver 1.8.143 Kho gửi Trên xe Kho nhận Kho công nợ Hàng đã giao Đơn hàng 3 đơn Kh…" at bounding box center [699, 375] width 1309 height 675
click at [1275, 99] on button "Tạo Chuyến" at bounding box center [1282, 102] width 68 height 23
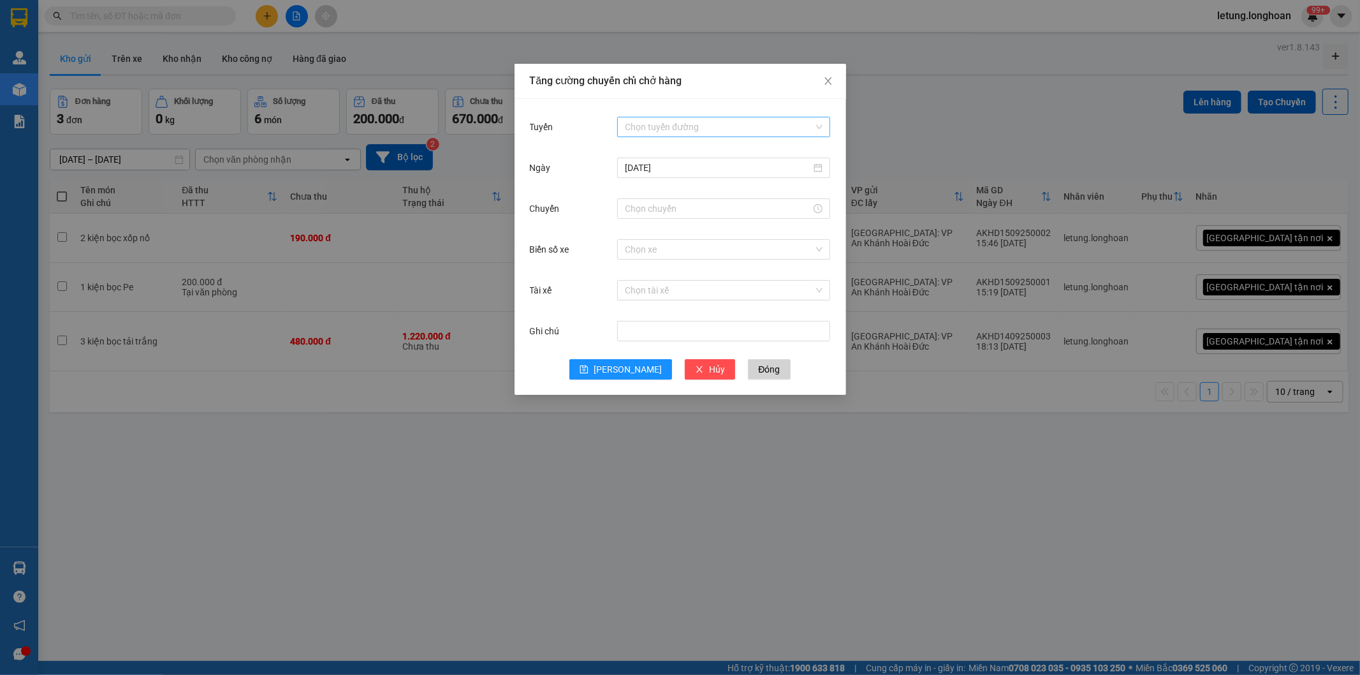
click at [690, 122] on input "Tuyến" at bounding box center [719, 126] width 189 height 19
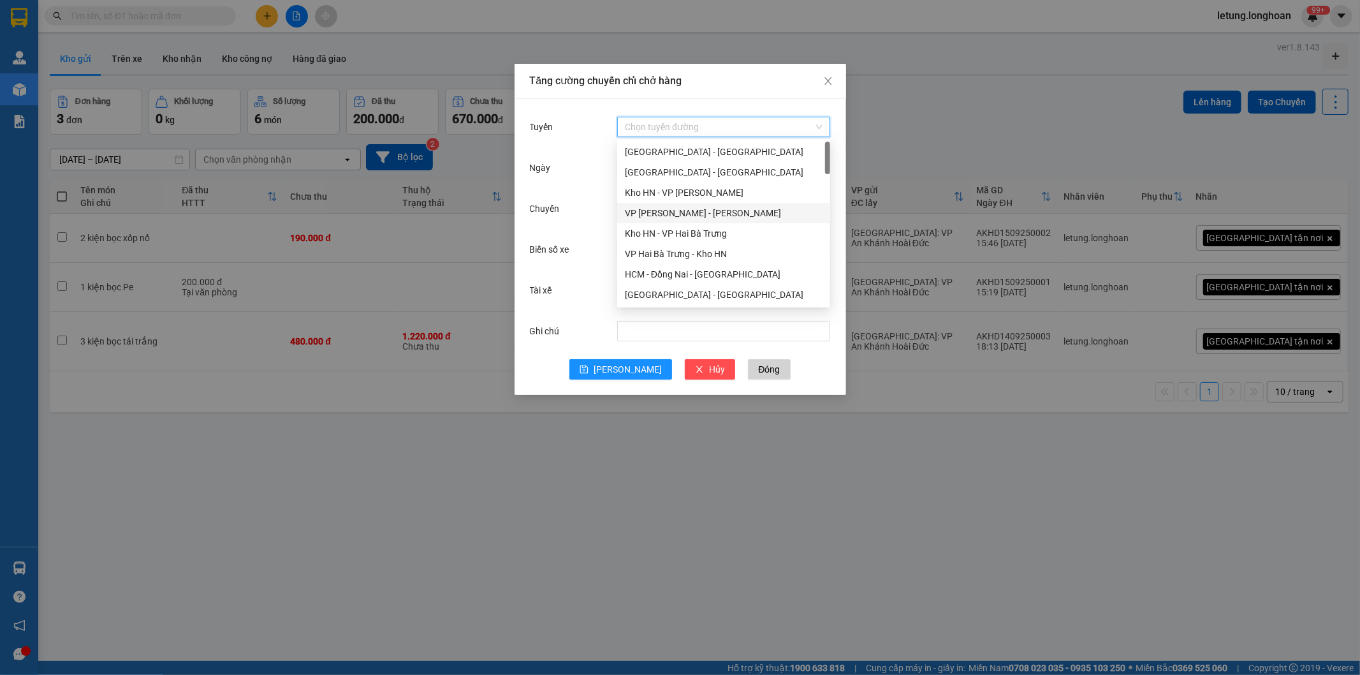
click at [677, 209] on div "VP An khánh - Kho HN" at bounding box center [724, 213] width 198 height 14
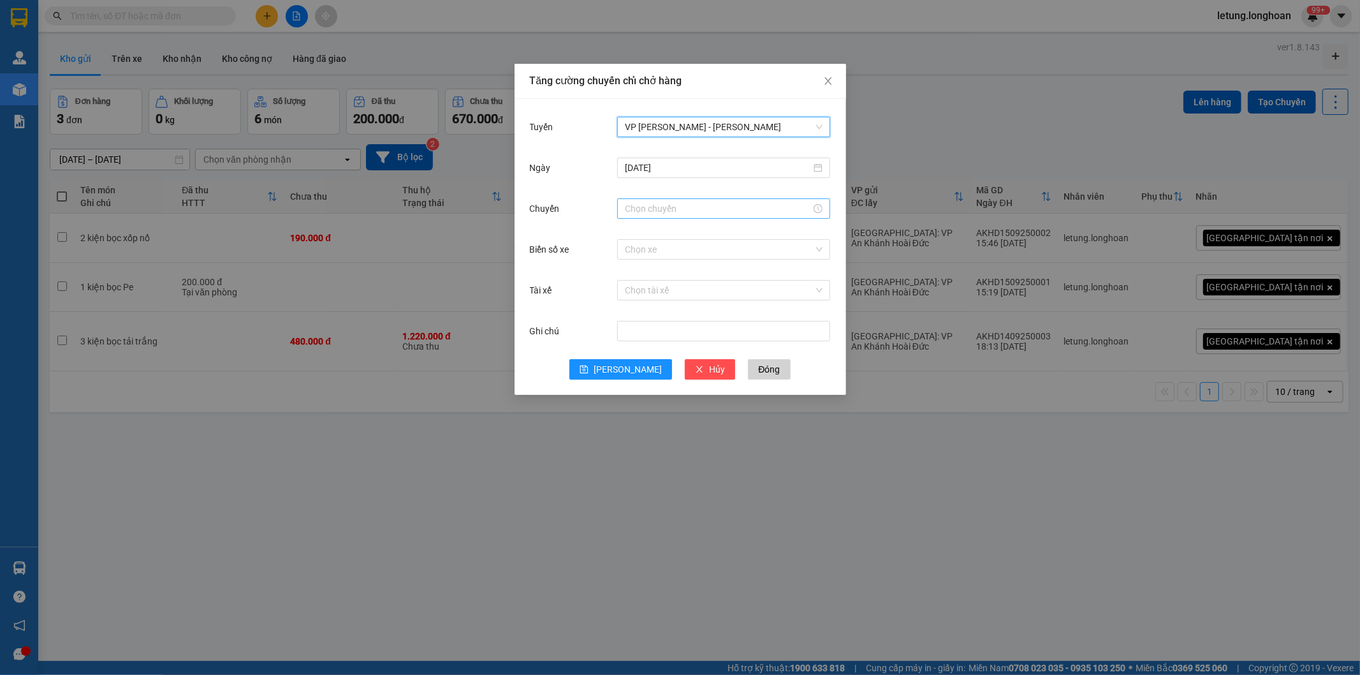
click at [679, 201] on input "Chuyến" at bounding box center [718, 208] width 186 height 14
click at [632, 318] on div "17" at bounding box center [635, 324] width 36 height 18
type input "17:00"
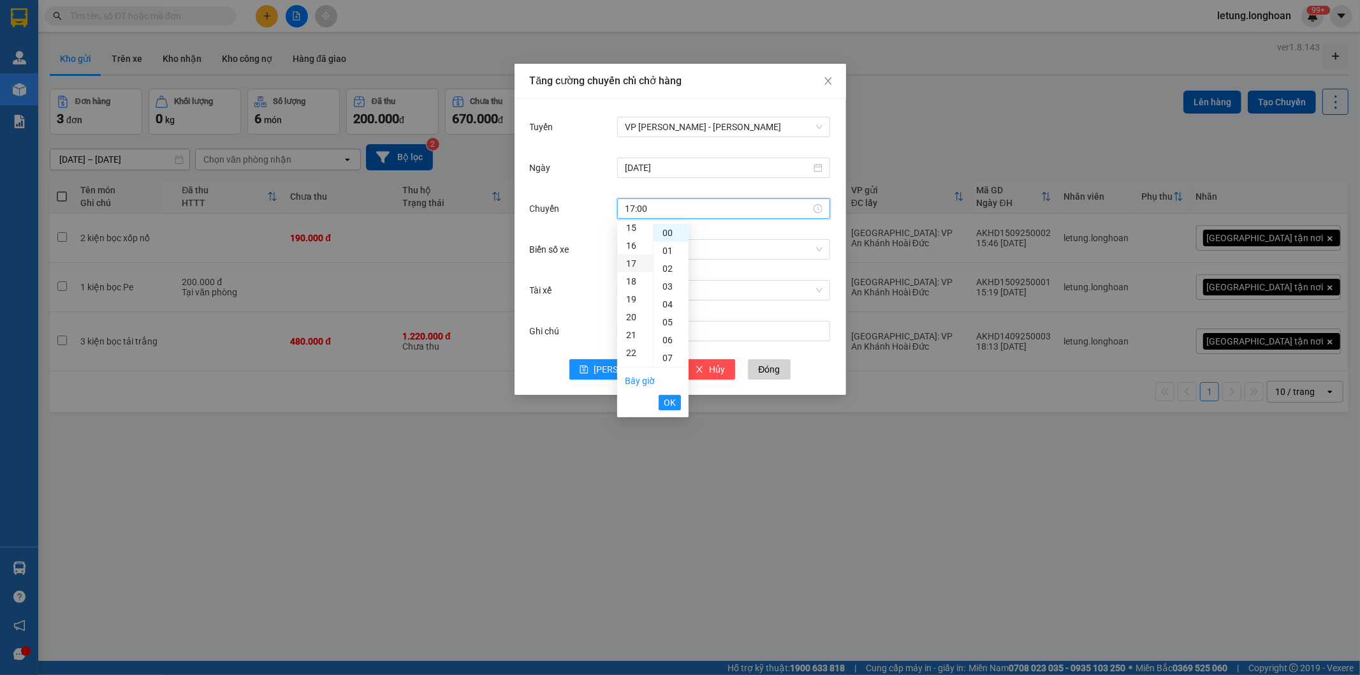
scroll to position [303, 0]
click at [668, 233] on div "00" at bounding box center [671, 233] width 35 height 18
click at [666, 404] on span "OK" at bounding box center [670, 402] width 12 height 14
click at [665, 250] on input "Biển số xe" at bounding box center [719, 249] width 189 height 19
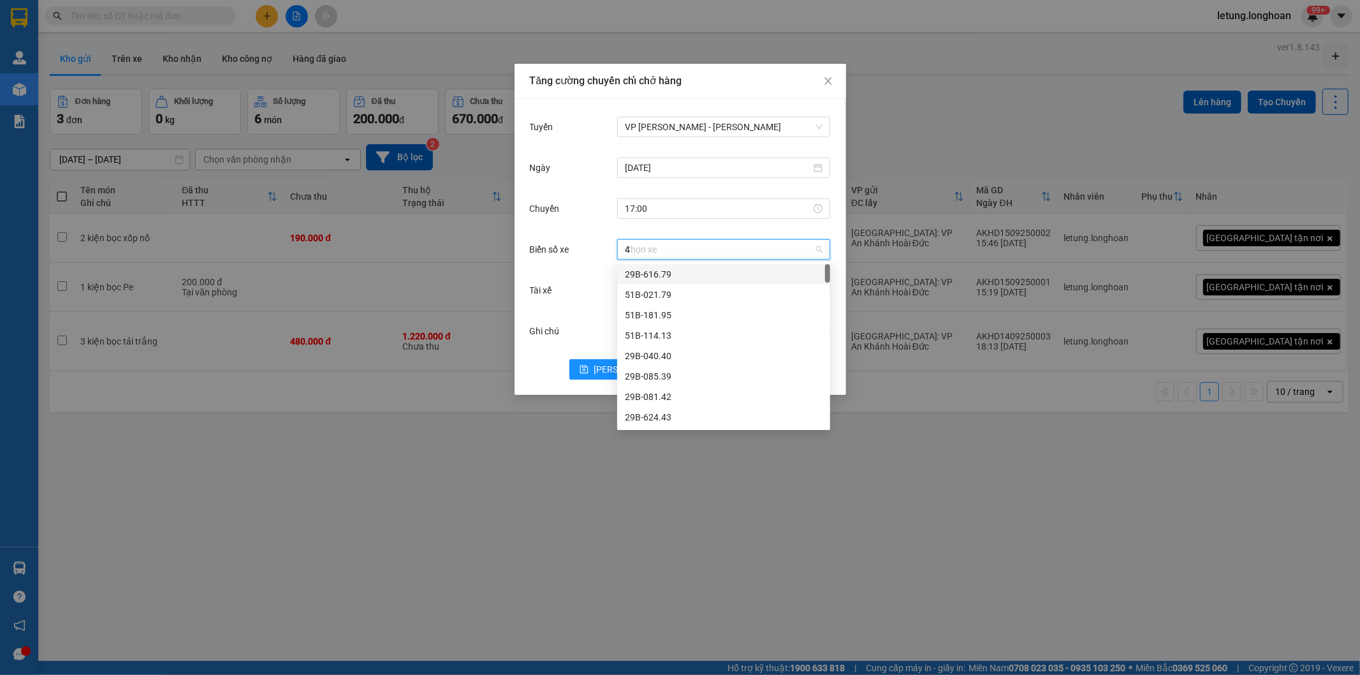
type input "44"
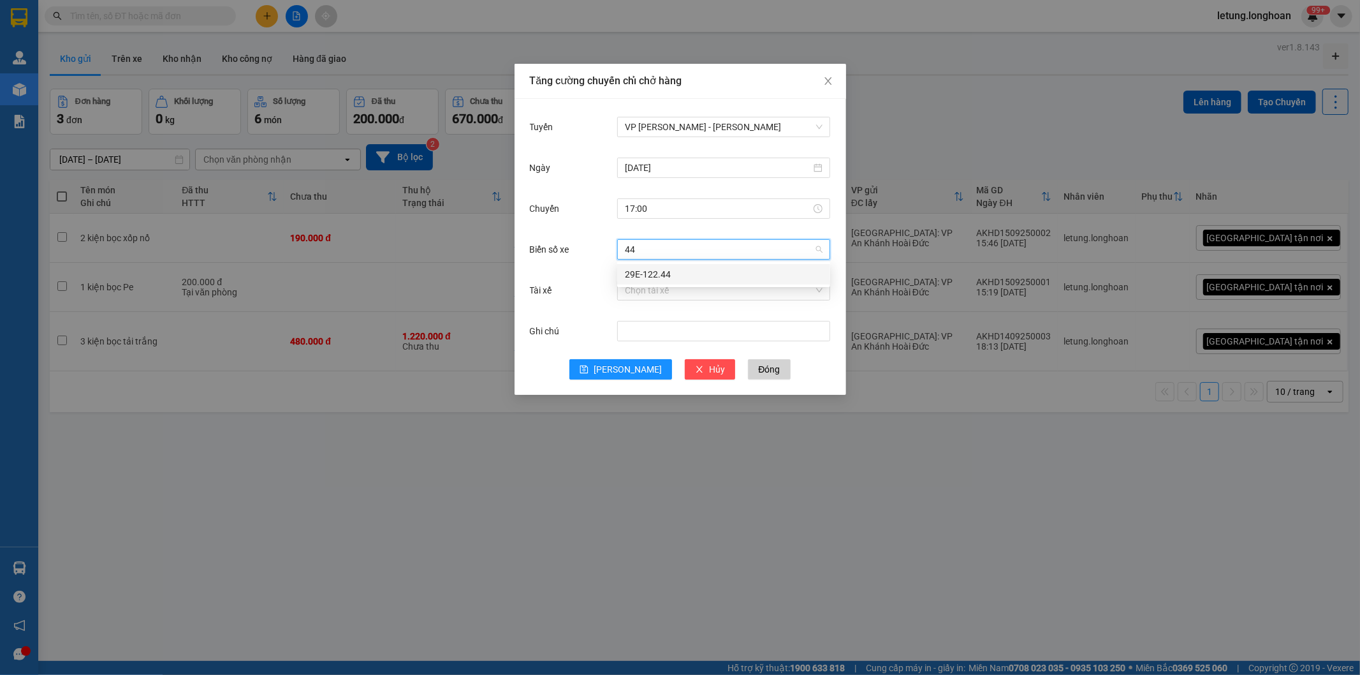
click at [662, 275] on div "29E-122.44" at bounding box center [724, 274] width 198 height 14
click at [666, 291] on input "Tài xế" at bounding box center [719, 290] width 189 height 19
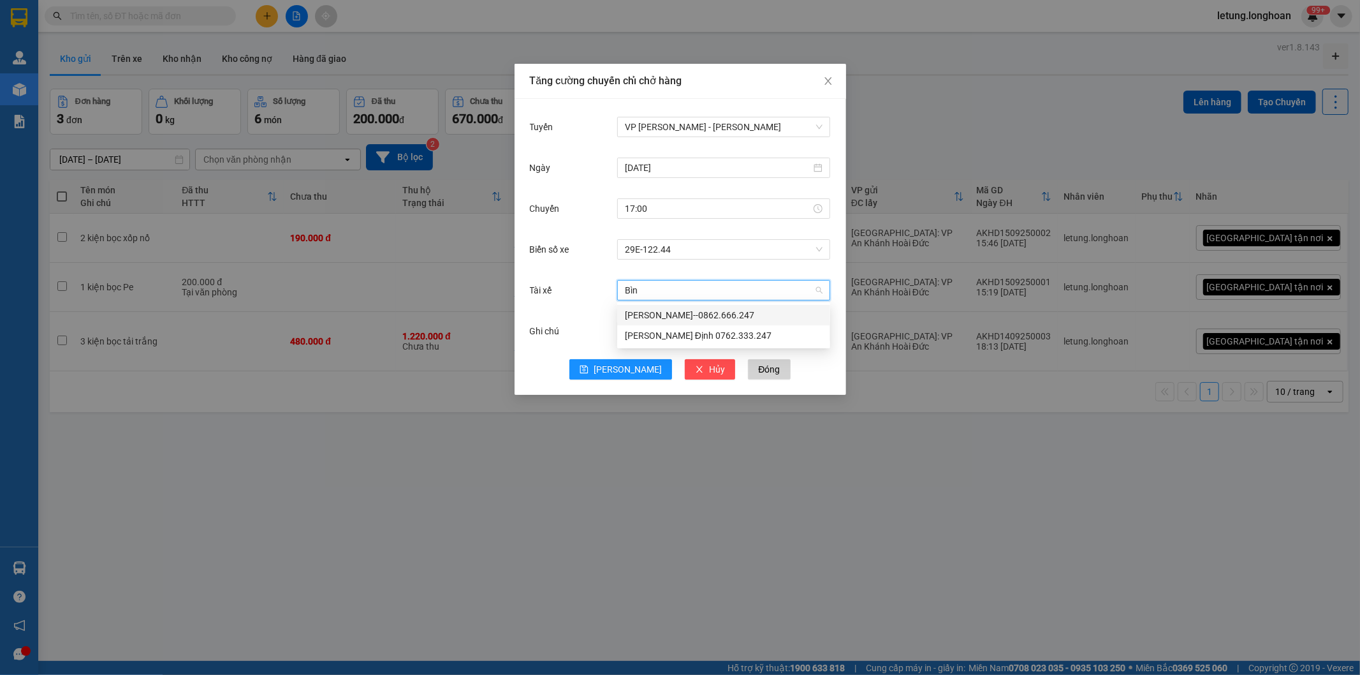
type input "Bình"
click at [675, 319] on div "Trần Thanh Bình--0862.666.247" at bounding box center [724, 315] width 198 height 14
click at [617, 369] on button "[PERSON_NAME]" at bounding box center [620, 369] width 103 height 20
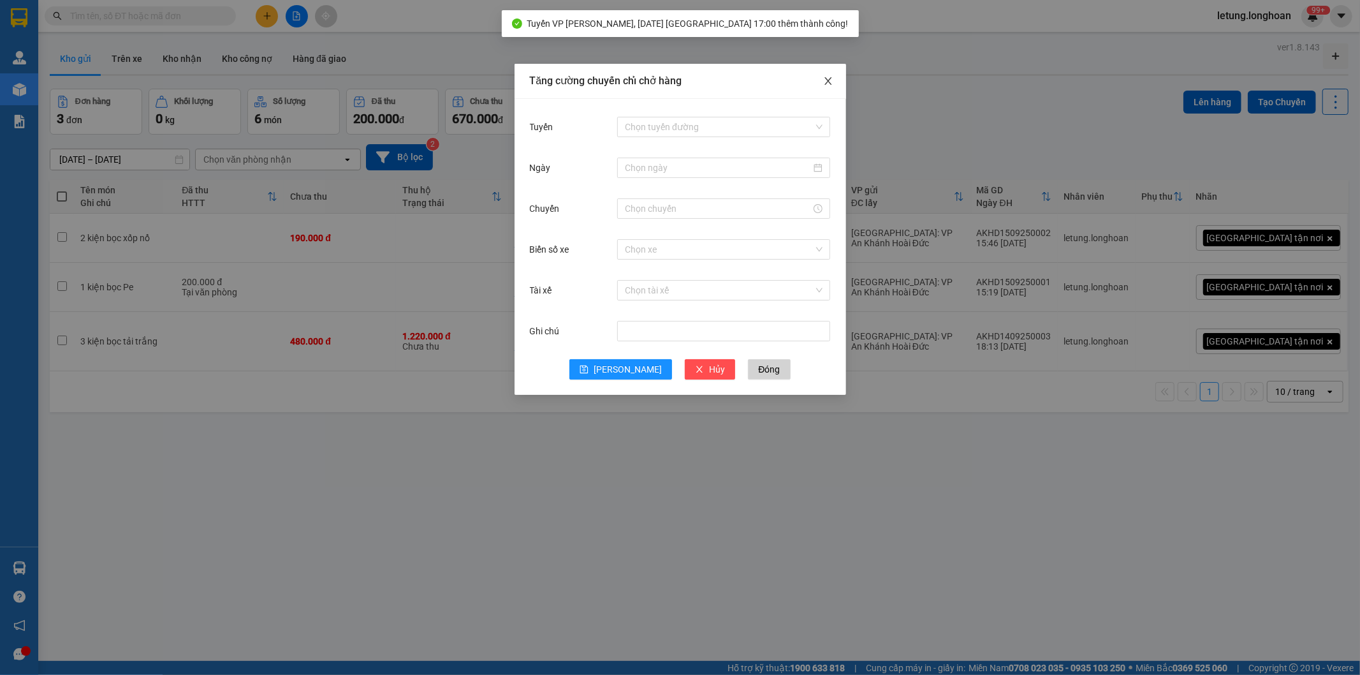
click at [832, 80] on icon "close" at bounding box center [828, 81] width 10 height 10
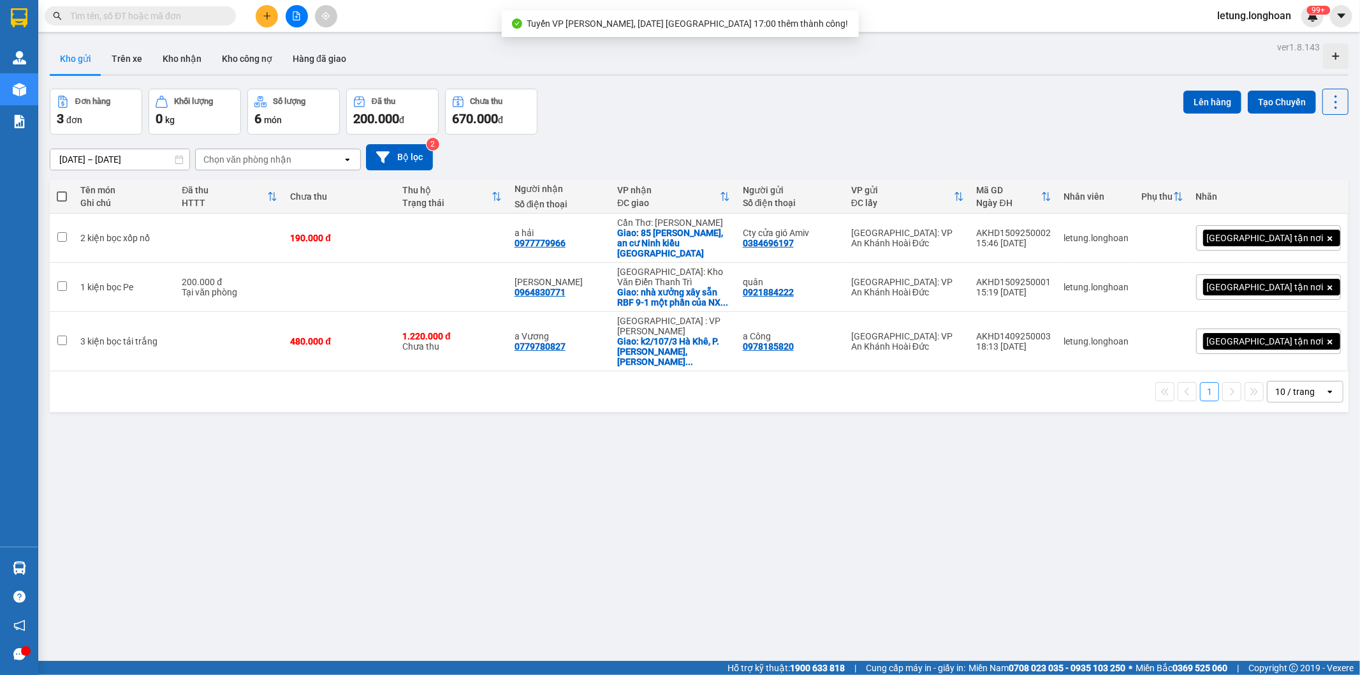
click at [64, 194] on span at bounding box center [62, 196] width 10 height 10
click at [62, 190] on input "checkbox" at bounding box center [62, 190] width 0 height 0
checkbox input "true"
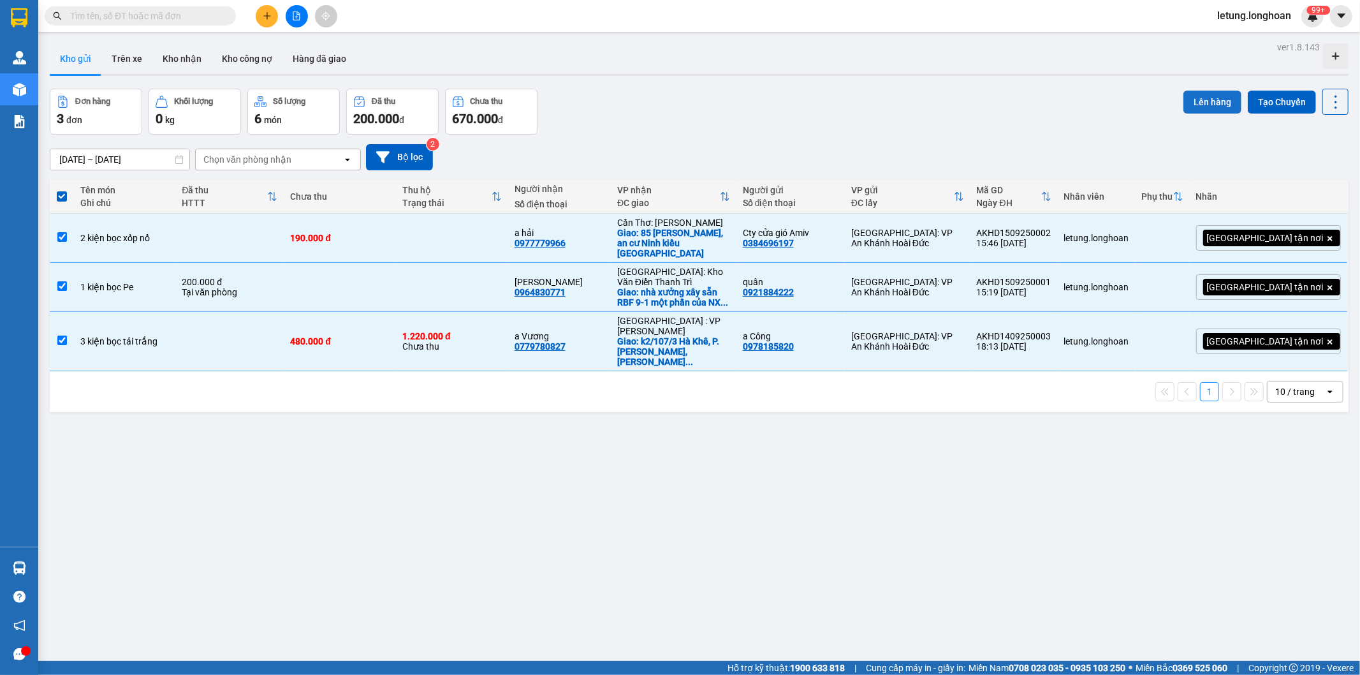
click at [1187, 98] on button "Lên hàng" at bounding box center [1212, 102] width 58 height 23
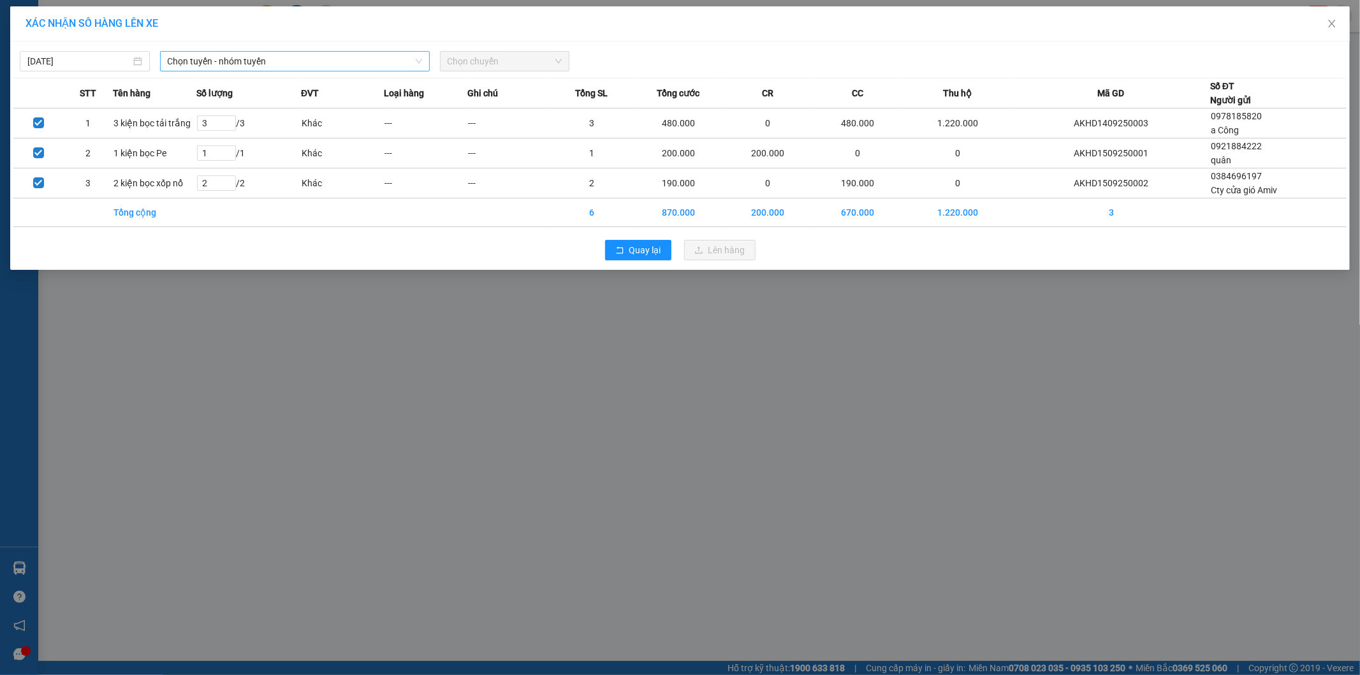
click at [326, 58] on span "Chọn tuyến - nhóm tuyến" at bounding box center [295, 61] width 254 height 19
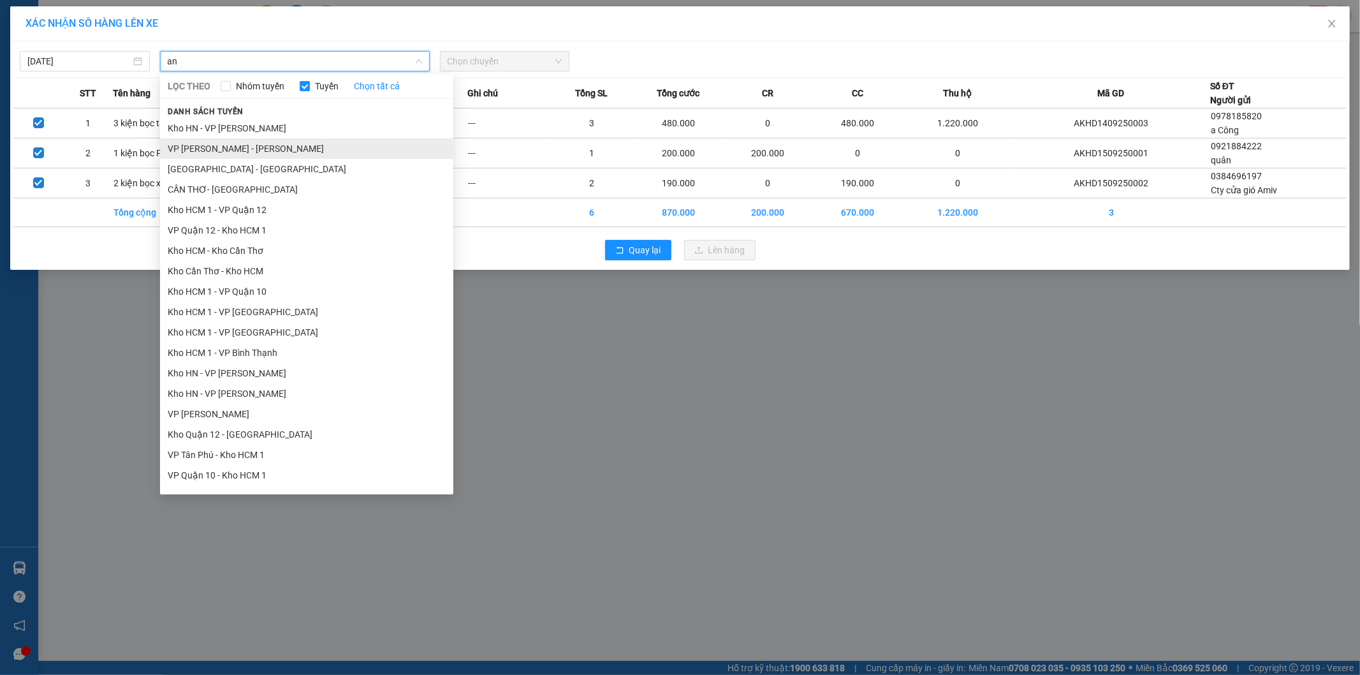
type input "an"
click at [245, 151] on li "VP An khánh - Kho HN" at bounding box center [306, 148] width 293 height 20
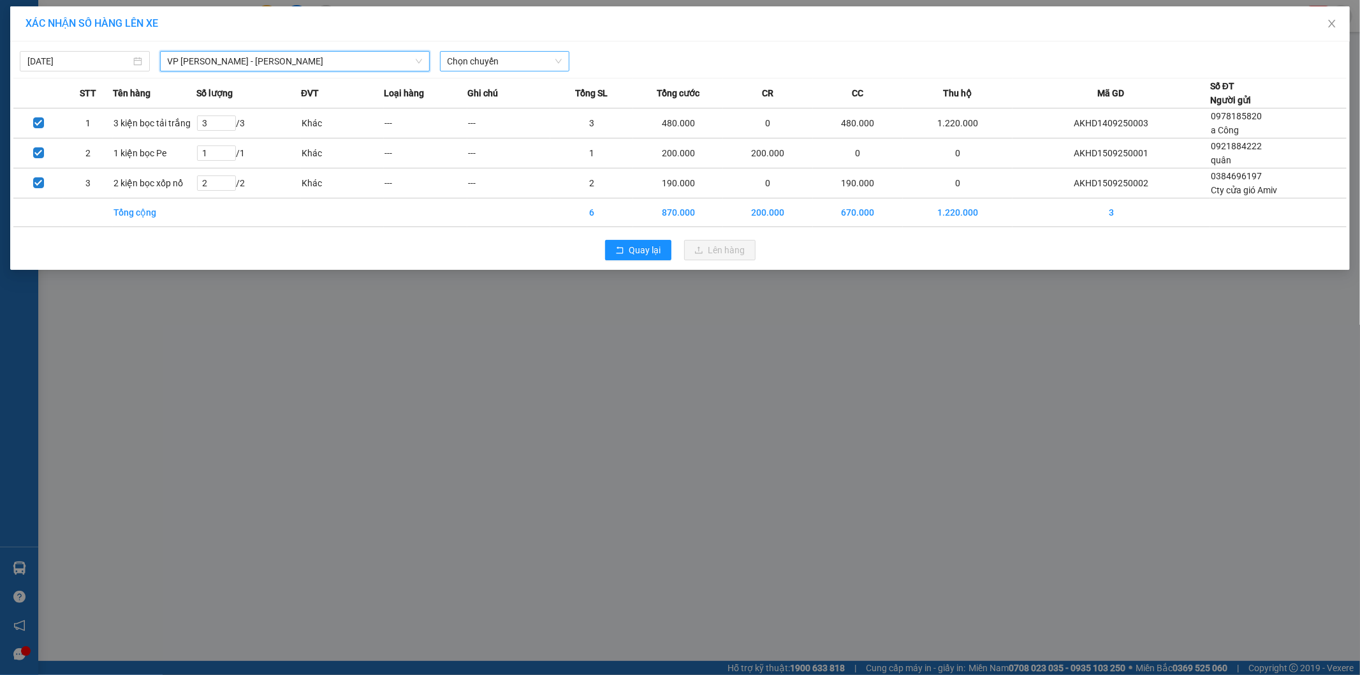
click at [486, 61] on span "Chọn chuyến" at bounding box center [505, 61] width 115 height 19
click at [490, 105] on div "17:00 (TC) - 29E-122.44" at bounding box center [497, 107] width 99 height 14
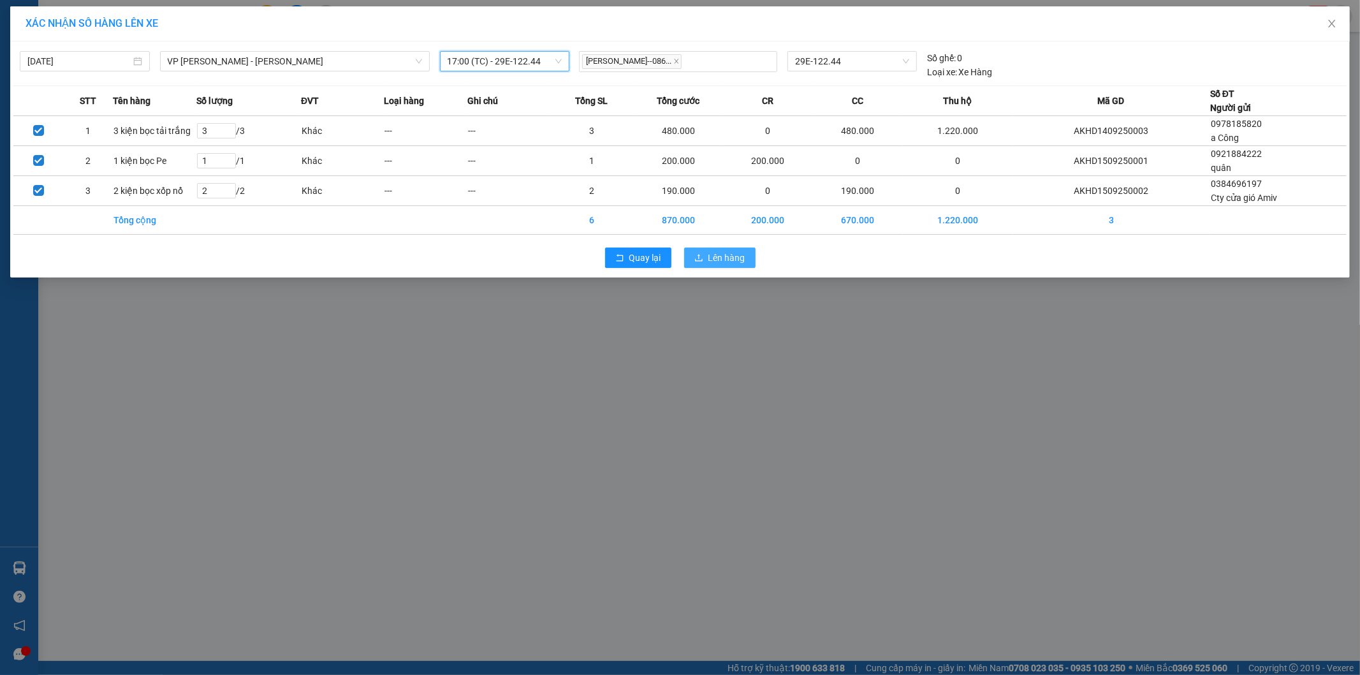
click at [717, 260] on span "Lên hàng" at bounding box center [726, 258] width 37 height 14
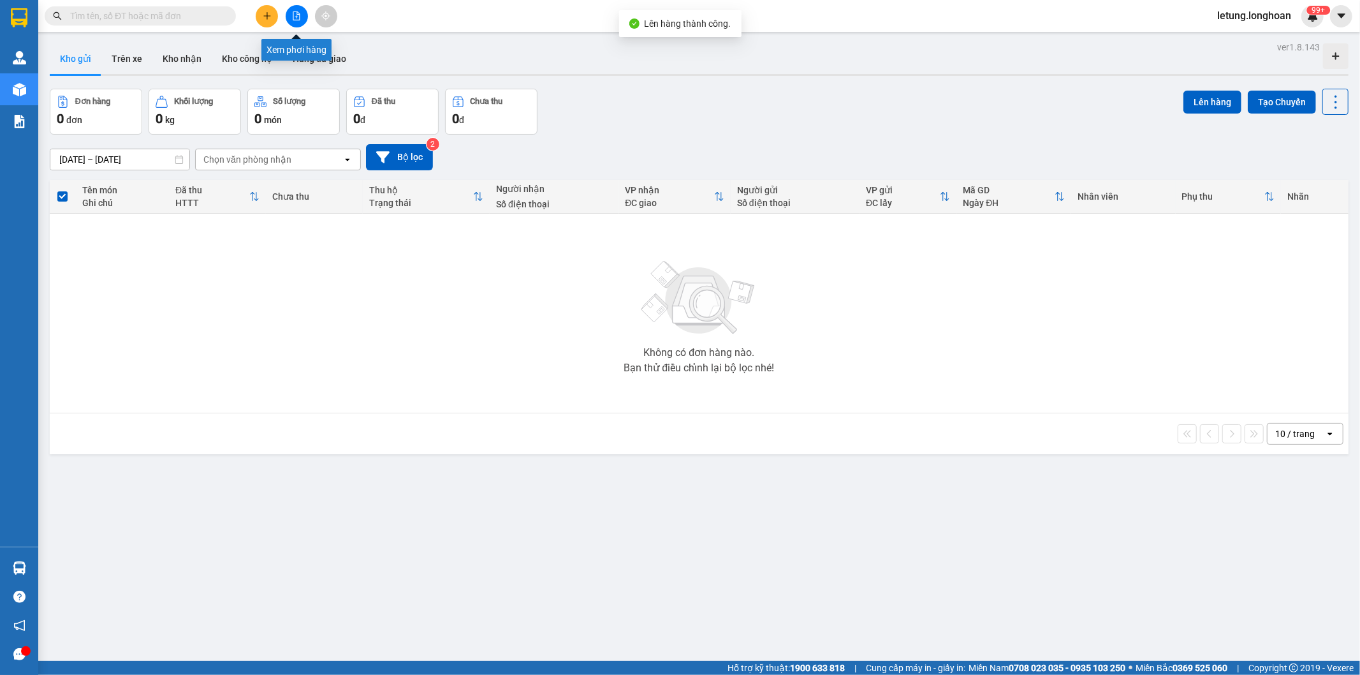
click at [298, 19] on icon "file-add" at bounding box center [296, 15] width 9 height 9
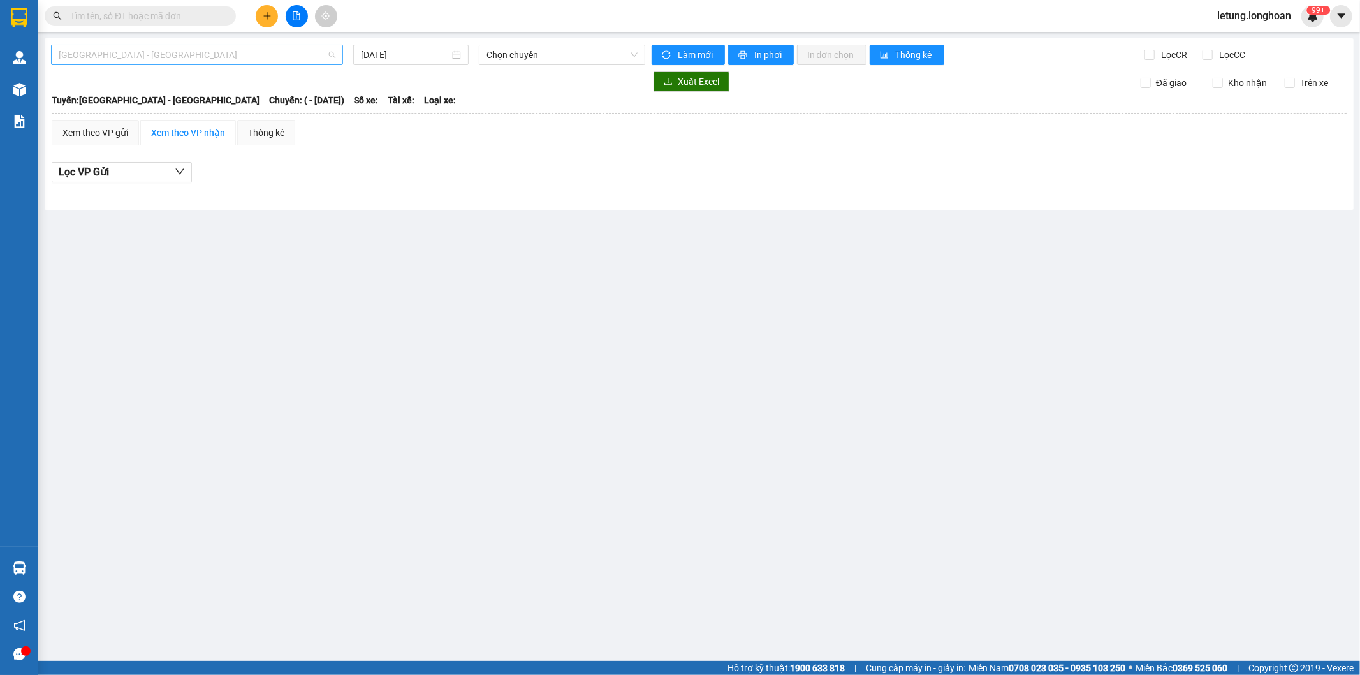
click at [173, 60] on span "Hải Phòng - Hà Nội" at bounding box center [197, 54] width 277 height 19
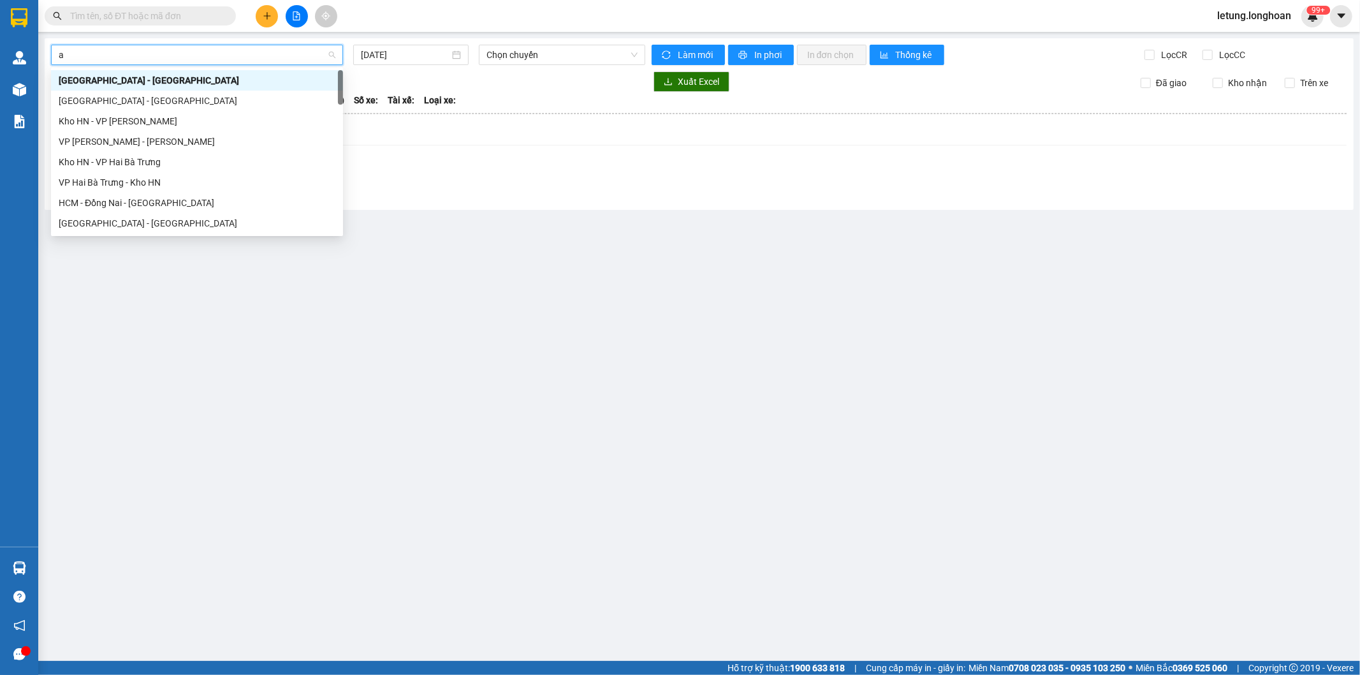
type input "an"
click at [149, 97] on div "VP An khánh - Kho HN" at bounding box center [197, 101] width 277 height 14
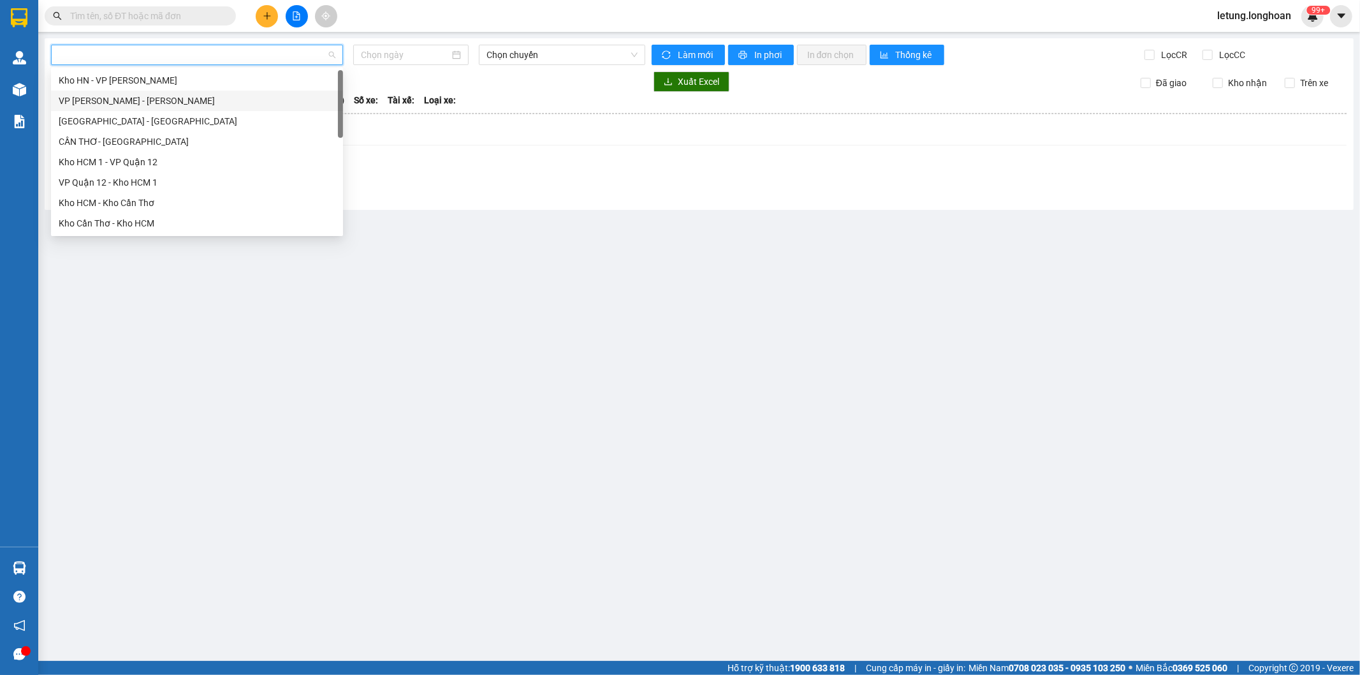
type input "15/09/2025"
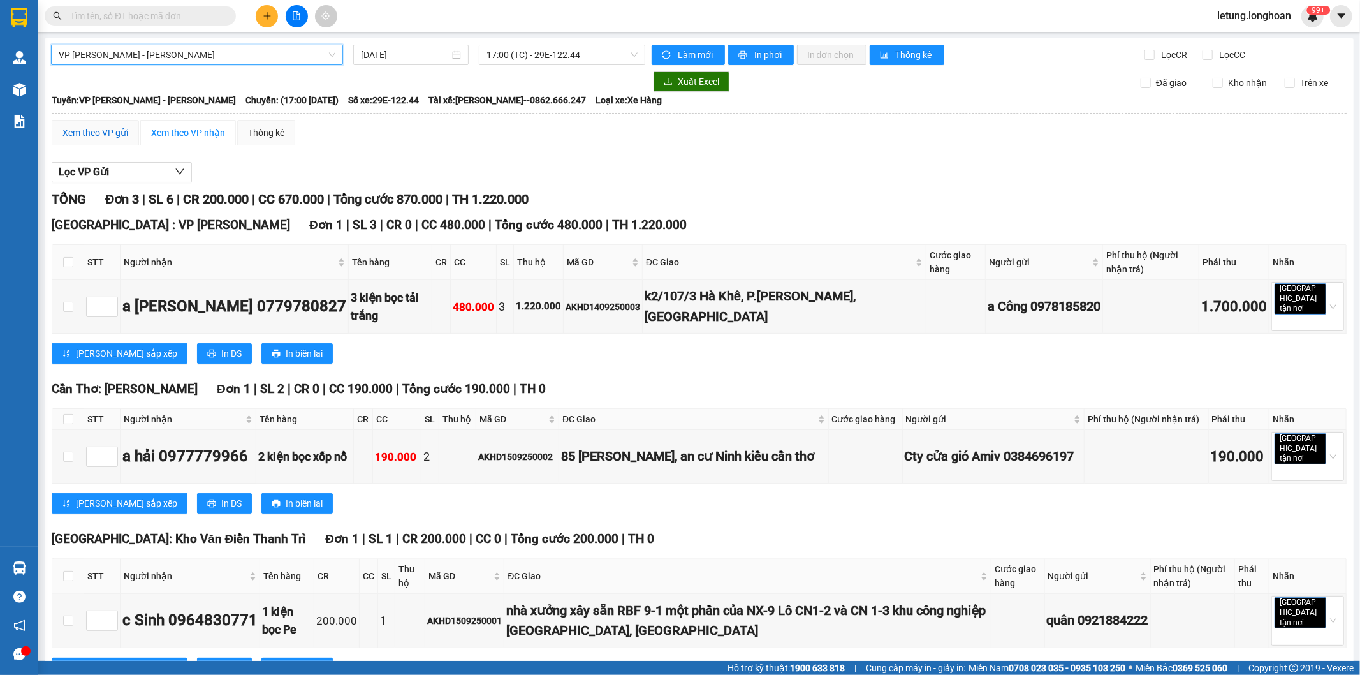
click at [98, 130] on div "Xem theo VP gửi" at bounding box center [95, 133] width 66 height 14
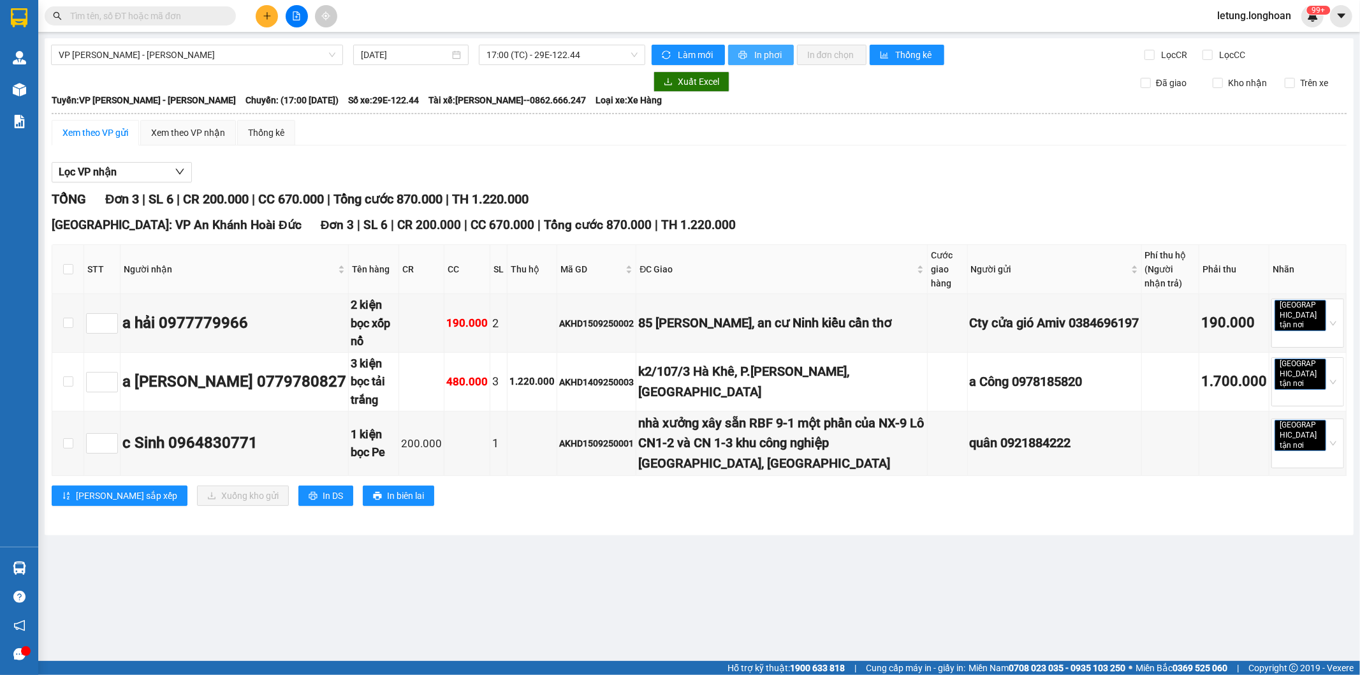
click at [762, 57] on span "In phơi" at bounding box center [768, 55] width 29 height 14
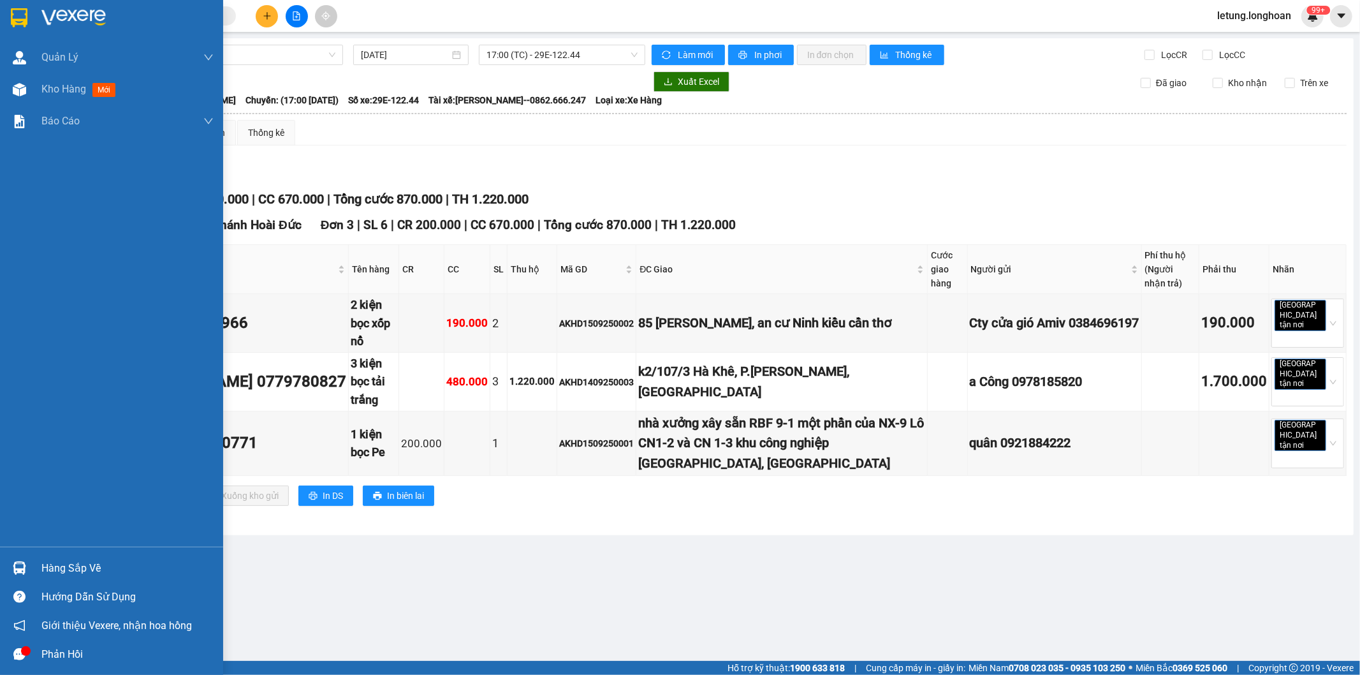
click at [21, 20] on img at bounding box center [19, 17] width 17 height 19
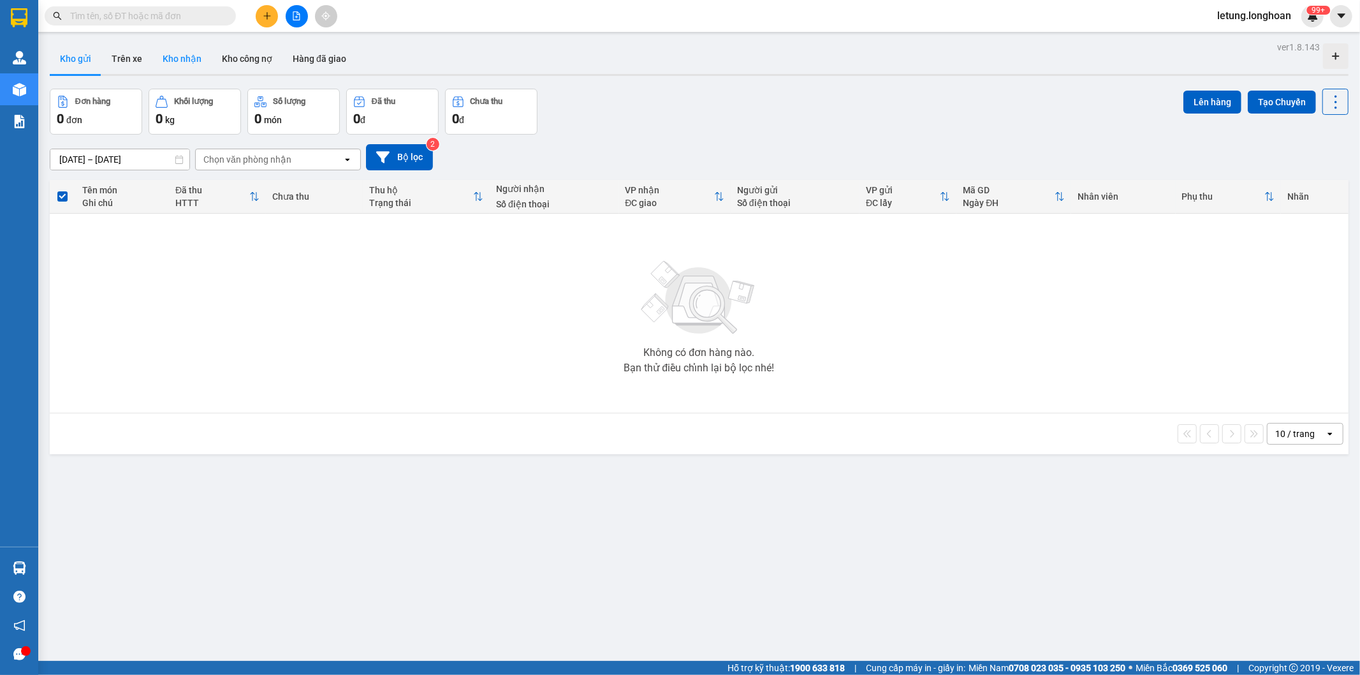
click at [177, 61] on button "Kho nhận" at bounding box center [181, 58] width 59 height 31
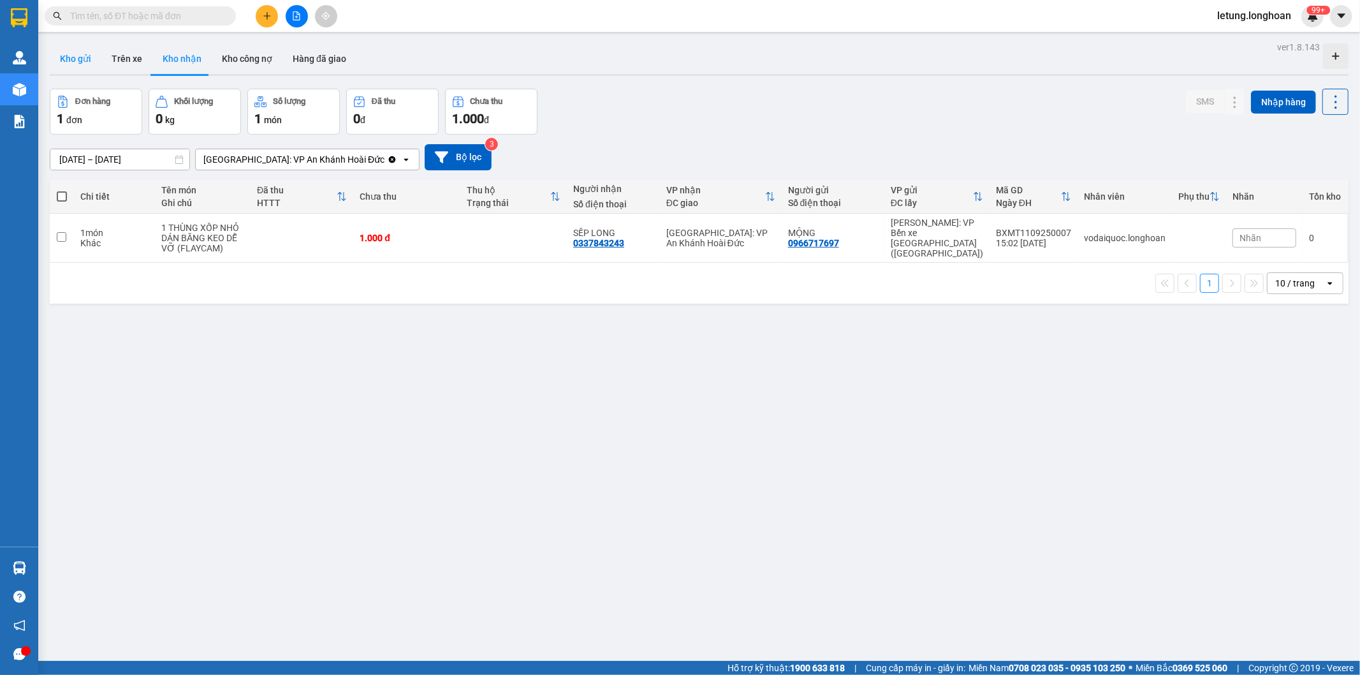
click at [74, 51] on button "Kho gửi" at bounding box center [76, 58] width 52 height 31
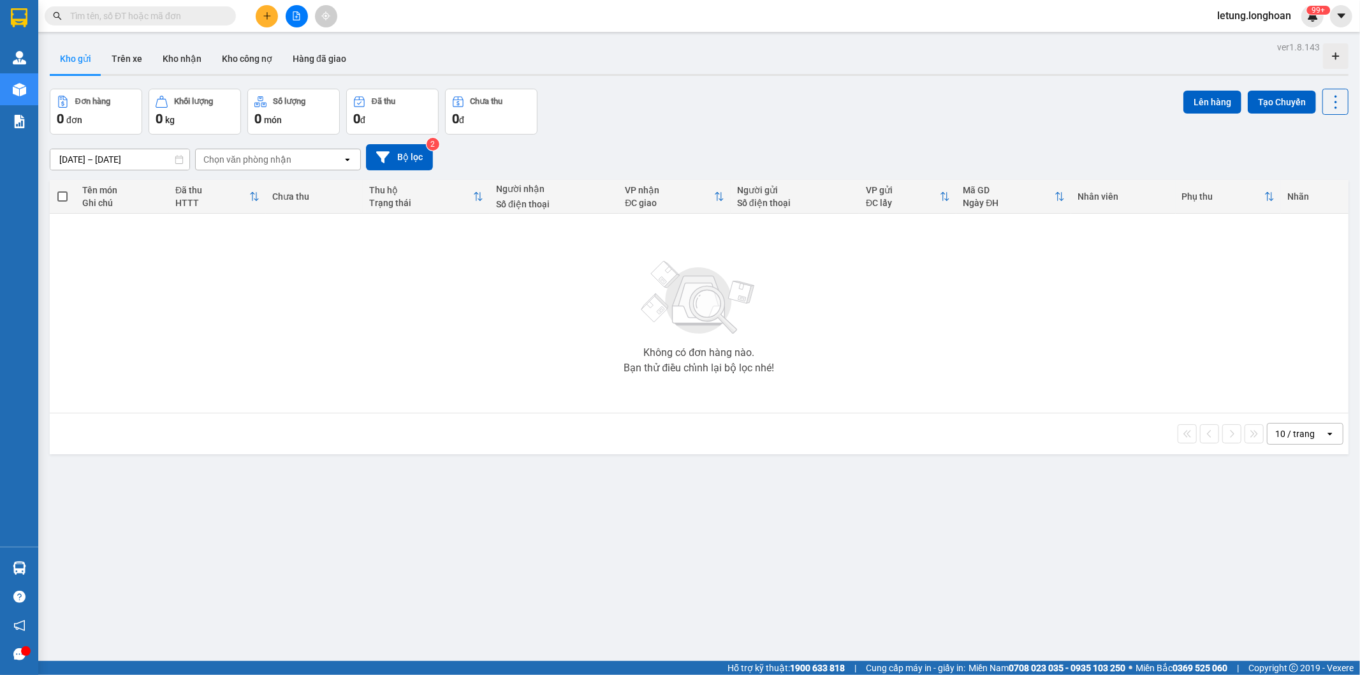
click at [264, 22] on button at bounding box center [267, 16] width 22 height 22
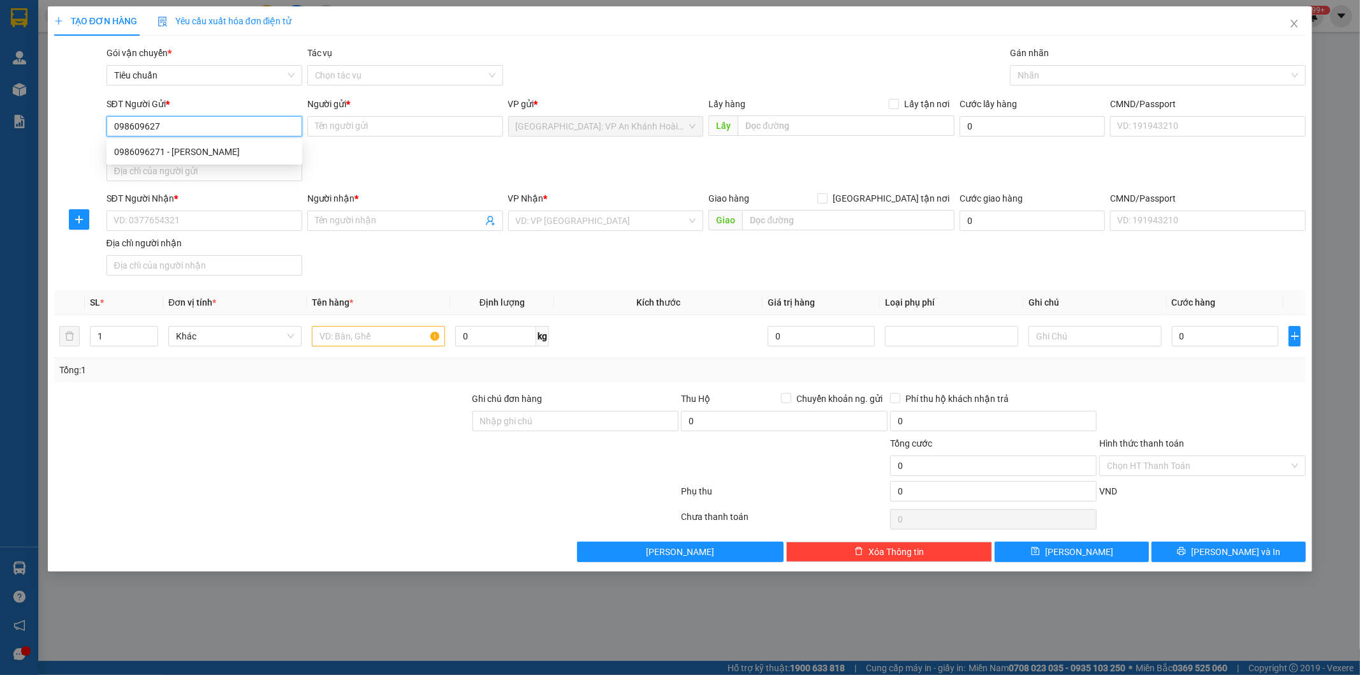
type input "0986096271"
click at [198, 149] on div "0986096271 - Anh Duy" at bounding box center [204, 152] width 180 height 14
type input "Anh Duy"
type input "0986096271"
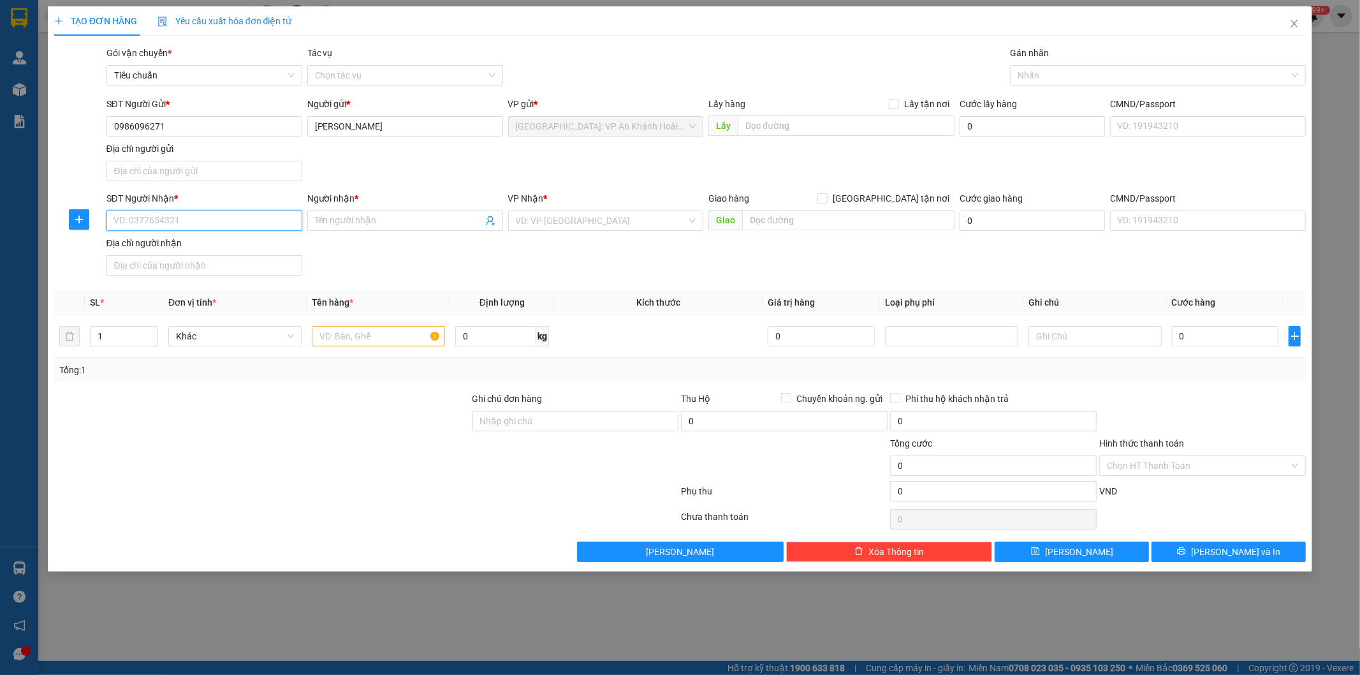
click at [233, 227] on input "SĐT Người Nhận *" at bounding box center [204, 220] width 196 height 20
click at [194, 242] on div "0903647788 - CHỊ LIÊN" at bounding box center [204, 247] width 180 height 14
type input "0903647788"
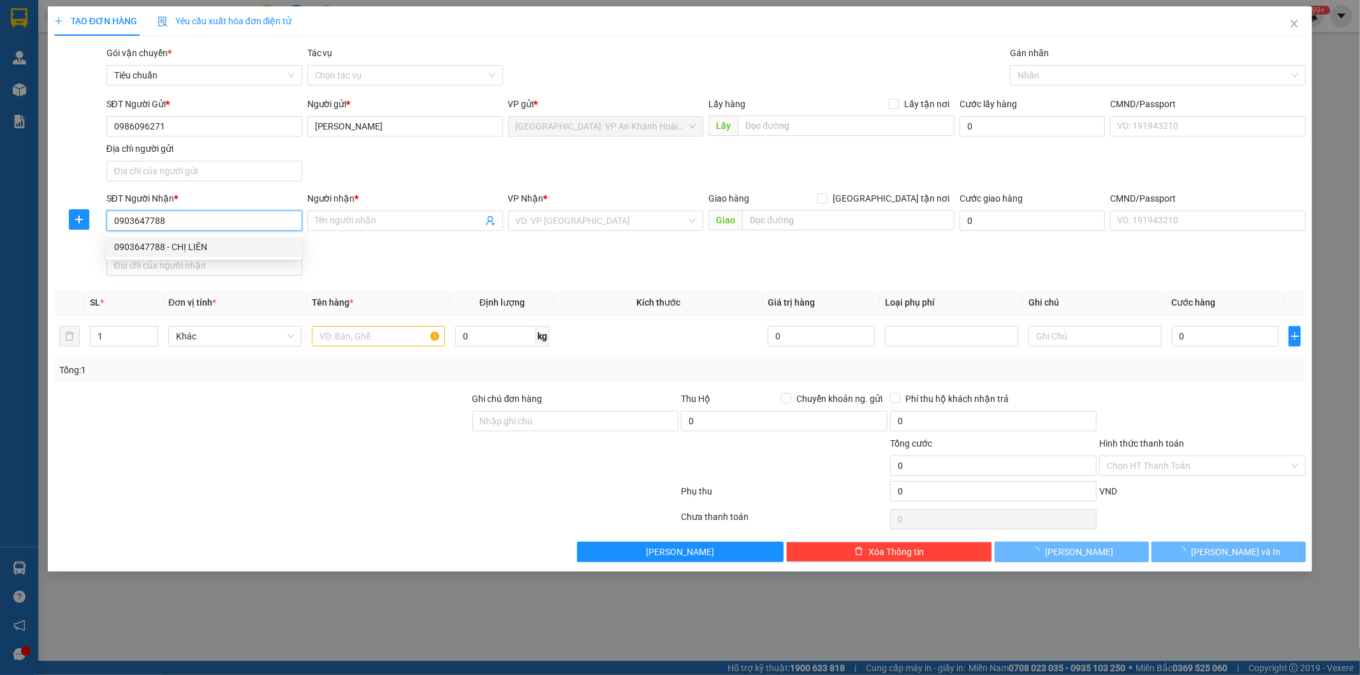
type input "CHỊ LIÊN"
checkbox input "true"
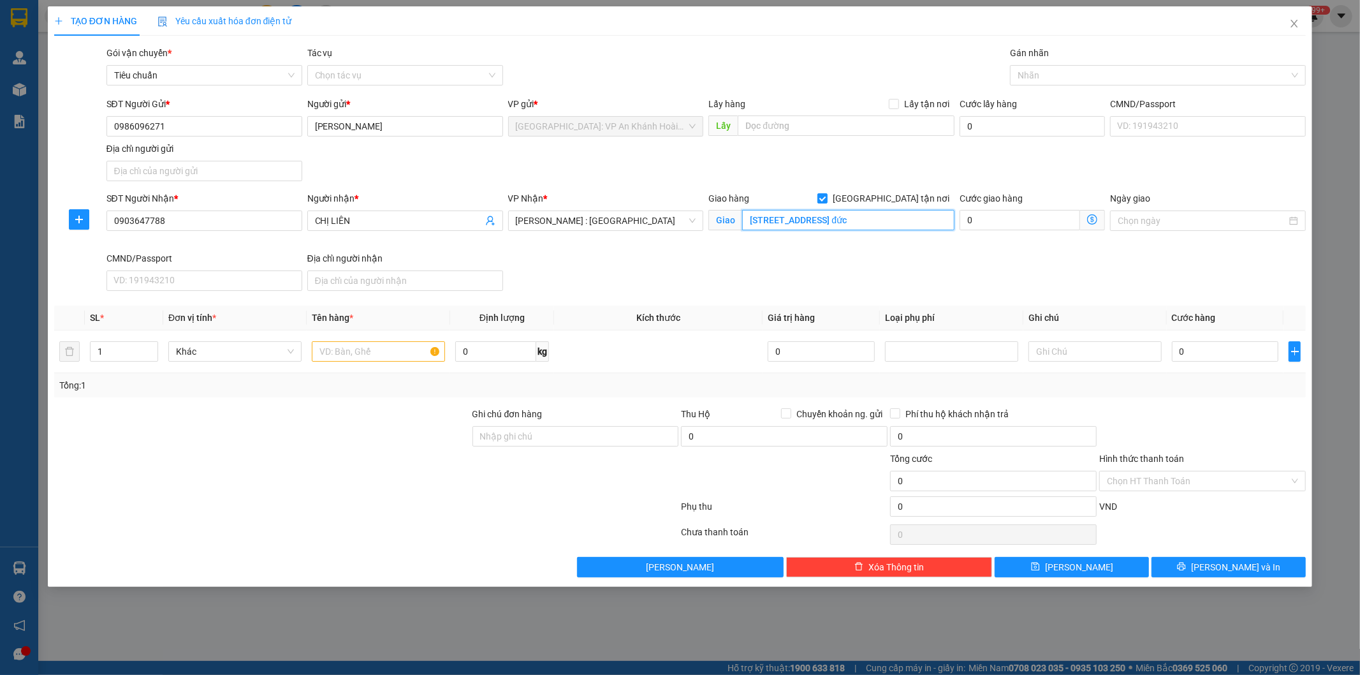
click at [756, 222] on input "60/18 đường 18, khu phố 3, phường hiệp bình chánh, thủ đức" at bounding box center [848, 220] width 212 height 20
click at [1039, 69] on div at bounding box center [1151, 75] width 277 height 15
type input "60/18 đường 18, khu phố 3, phường hiệp bình chánh, thủ đức TP HCM"
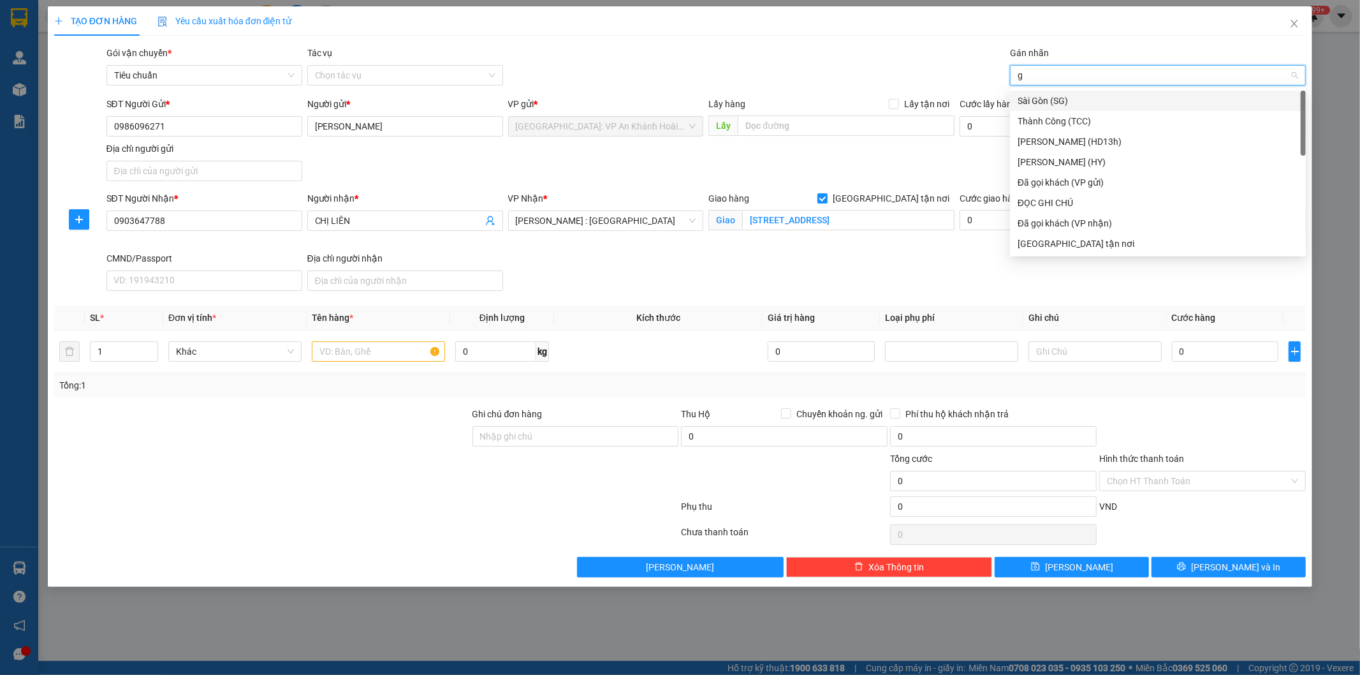
type input "gt"
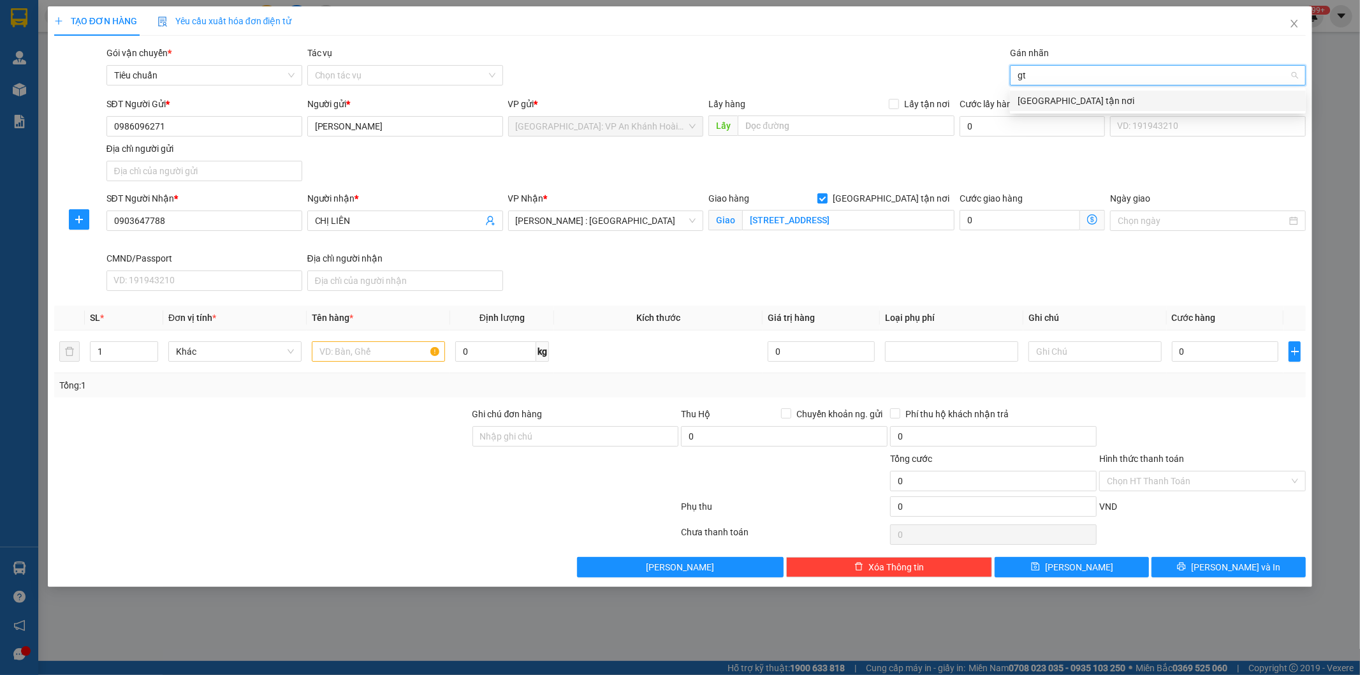
click at [1046, 102] on div "[GEOGRAPHIC_DATA] tận nơi" at bounding box center [1158, 101] width 281 height 14
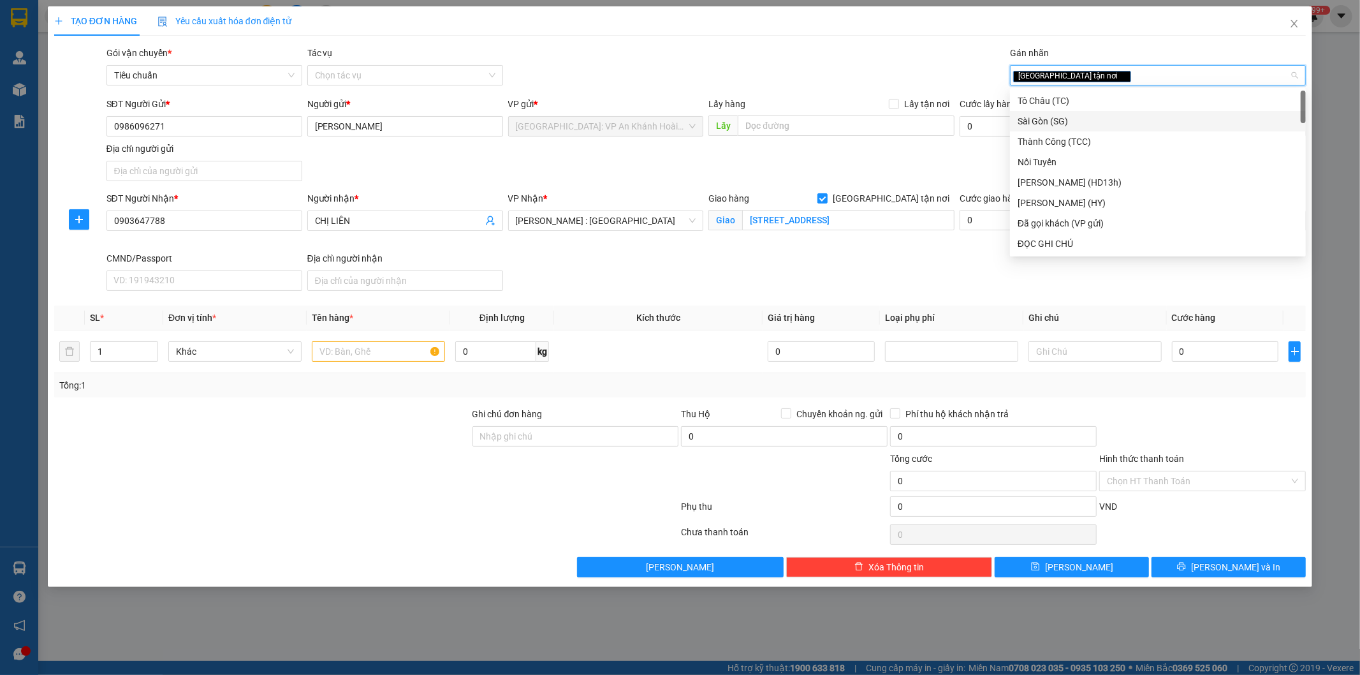
click at [860, 186] on div "SĐT Người Gửi * 0986096271 Người gửi * Anh Duy VP gửi * Hà Nội: VP An Khánh Hoà…" at bounding box center [706, 141] width 1205 height 89
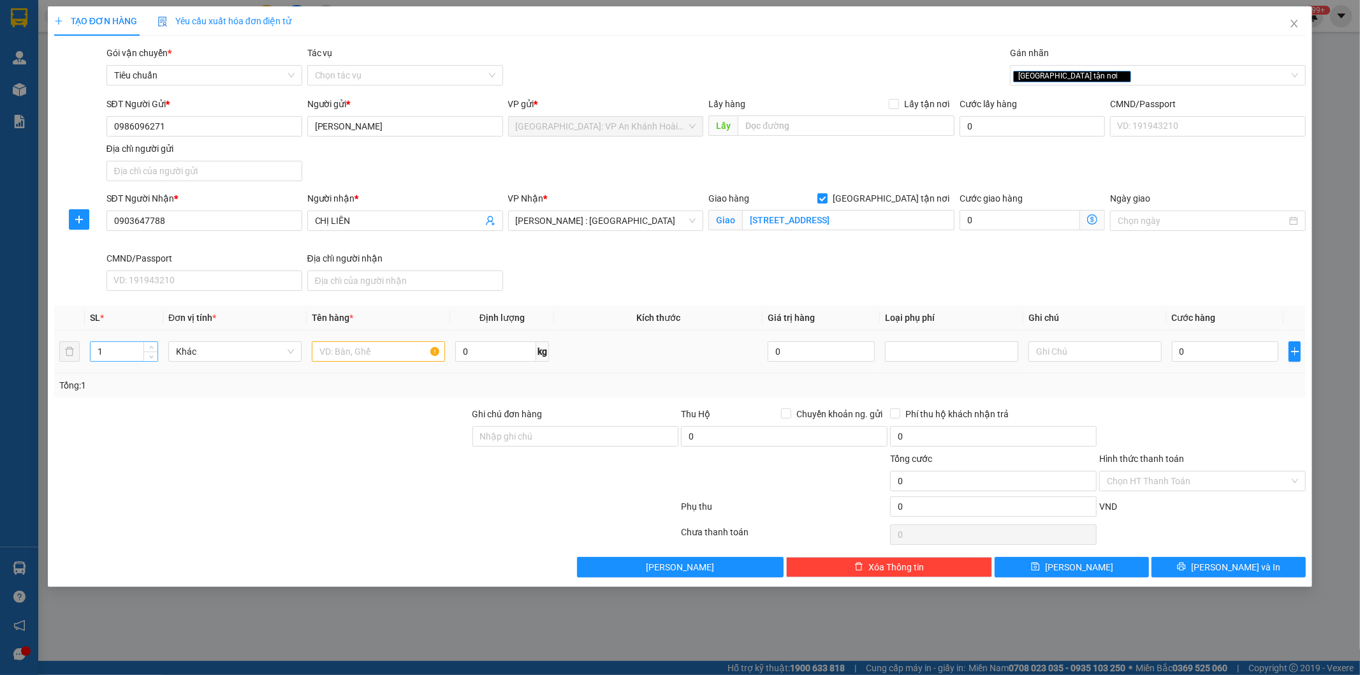
click at [119, 356] on input "1" at bounding box center [124, 351] width 67 height 19
type input "5"
click at [355, 351] on input "text" at bounding box center [378, 351] width 133 height 20
type input "5 kiện giấy"
click at [1220, 353] on input "0" at bounding box center [1225, 351] width 107 height 20
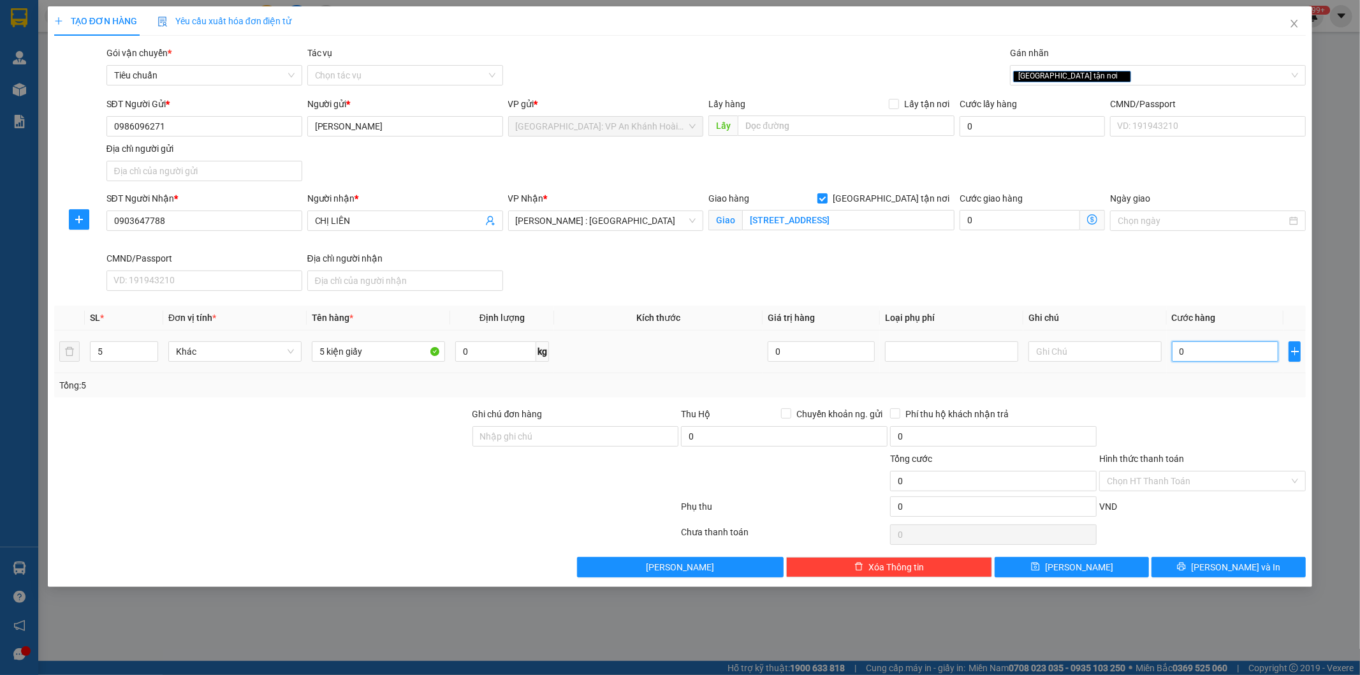
type input "4"
type input "49"
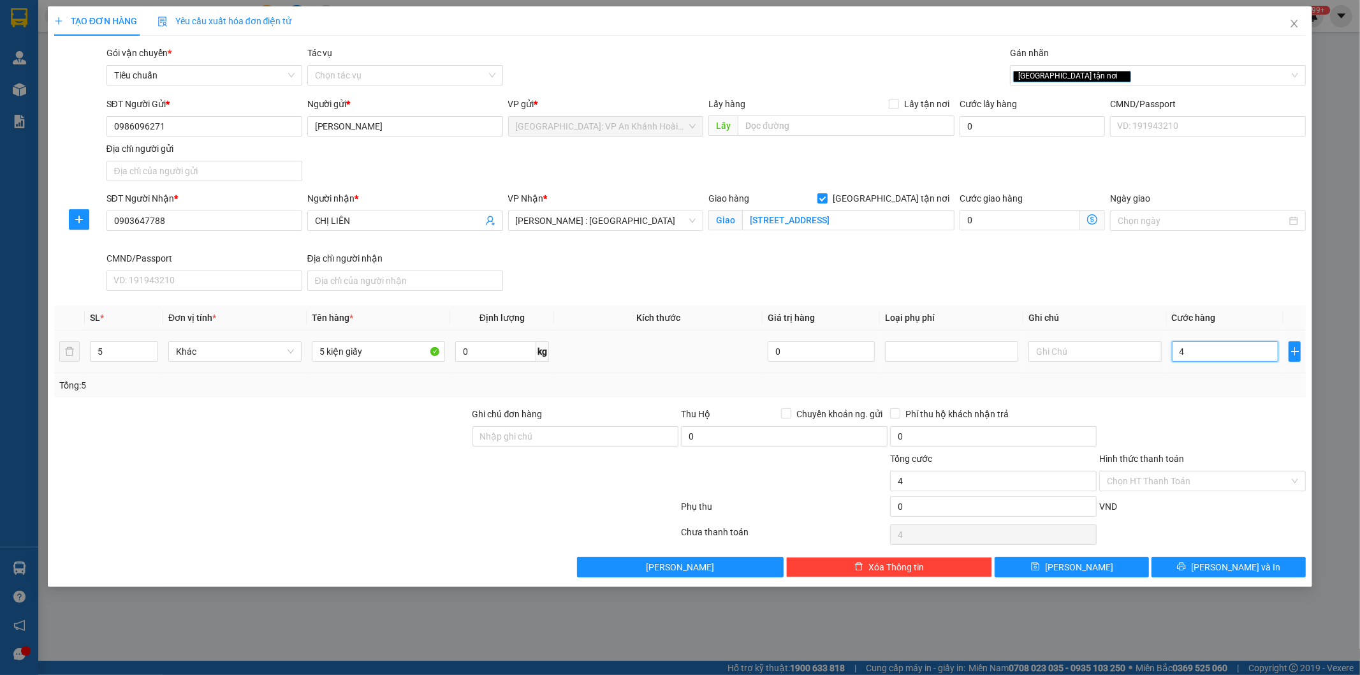
type input "49"
type input "490"
type input "4.900"
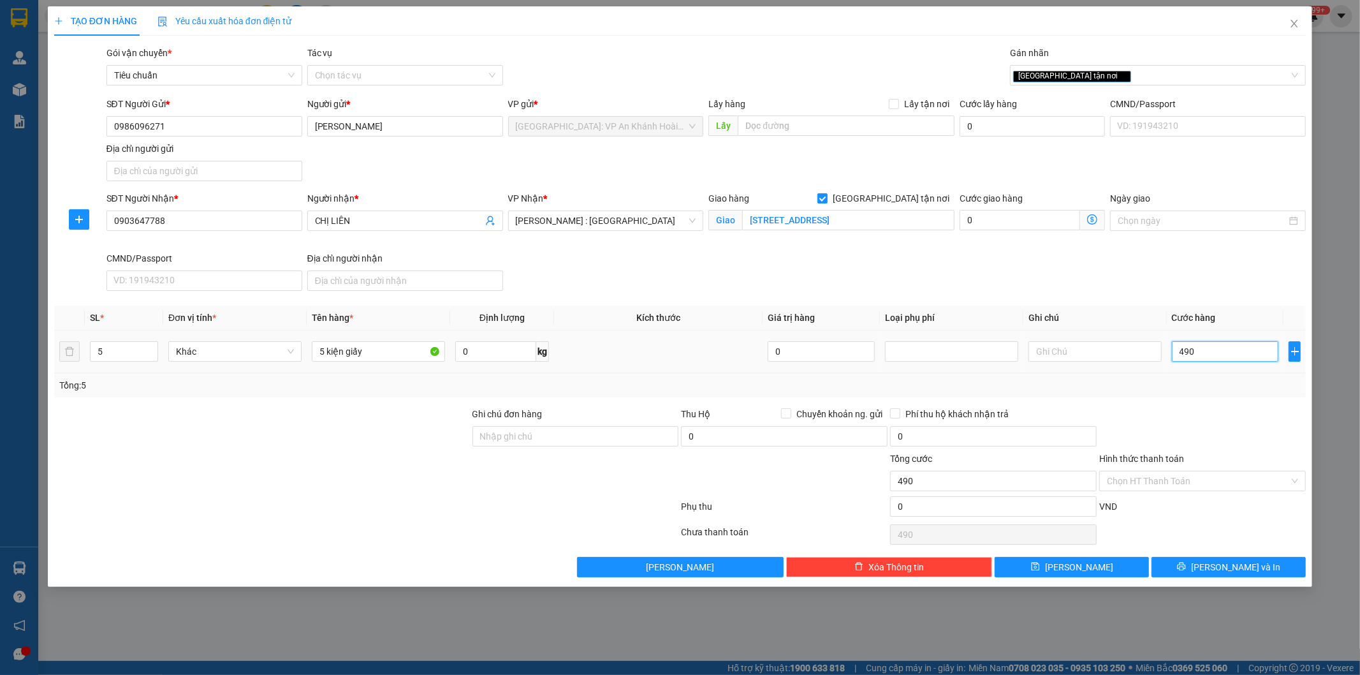
type input "4.900"
type input "49.000"
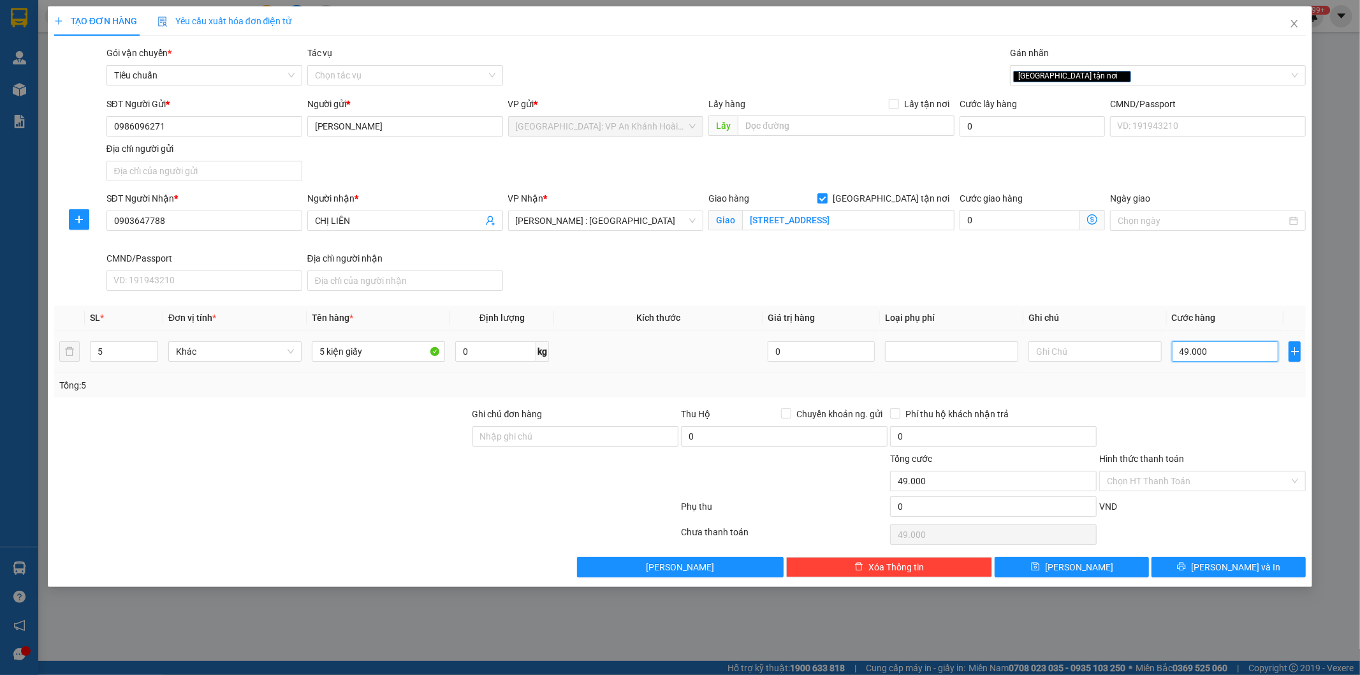
type input "490.000"
click at [1197, 436] on div at bounding box center [1202, 429] width 209 height 45
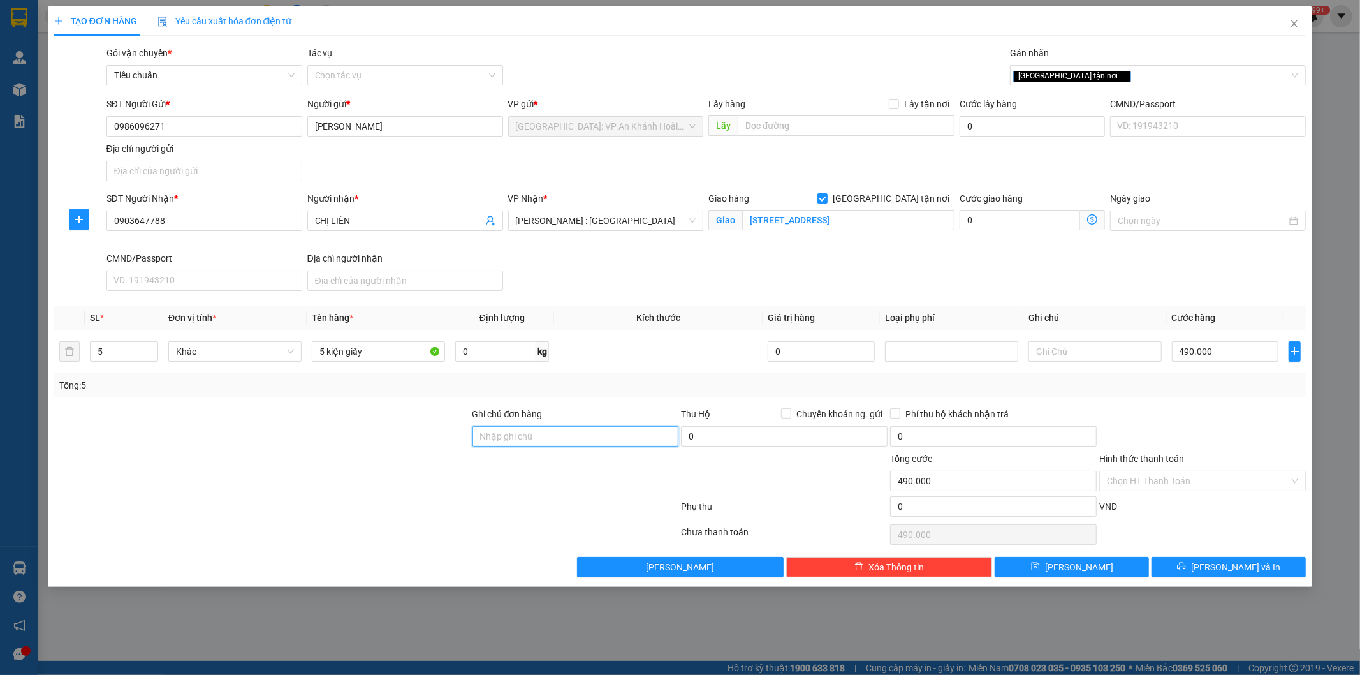
click at [610, 430] on input "Ghi chú đơn hàng" at bounding box center [575, 436] width 207 height 20
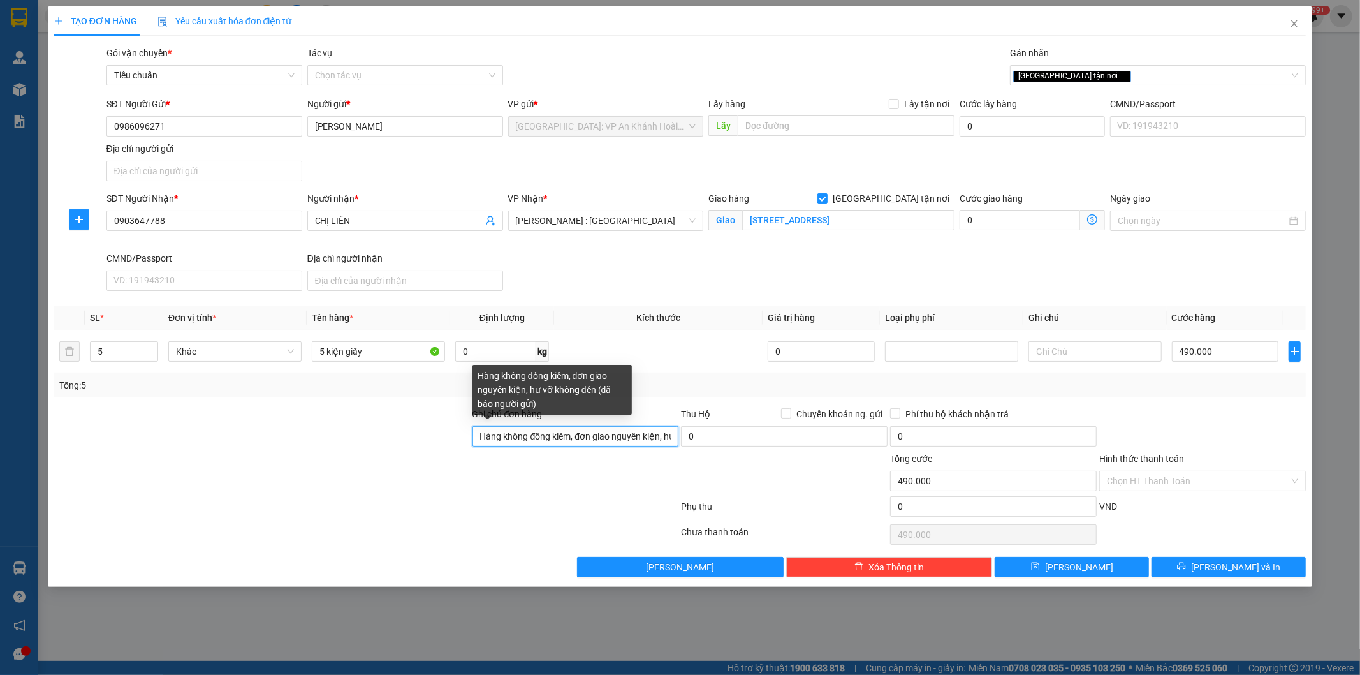
click at [647, 438] on input "Hàng không đồng kiểm, đơn giao nguyên kiện, hư vỡ không đền (đã báo người gửi)" at bounding box center [575, 436] width 207 height 20
type input "Hàng không đồng kiểm, đơn giao nguyên kiện, hư vỡ không đền"
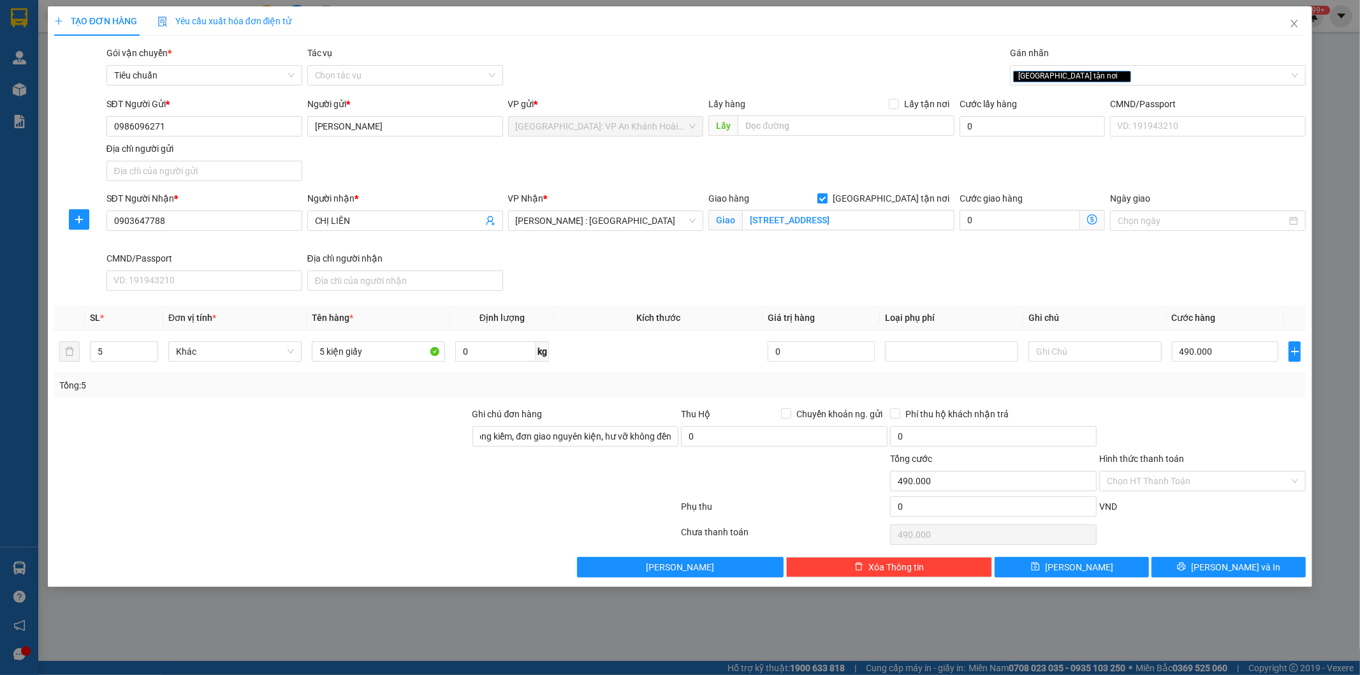
click at [787, 525] on div "Chưa thanh toán" at bounding box center [784, 536] width 209 height 22
click at [1240, 567] on span "[PERSON_NAME] và In" at bounding box center [1235, 567] width 89 height 14
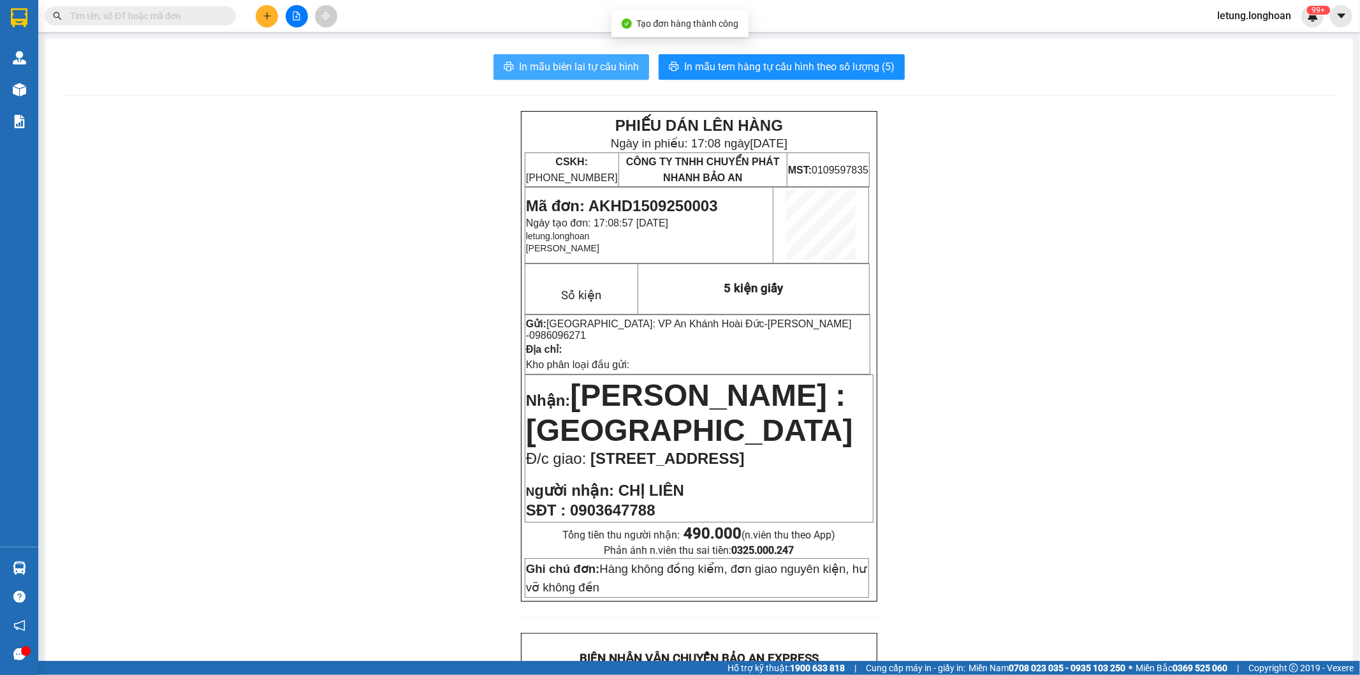
click at [594, 71] on span "In mẫu biên lai tự cấu hình" at bounding box center [579, 67] width 120 height 16
click at [559, 61] on span "In mẫu biên lai tự cấu hình" at bounding box center [579, 67] width 120 height 16
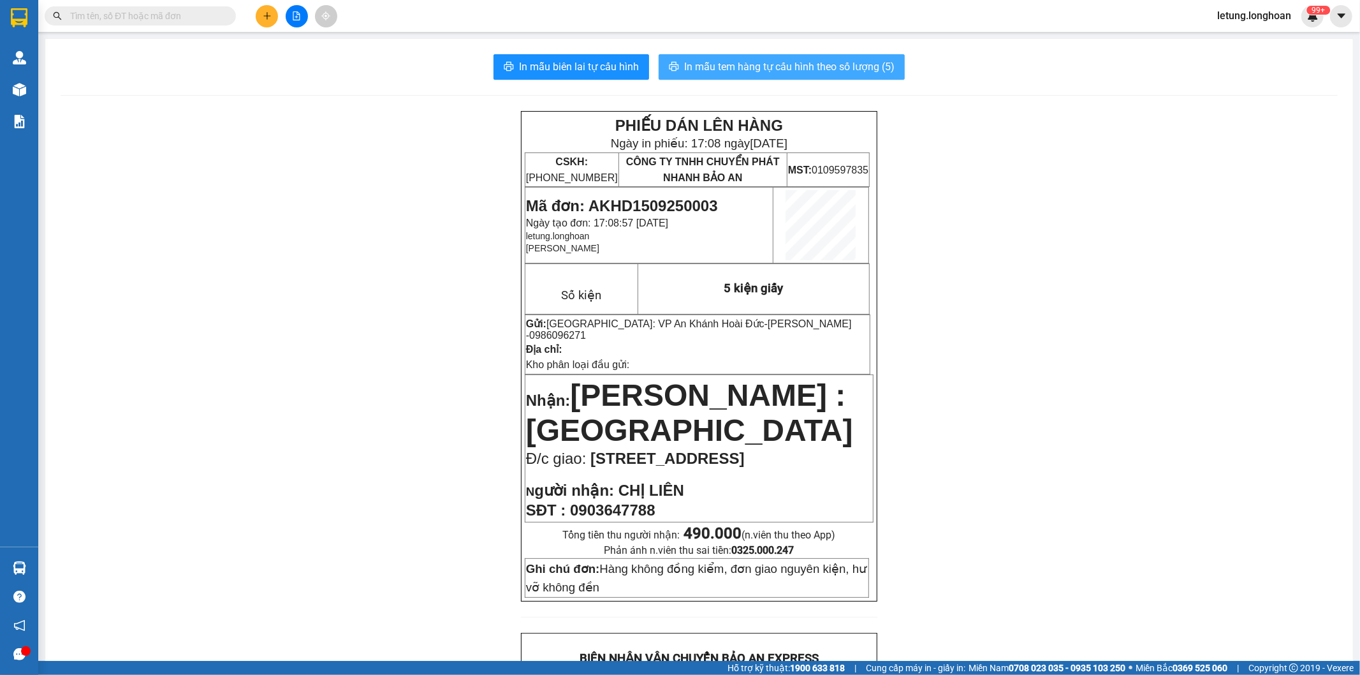
click at [731, 64] on span "In mẫu tem hàng tự cấu hình theo số lượng (5)" at bounding box center [789, 67] width 210 height 16
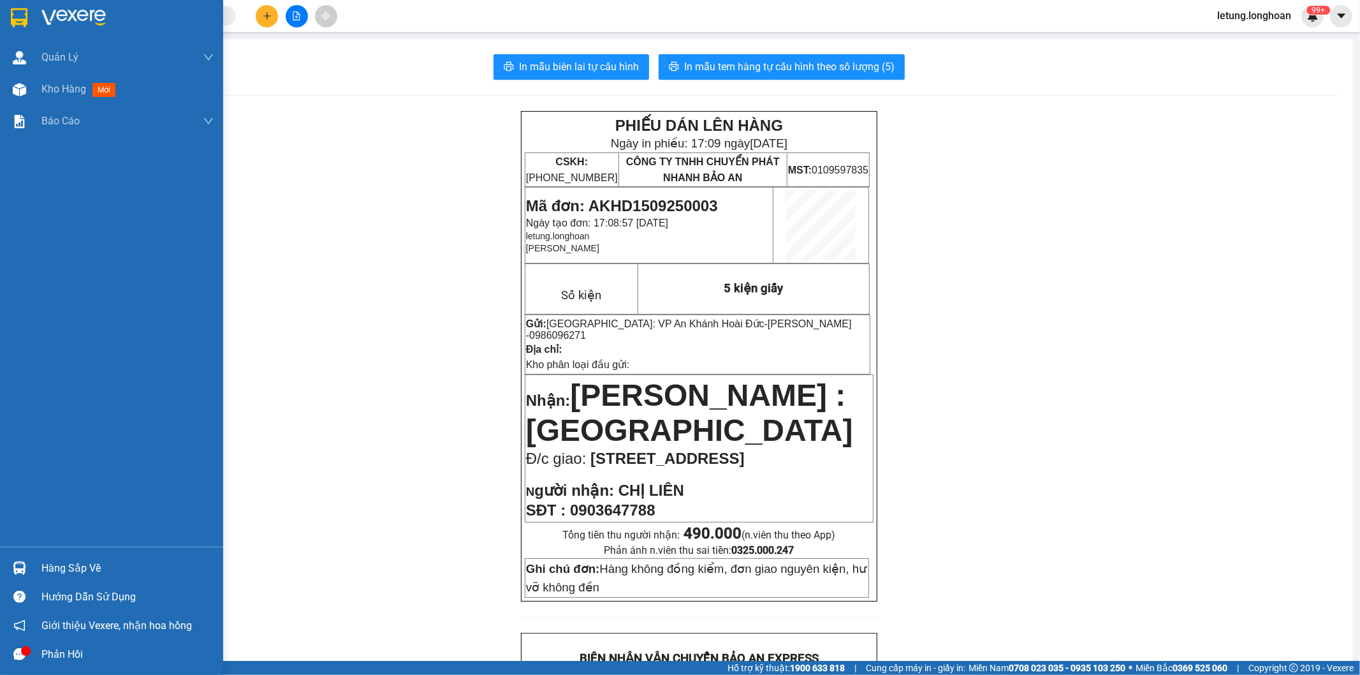
click at [13, 17] on img at bounding box center [19, 17] width 17 height 19
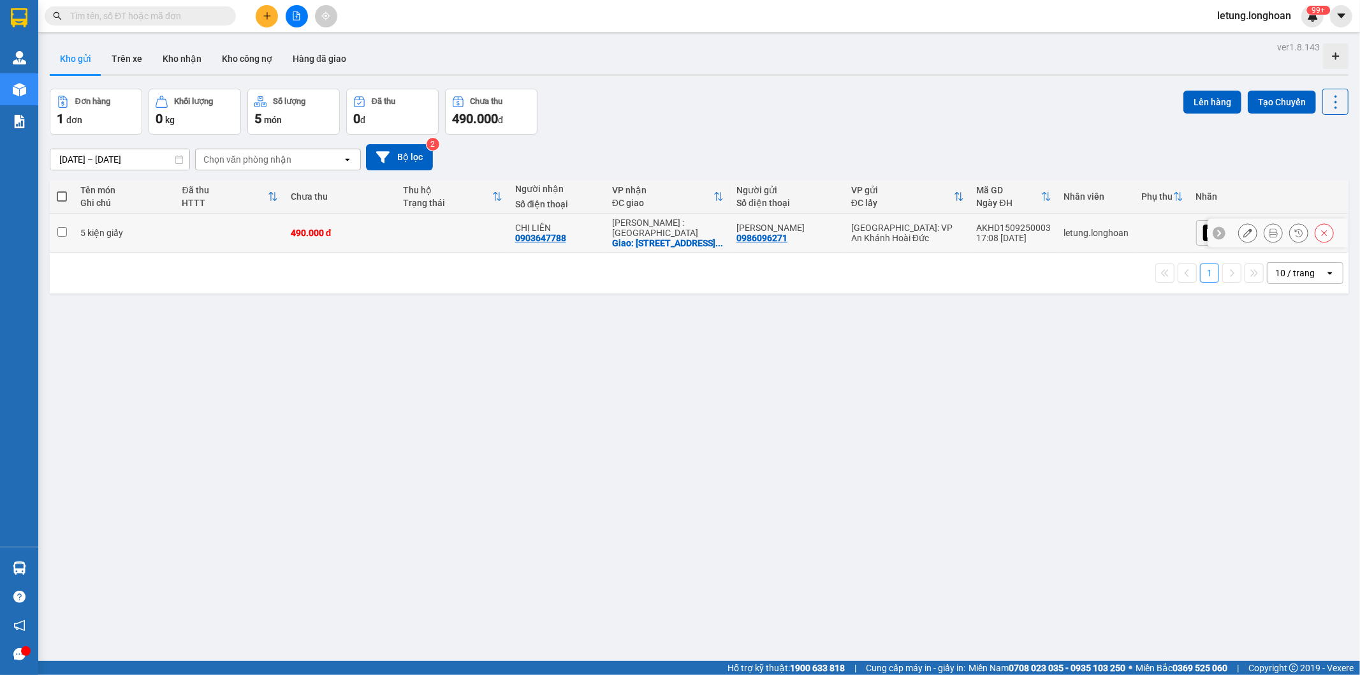
drag, startPoint x: 1109, startPoint y: 225, endPoint x: 1039, endPoint y: 222, distance: 70.2
click at [1039, 222] on td "AKHD1509250003 17:08 15/09" at bounding box center [1013, 233] width 87 height 39
checkbox input "true"
